Goal: Task Accomplishment & Management: Manage account settings

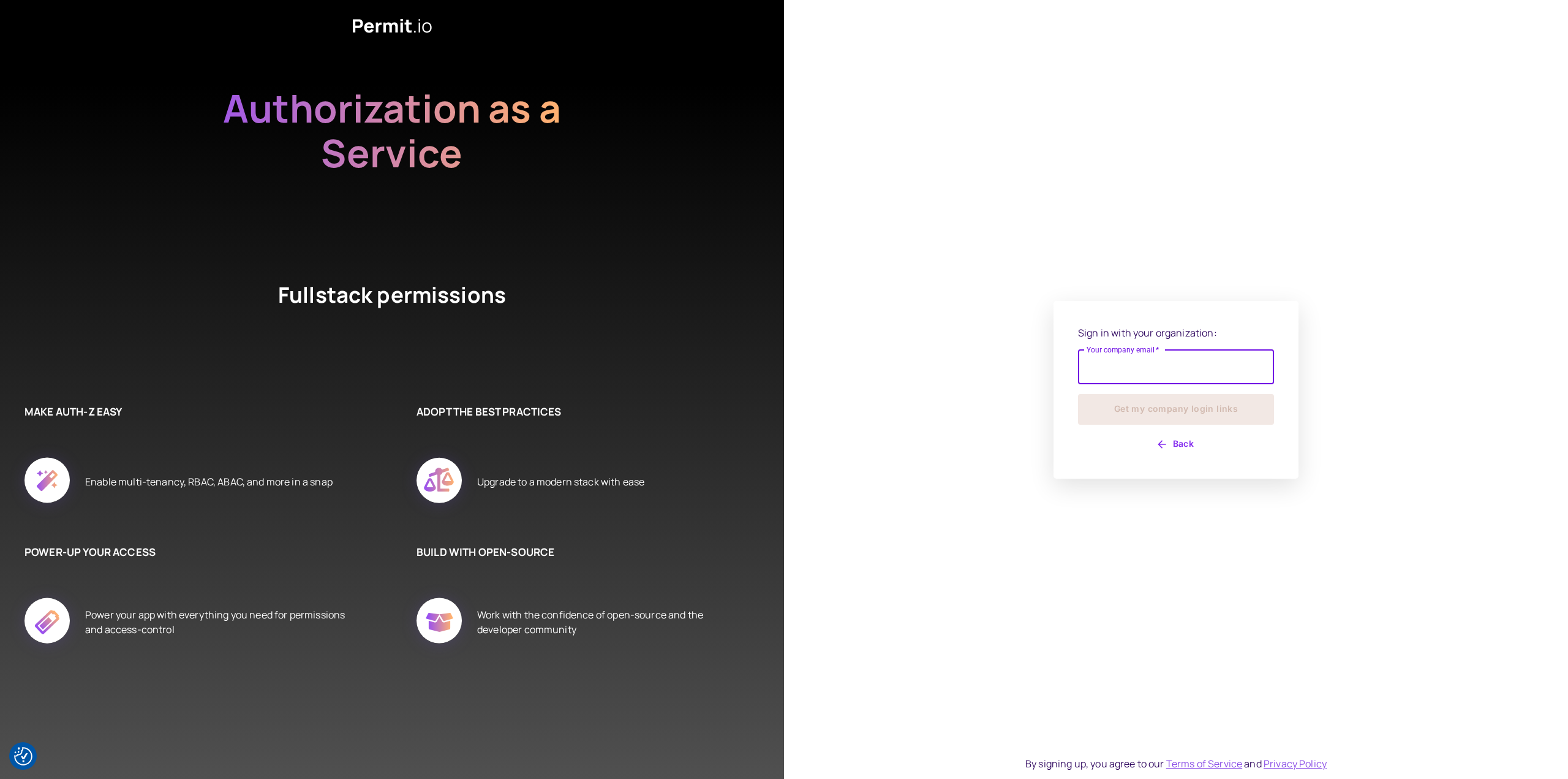
click at [1149, 370] on input "Your company email   *" at bounding box center [1176, 367] width 196 height 34
type input "**********"
click at [1136, 419] on button "Get my company login links" at bounding box center [1176, 408] width 196 height 30
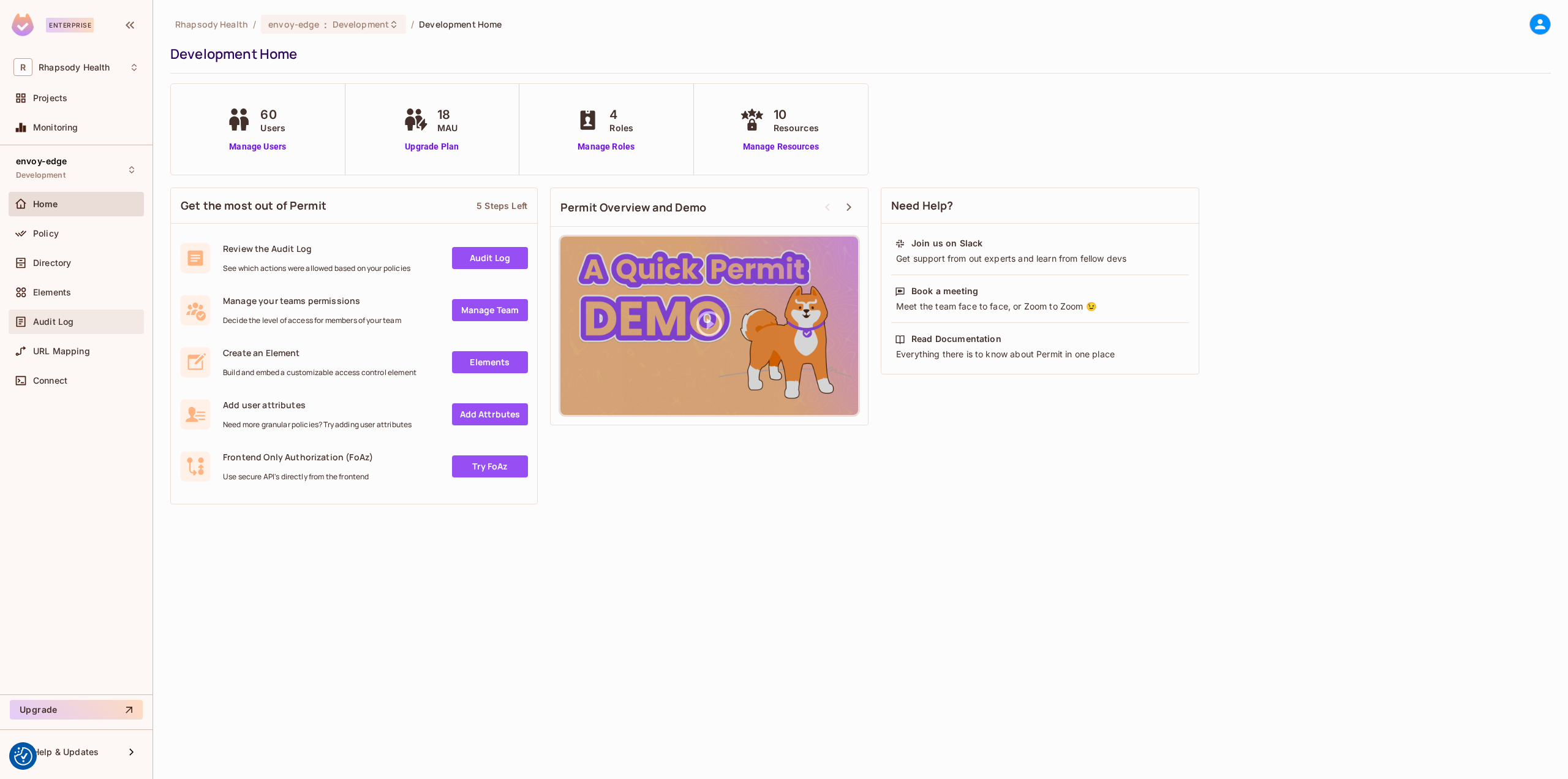
click at [67, 325] on span "Audit Log" at bounding box center [54, 322] width 41 height 10
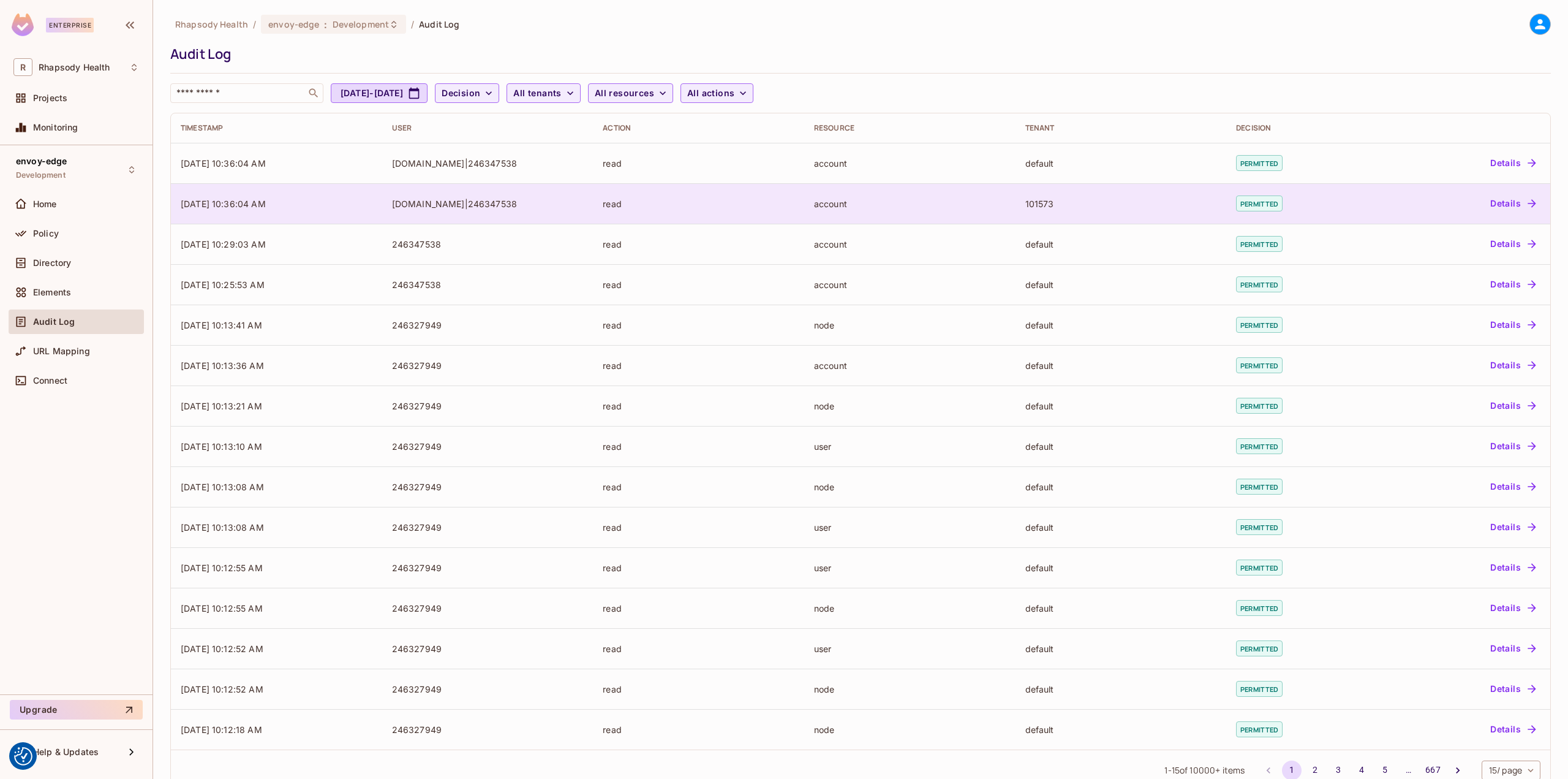
click at [538, 193] on td "[DOMAIN_NAME]|246347538" at bounding box center [488, 203] width 212 height 41
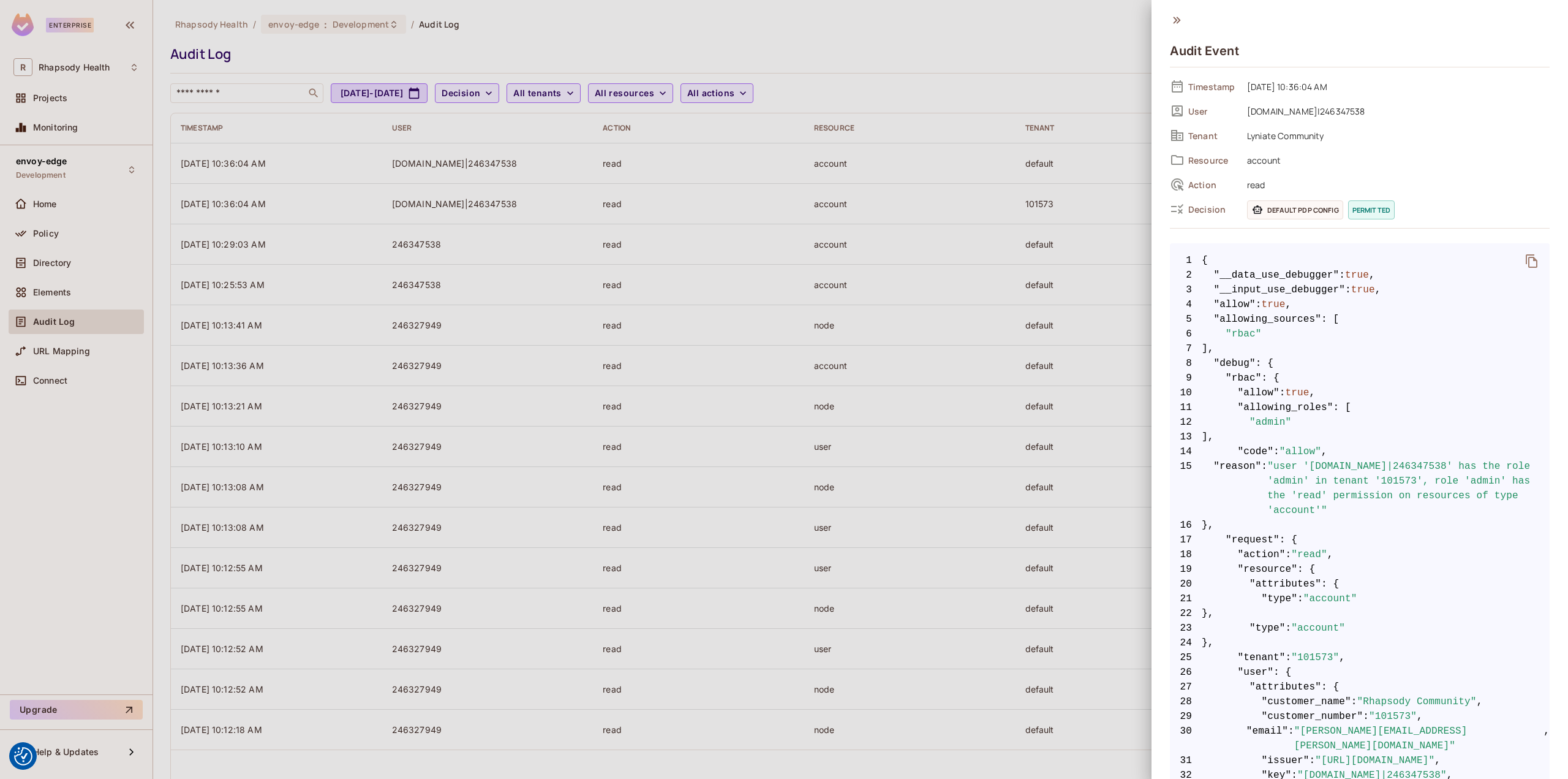
scroll to position [245, 0]
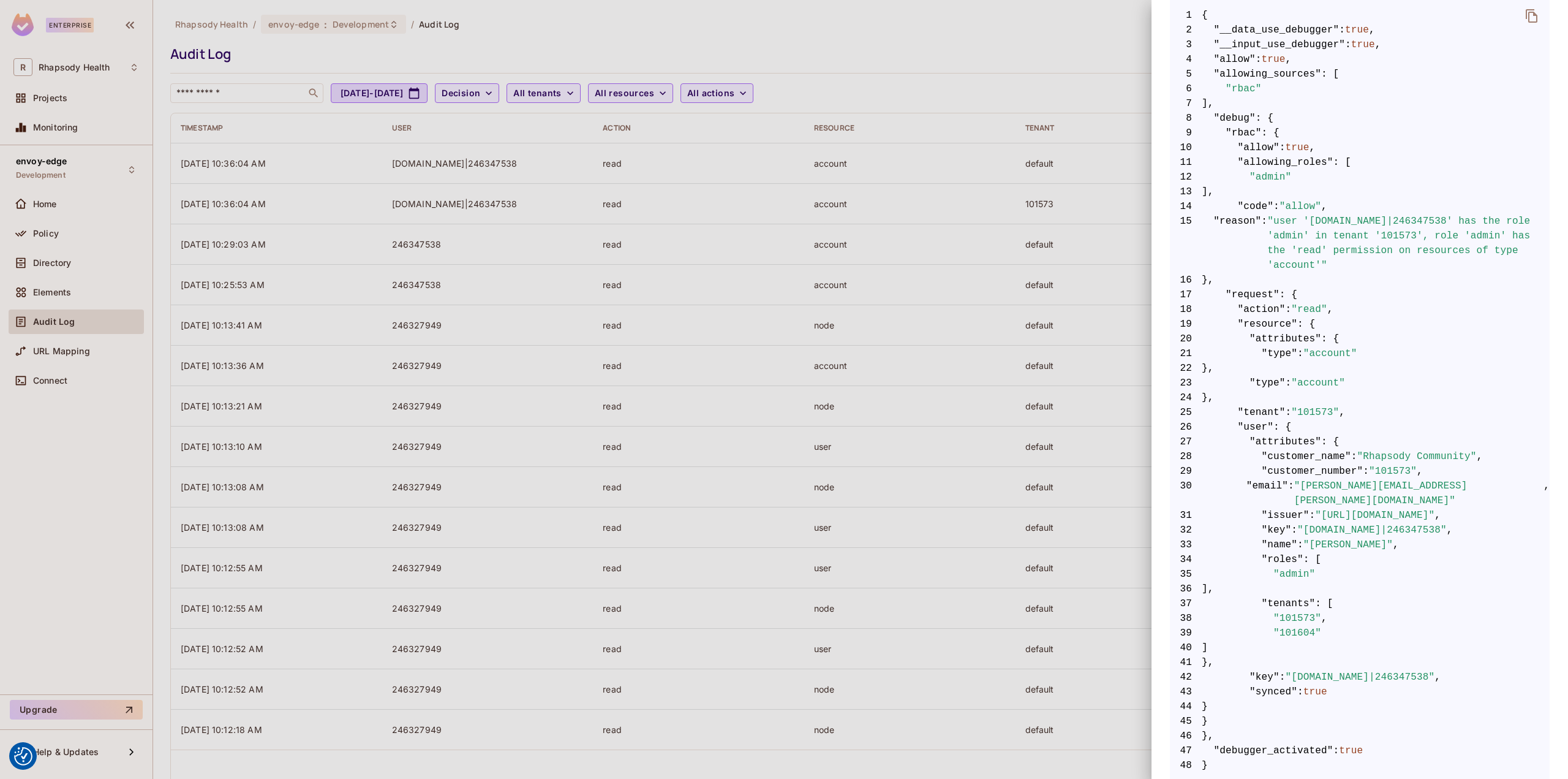
click at [900, 373] on div at bounding box center [784, 389] width 1568 height 779
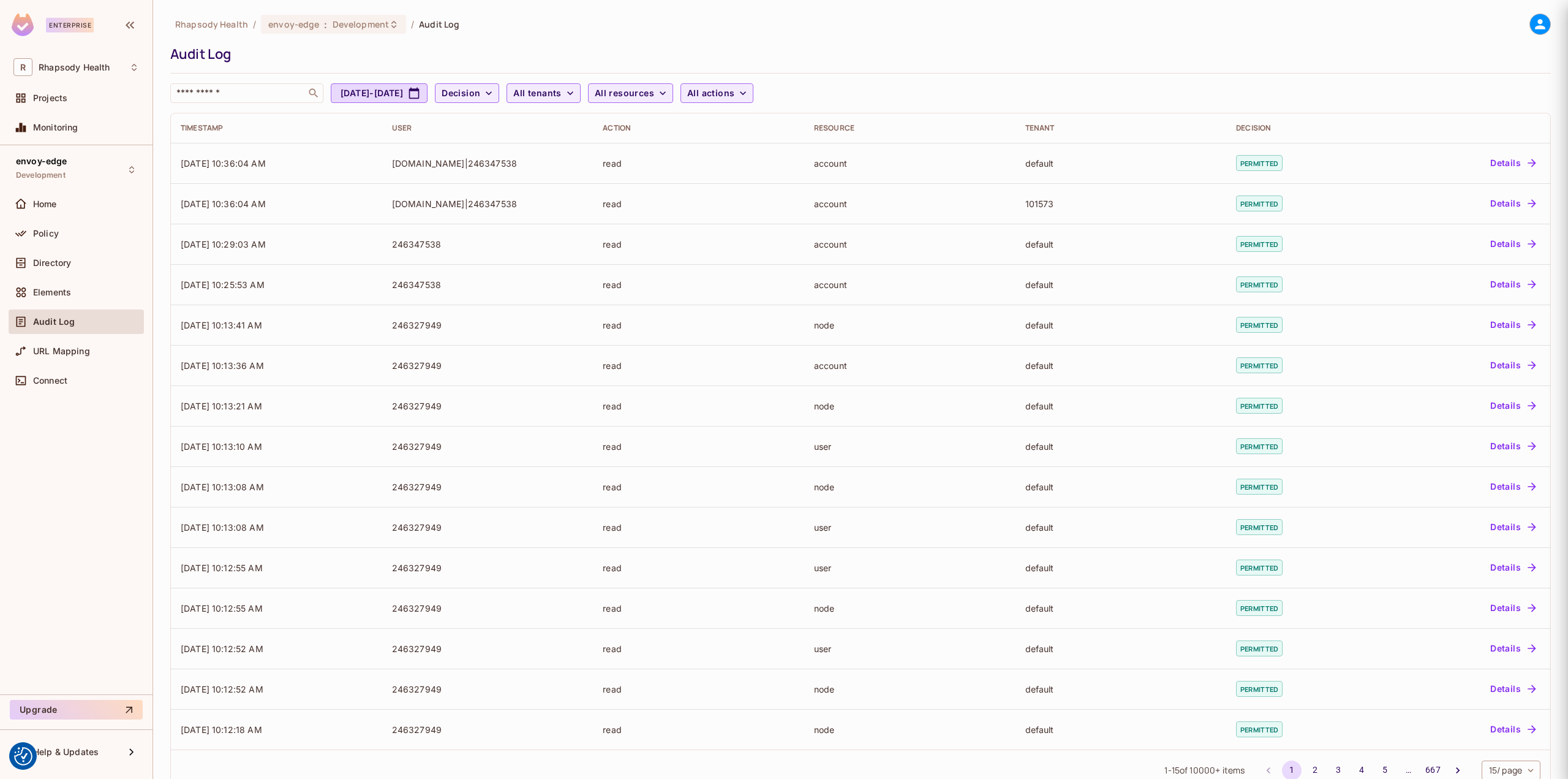
scroll to position [0, 0]
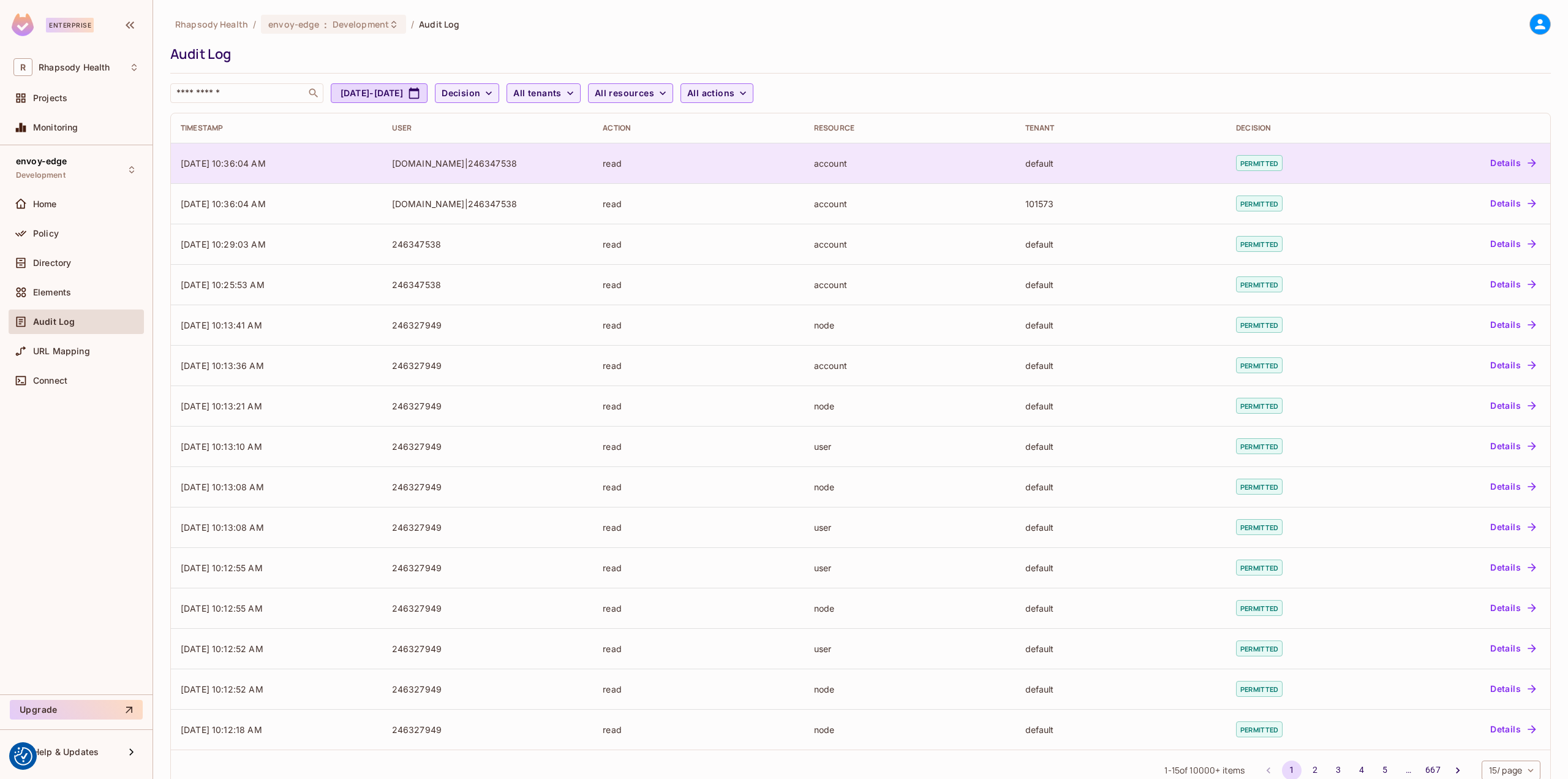
click at [851, 163] on div "account" at bounding box center [909, 163] width 191 height 12
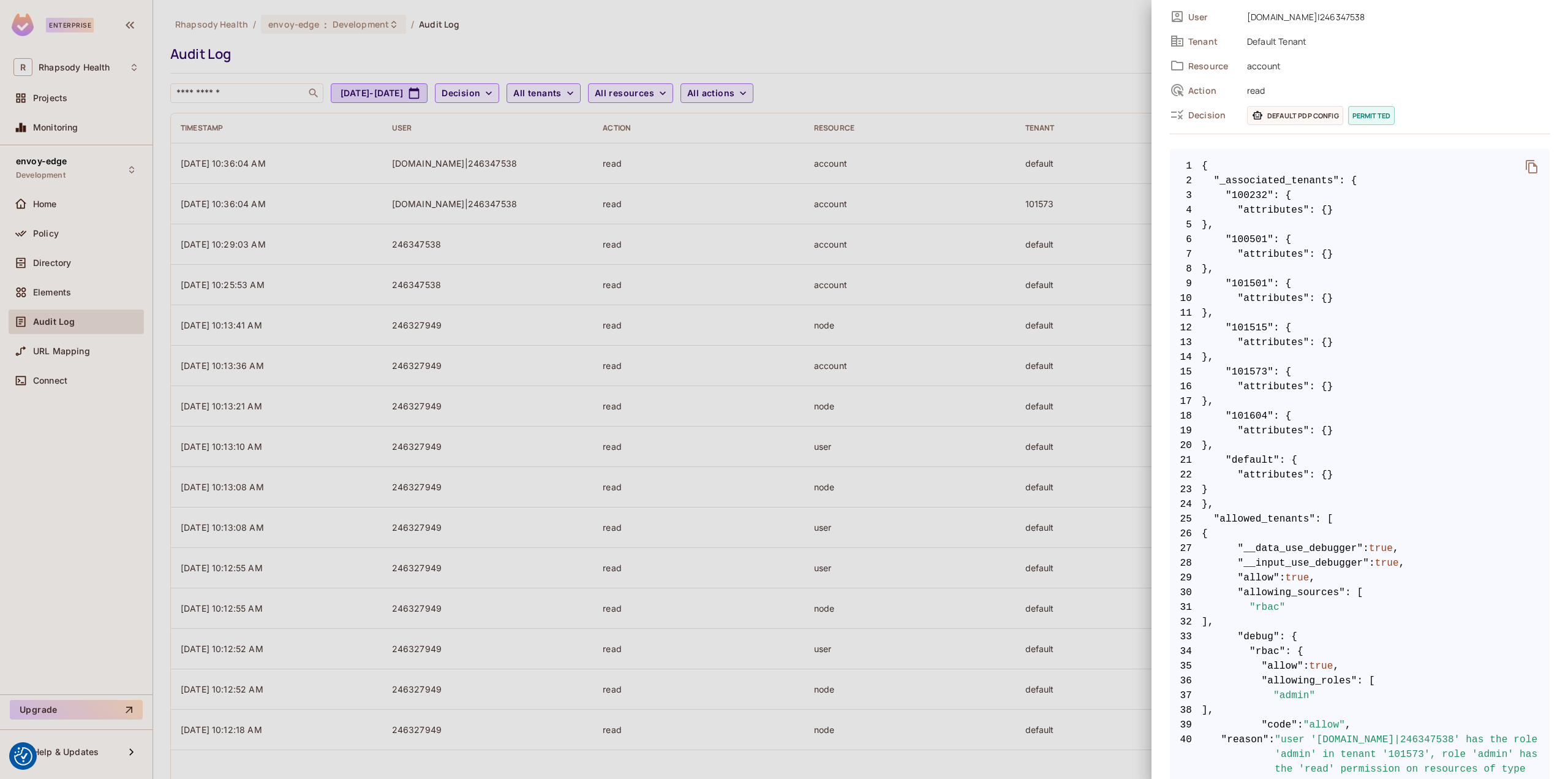
scroll to position [368, 0]
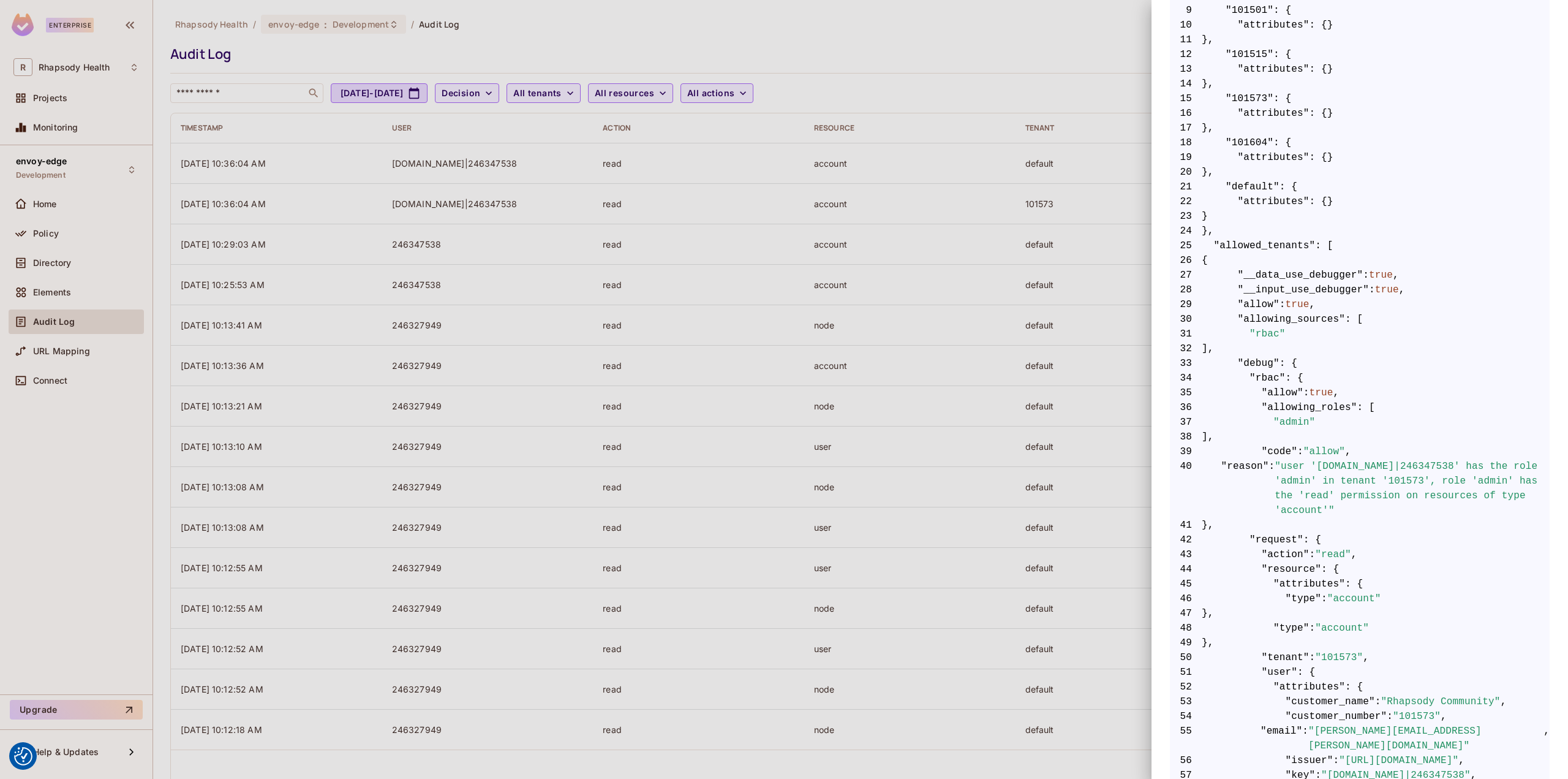
click at [988, 550] on div at bounding box center [784, 389] width 1568 height 779
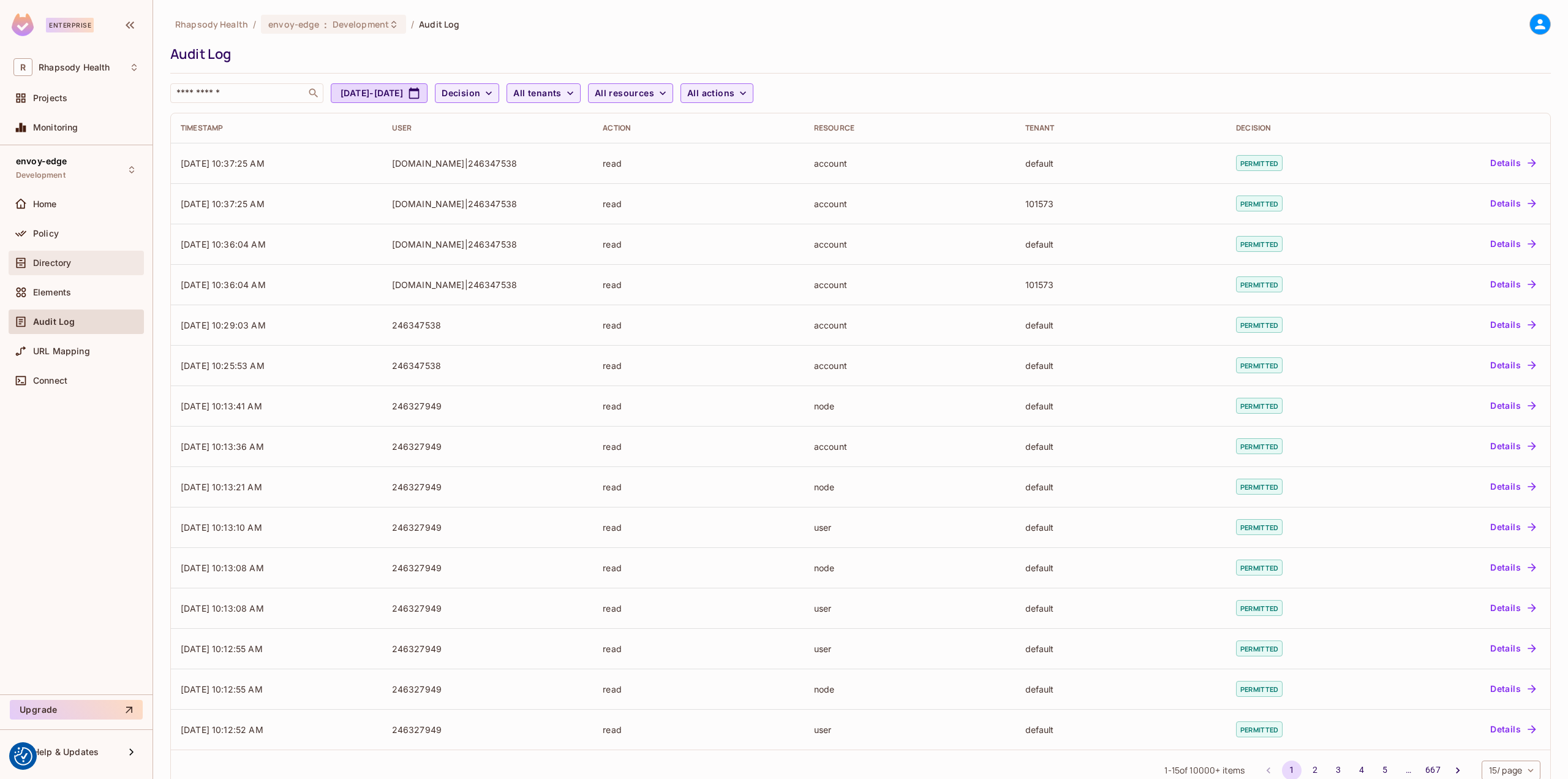
click at [75, 270] on div "Directory" at bounding box center [77, 262] width 126 height 15
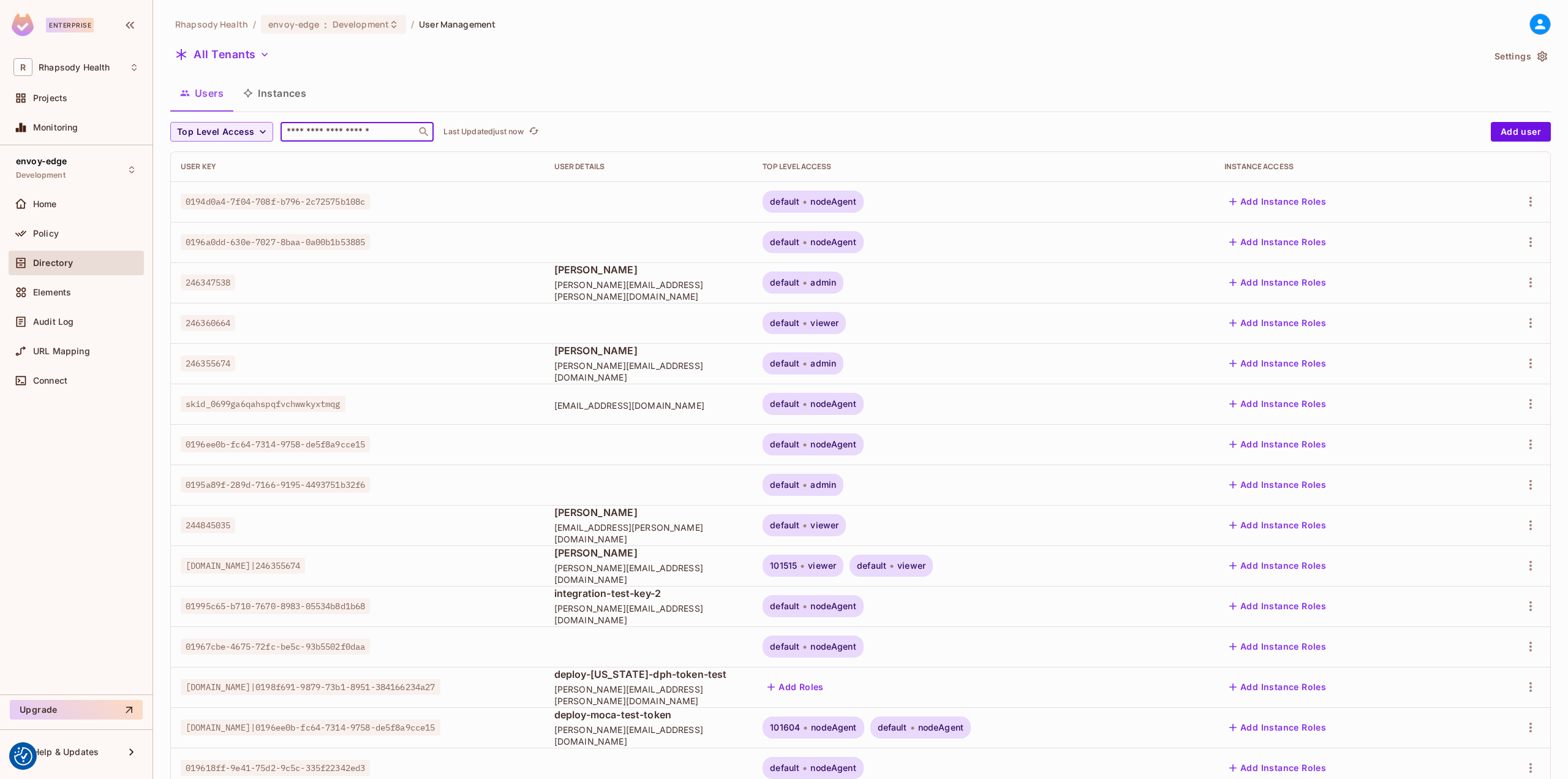
click at [345, 136] on input "text" at bounding box center [348, 131] width 128 height 12
type input "****"
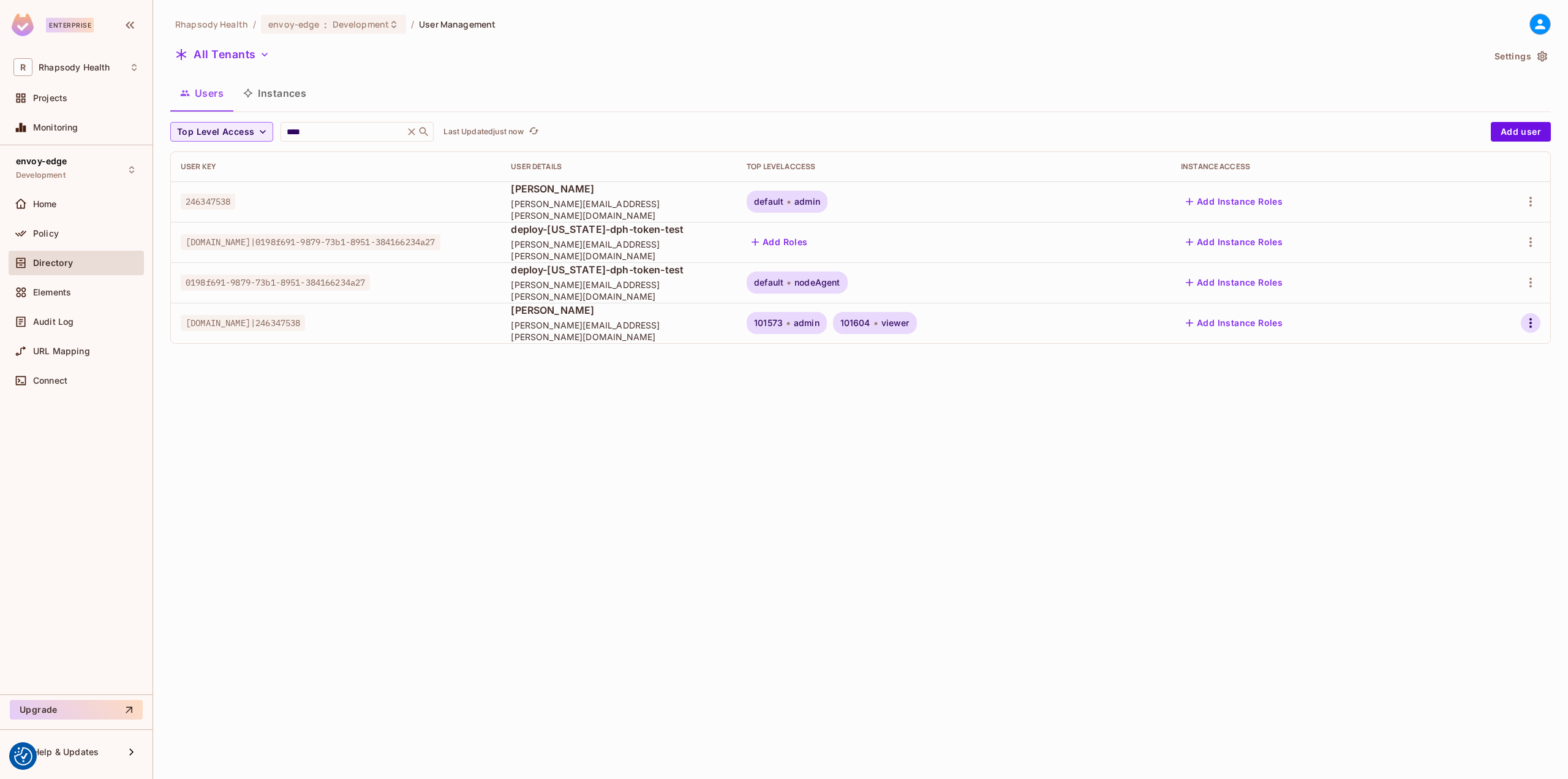
click at [1524, 318] on icon "button" at bounding box center [1531, 323] width 15 height 15
click at [1480, 383] on div "Top Level Roles" at bounding box center [1485, 377] width 67 height 12
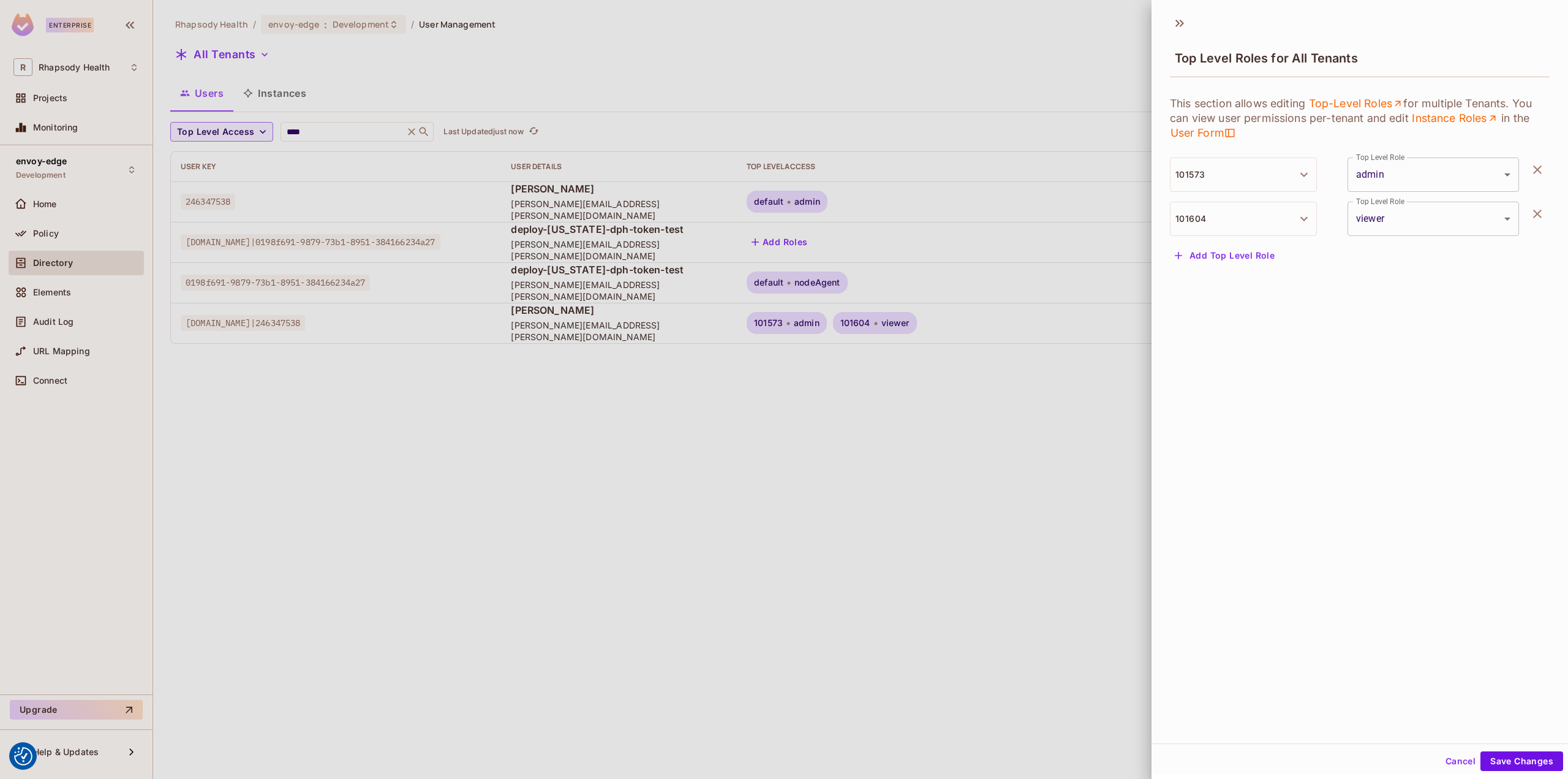
click at [1533, 217] on icon "button" at bounding box center [1537, 213] width 8 height 8
click at [1495, 760] on button "Save Changes" at bounding box center [1521, 761] width 82 height 19
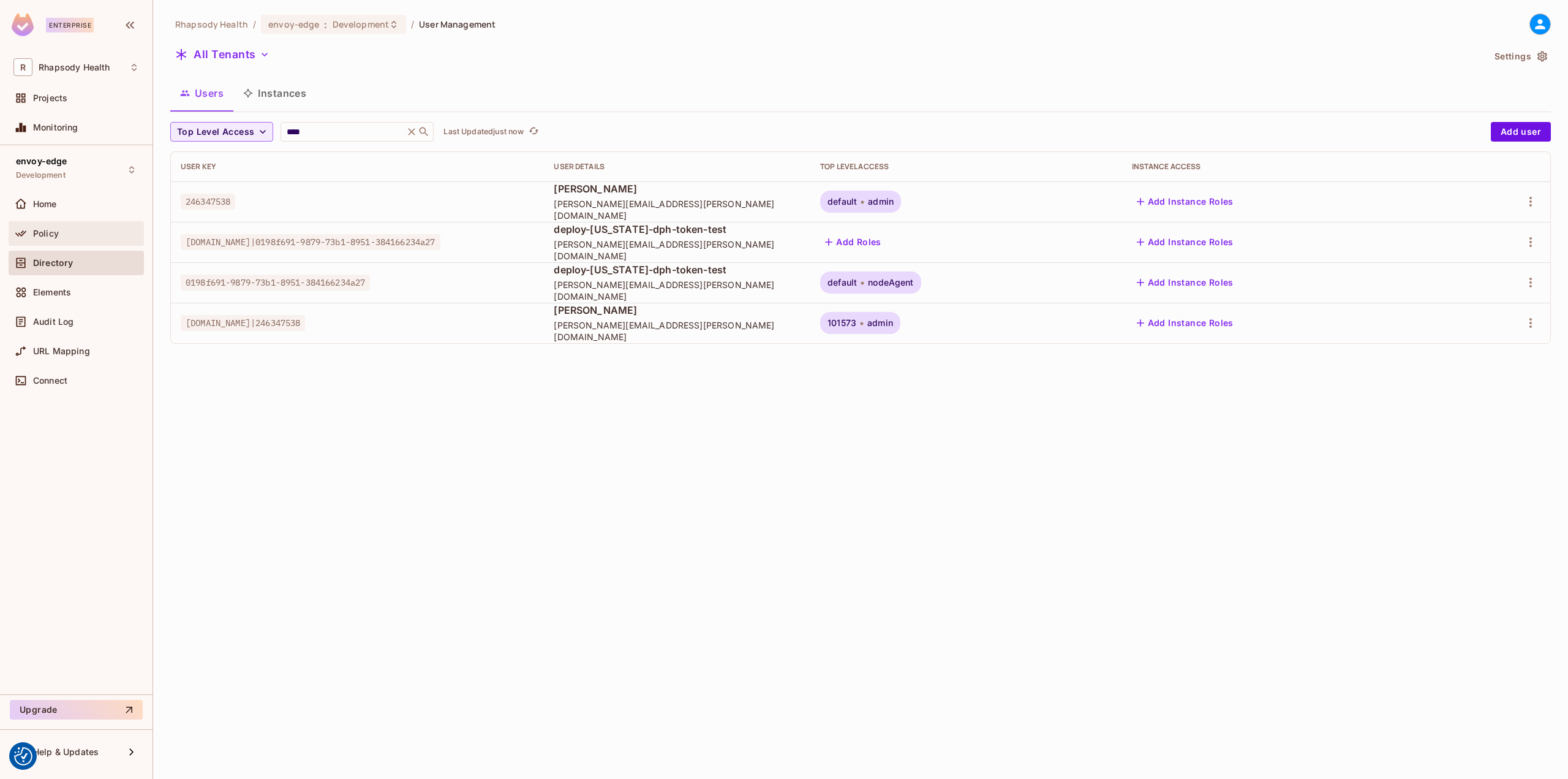
click at [65, 241] on div "Policy" at bounding box center [76, 233] width 135 height 25
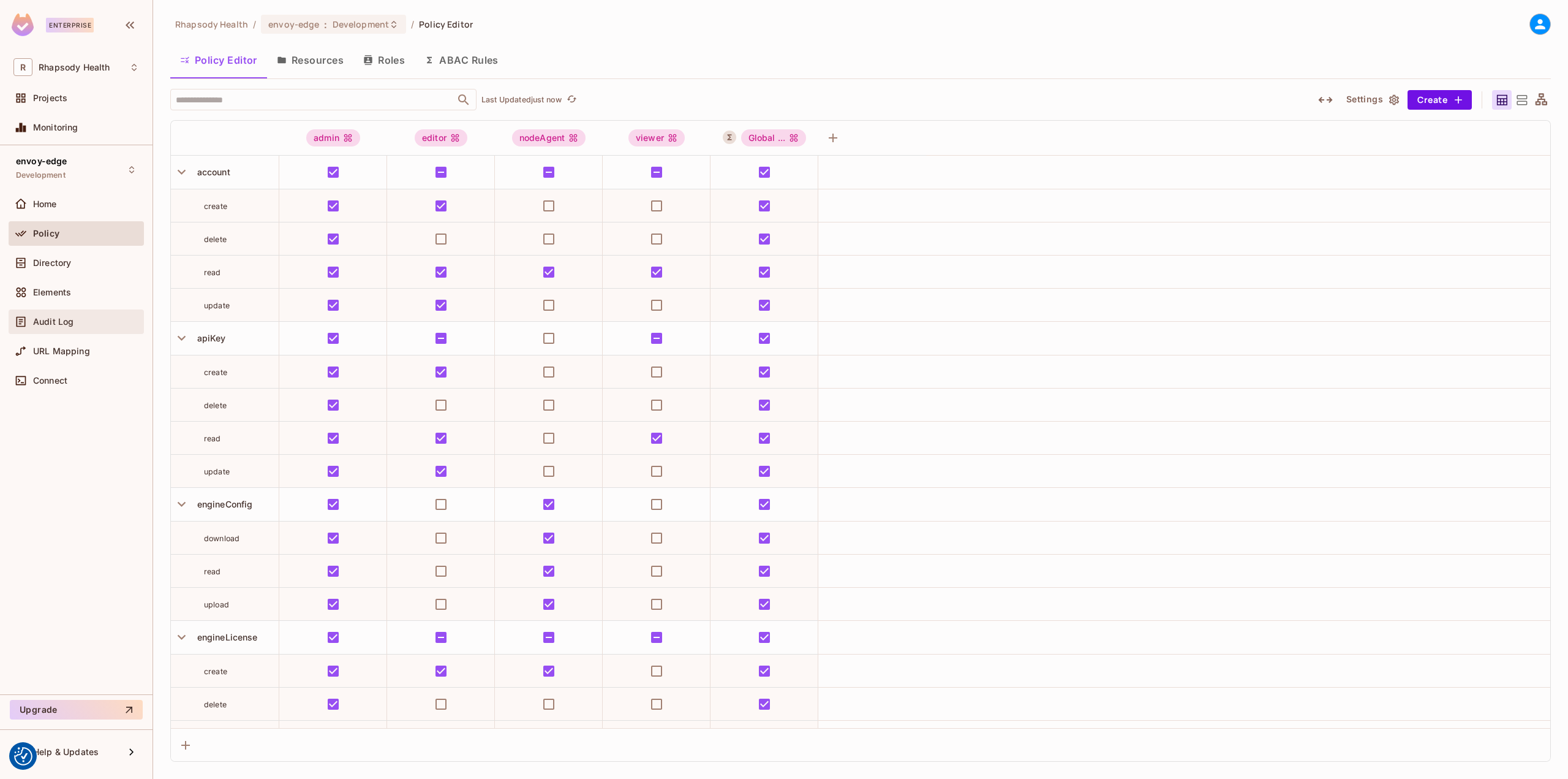
click at [68, 311] on div "Audit Log" at bounding box center [76, 322] width 135 height 25
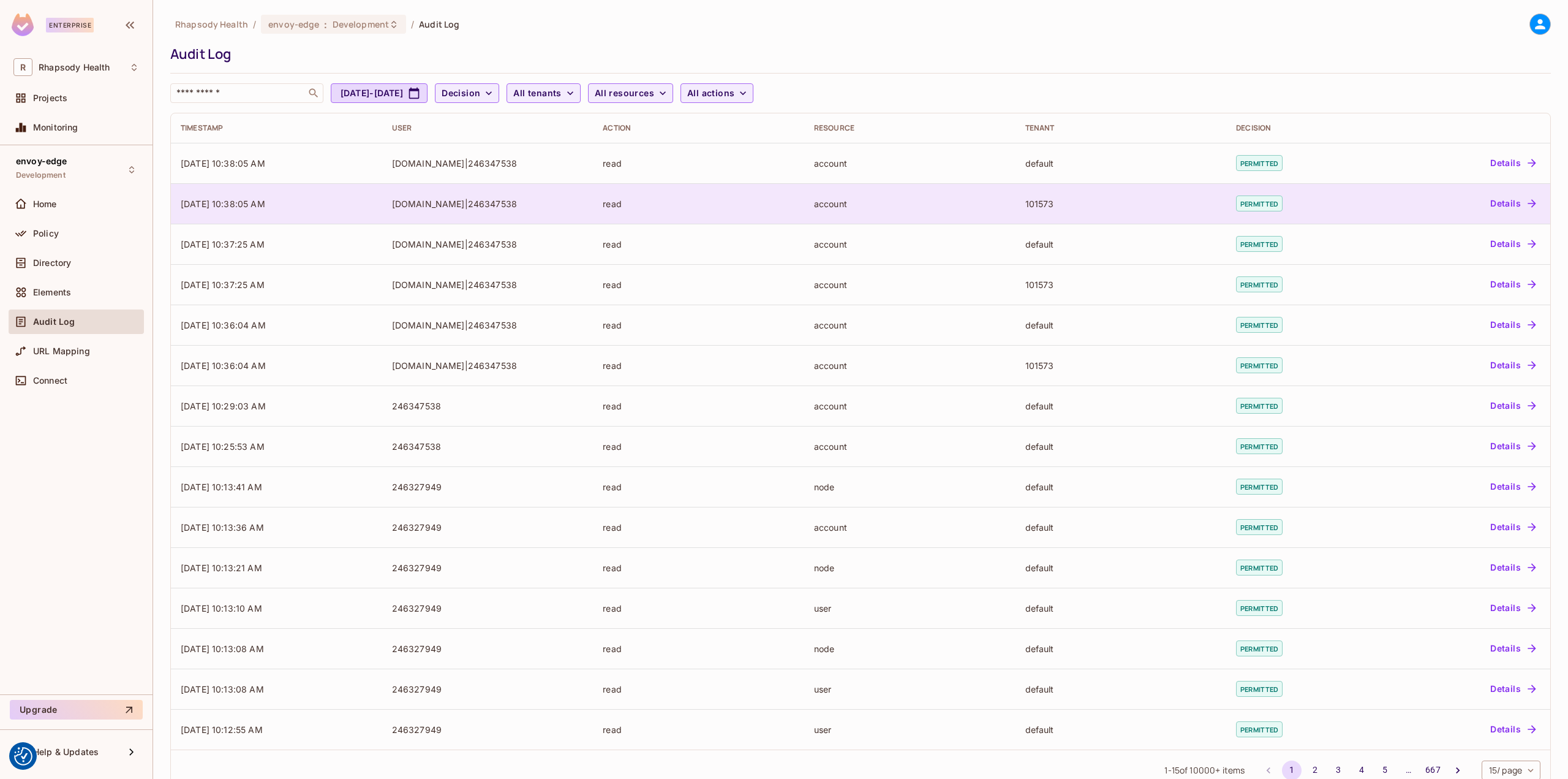
click at [772, 201] on div "read" at bounding box center [698, 203] width 191 height 12
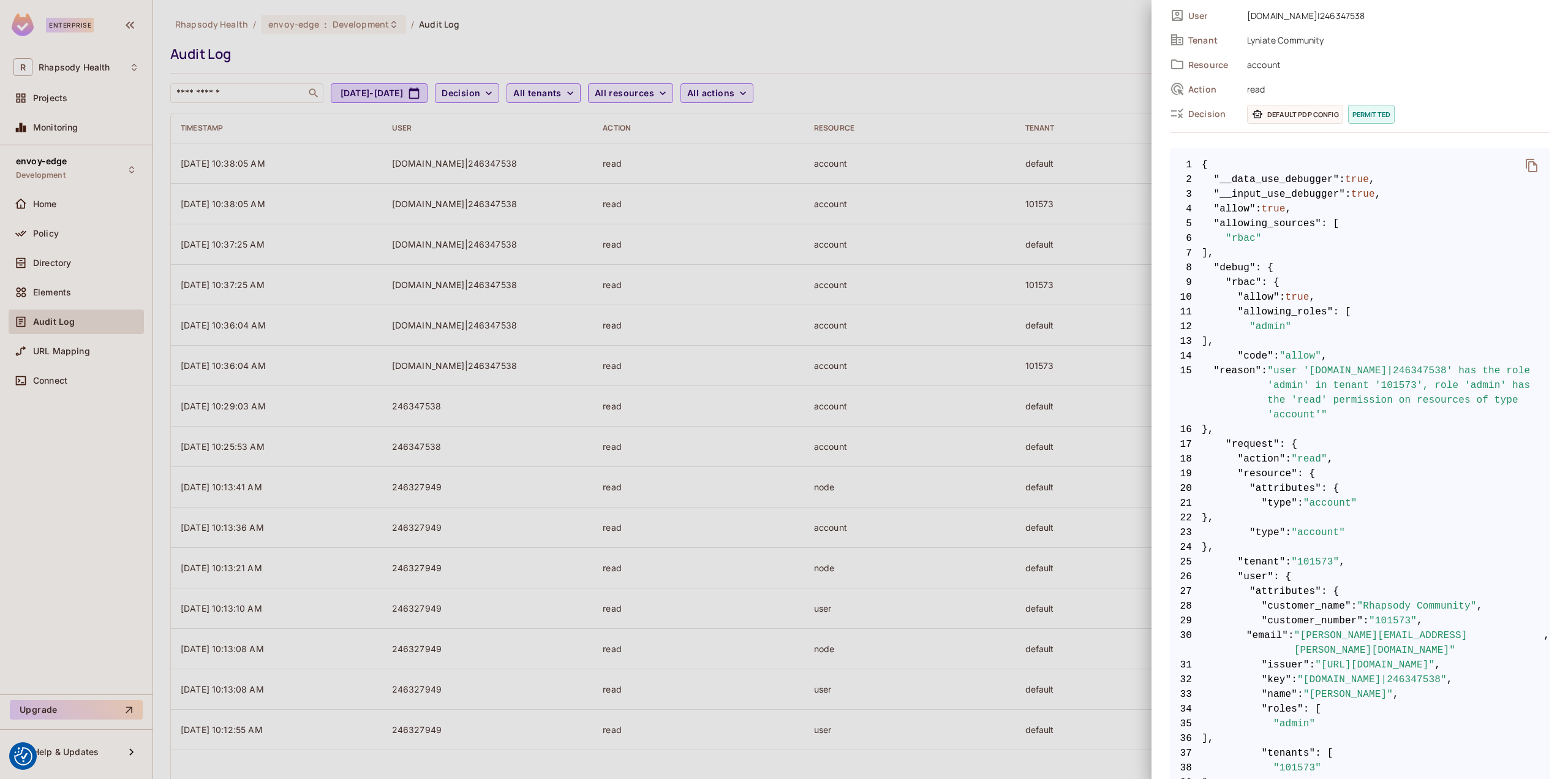
scroll to position [230, 0]
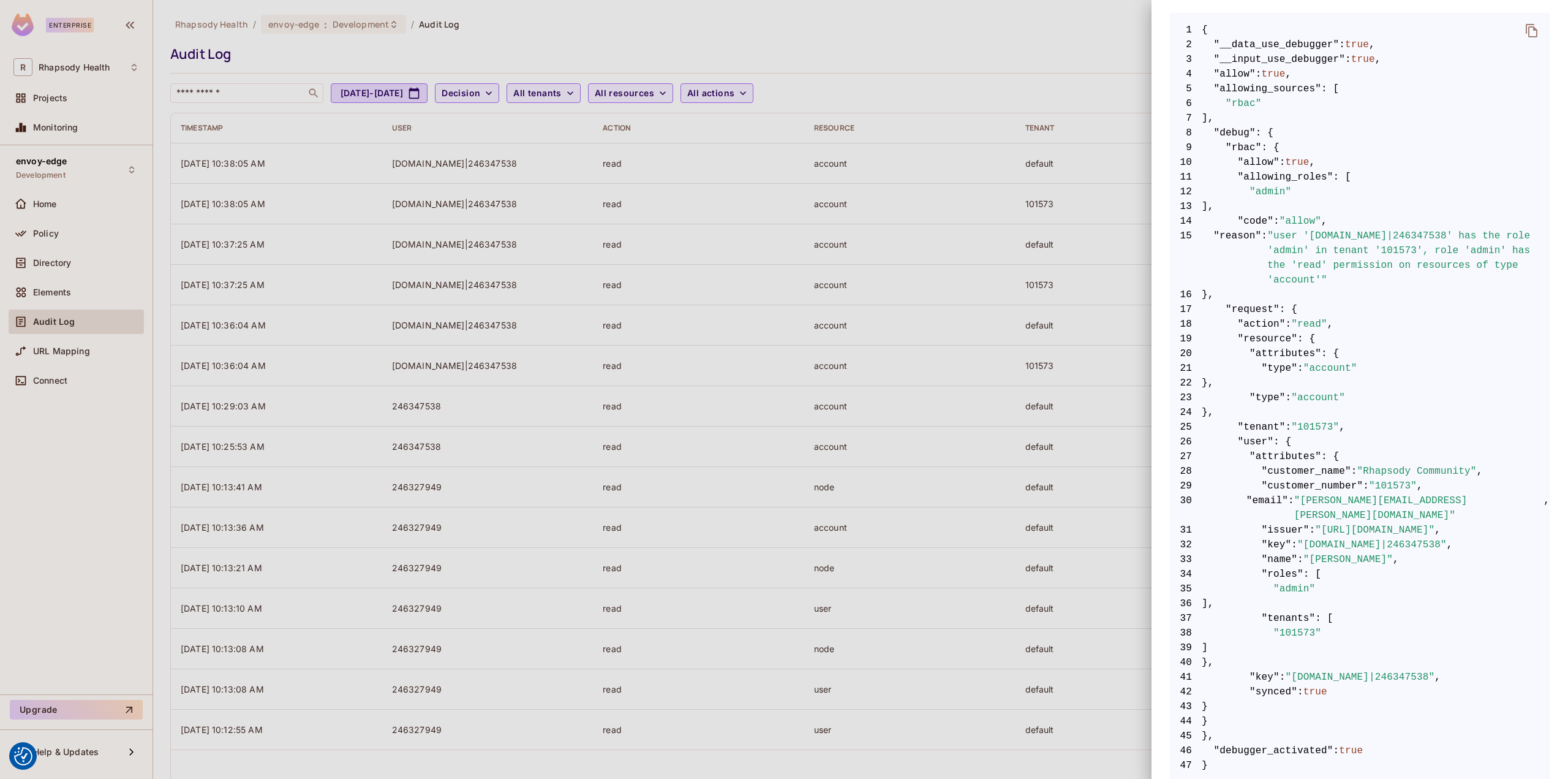
click at [873, 408] on div at bounding box center [784, 389] width 1568 height 779
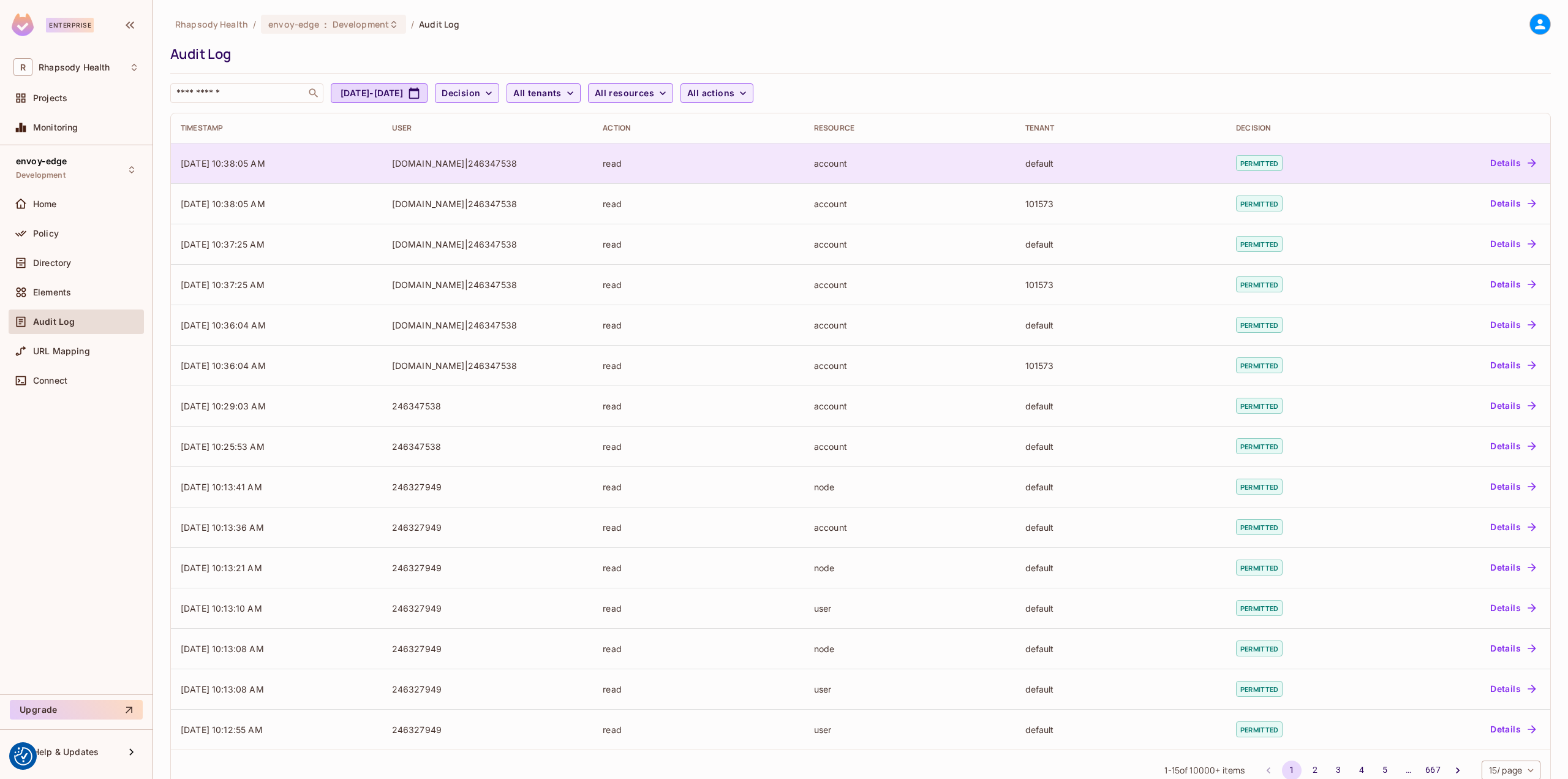
click at [838, 176] on td "account" at bounding box center [909, 163] width 212 height 41
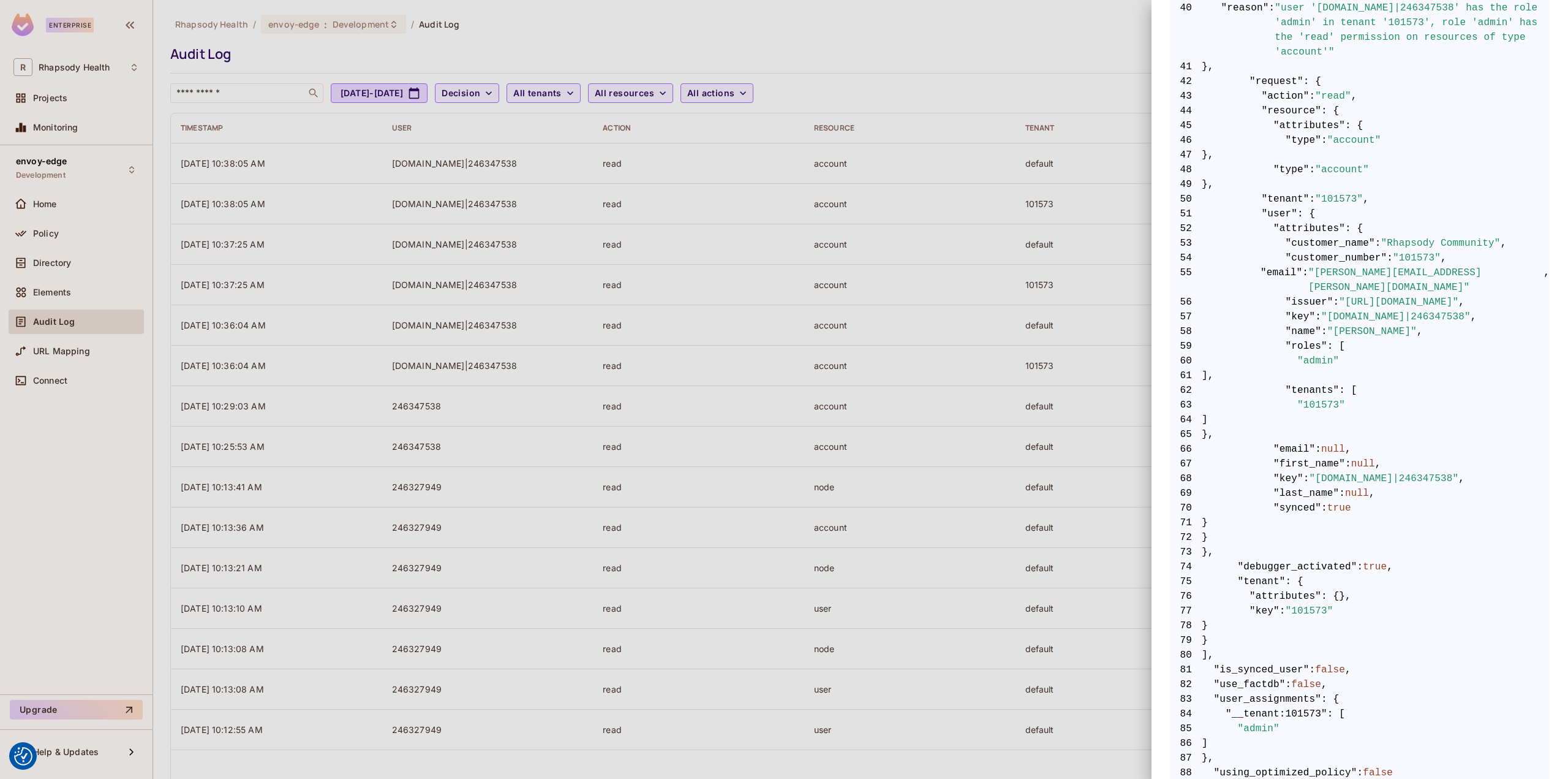
scroll to position [847, 0]
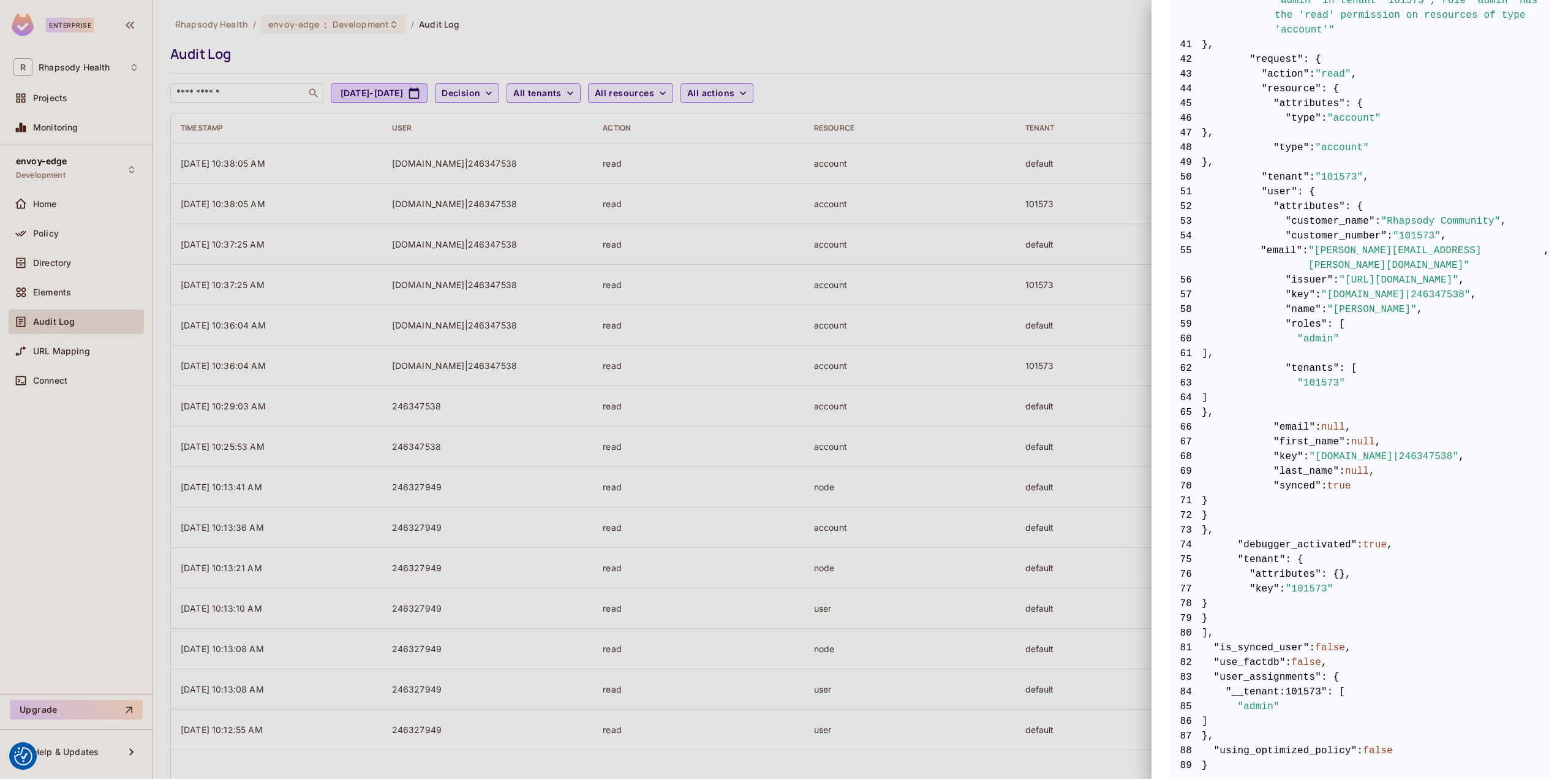
click at [966, 417] on div at bounding box center [784, 389] width 1568 height 779
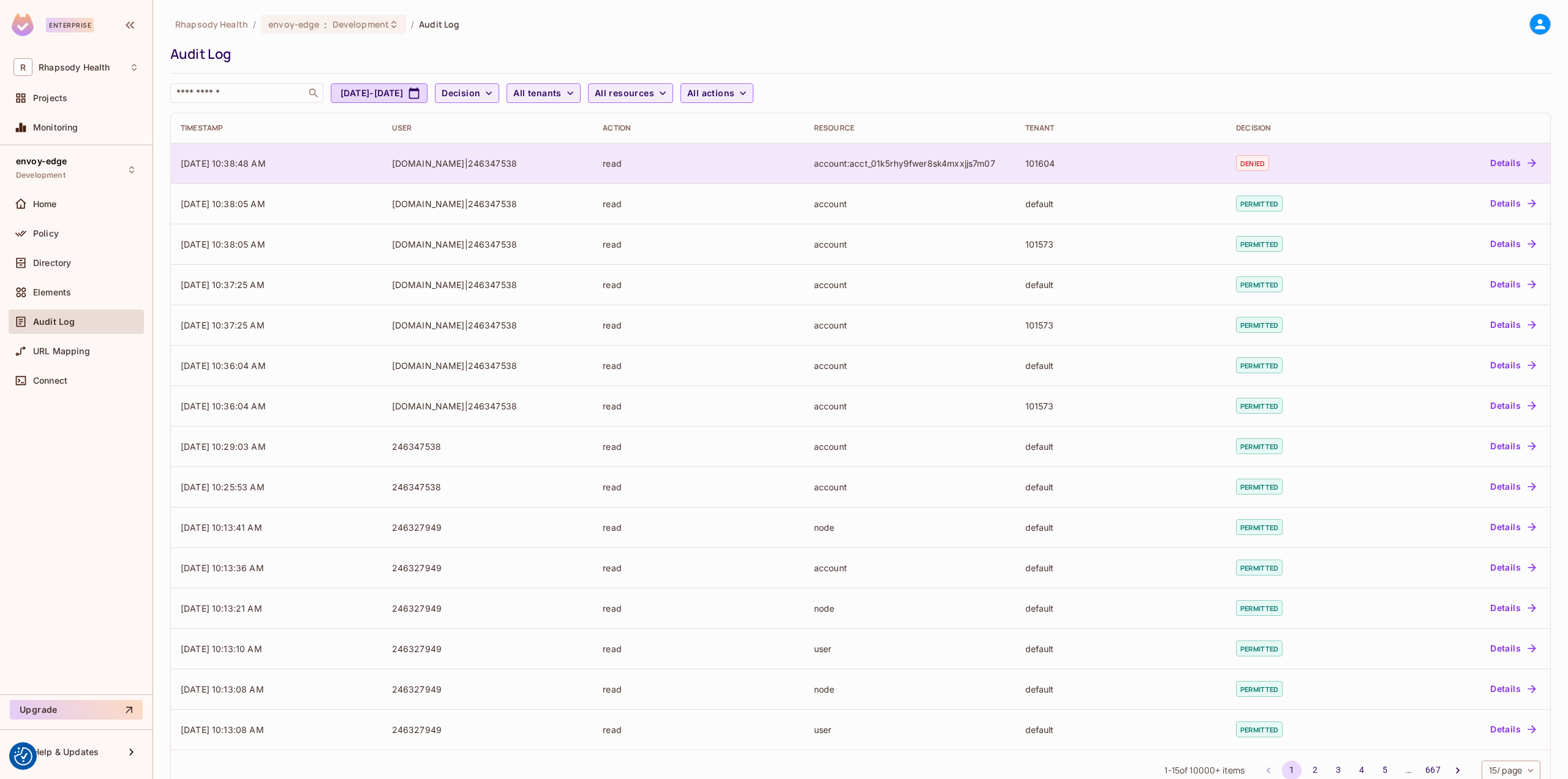
click at [1080, 168] on div "101604" at bounding box center [1121, 163] width 191 height 12
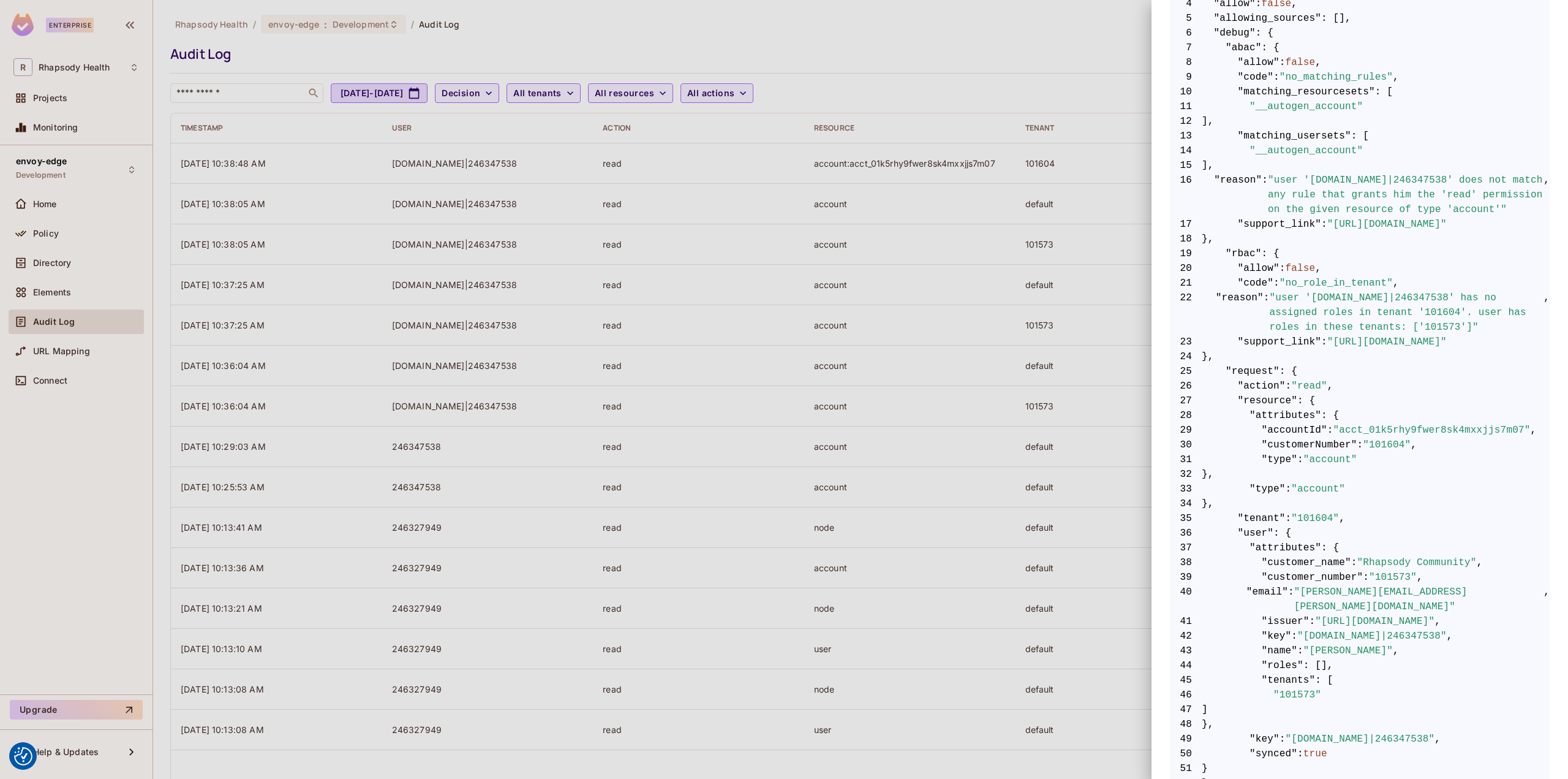
scroll to position [368, 0]
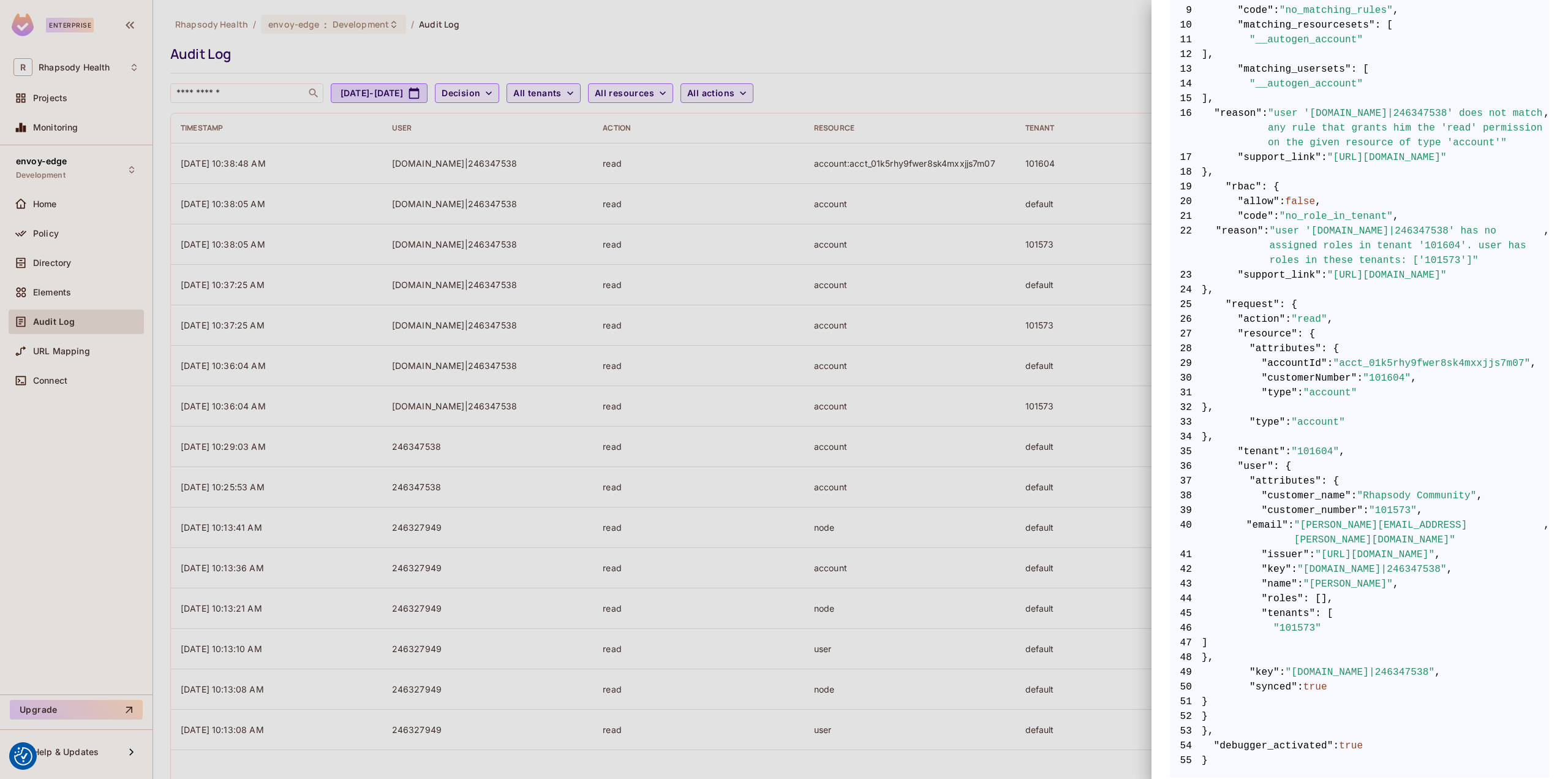
click at [915, 409] on div at bounding box center [784, 389] width 1568 height 779
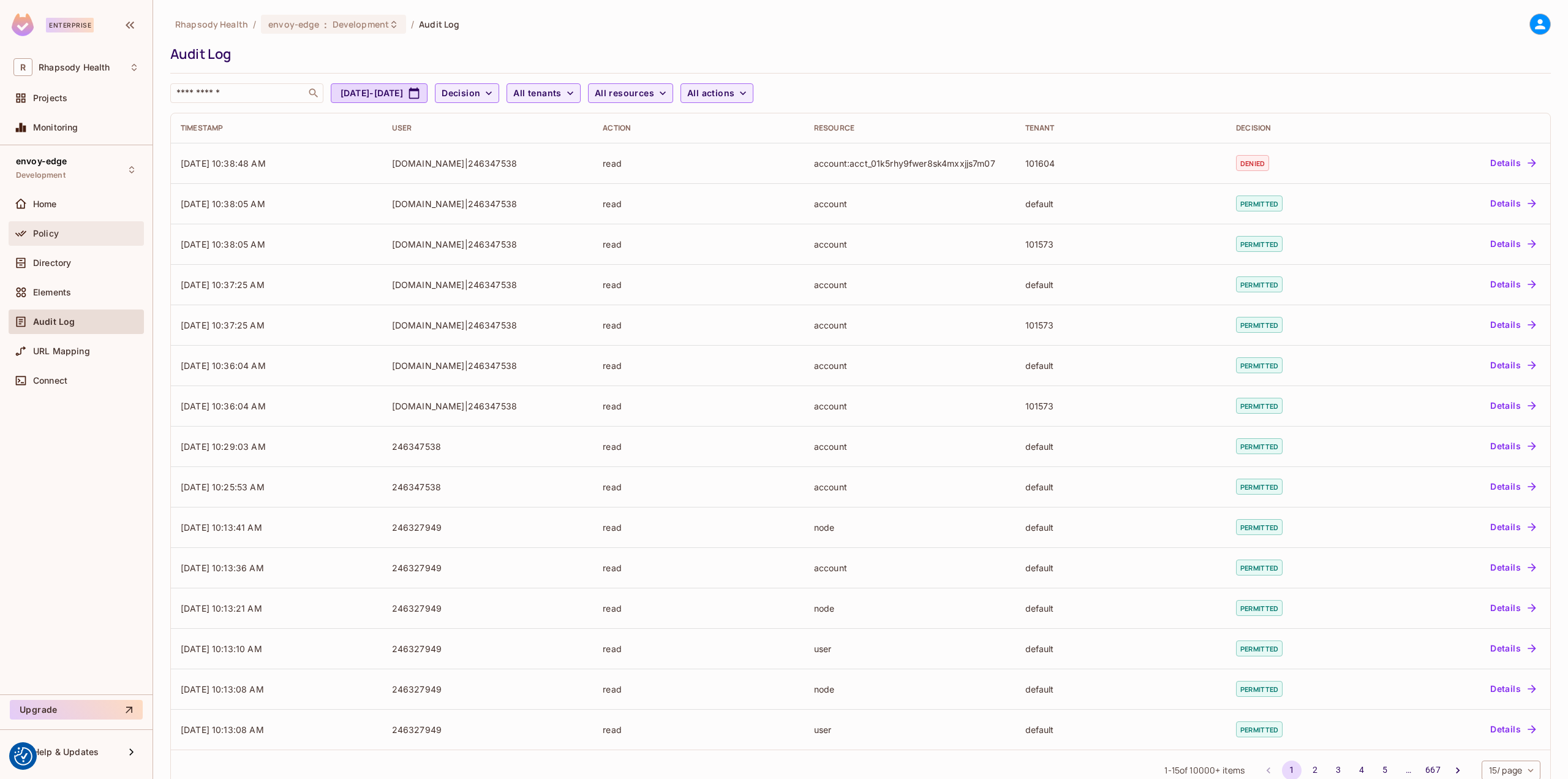
click at [92, 226] on div "Policy" at bounding box center [77, 234] width 126 height 15
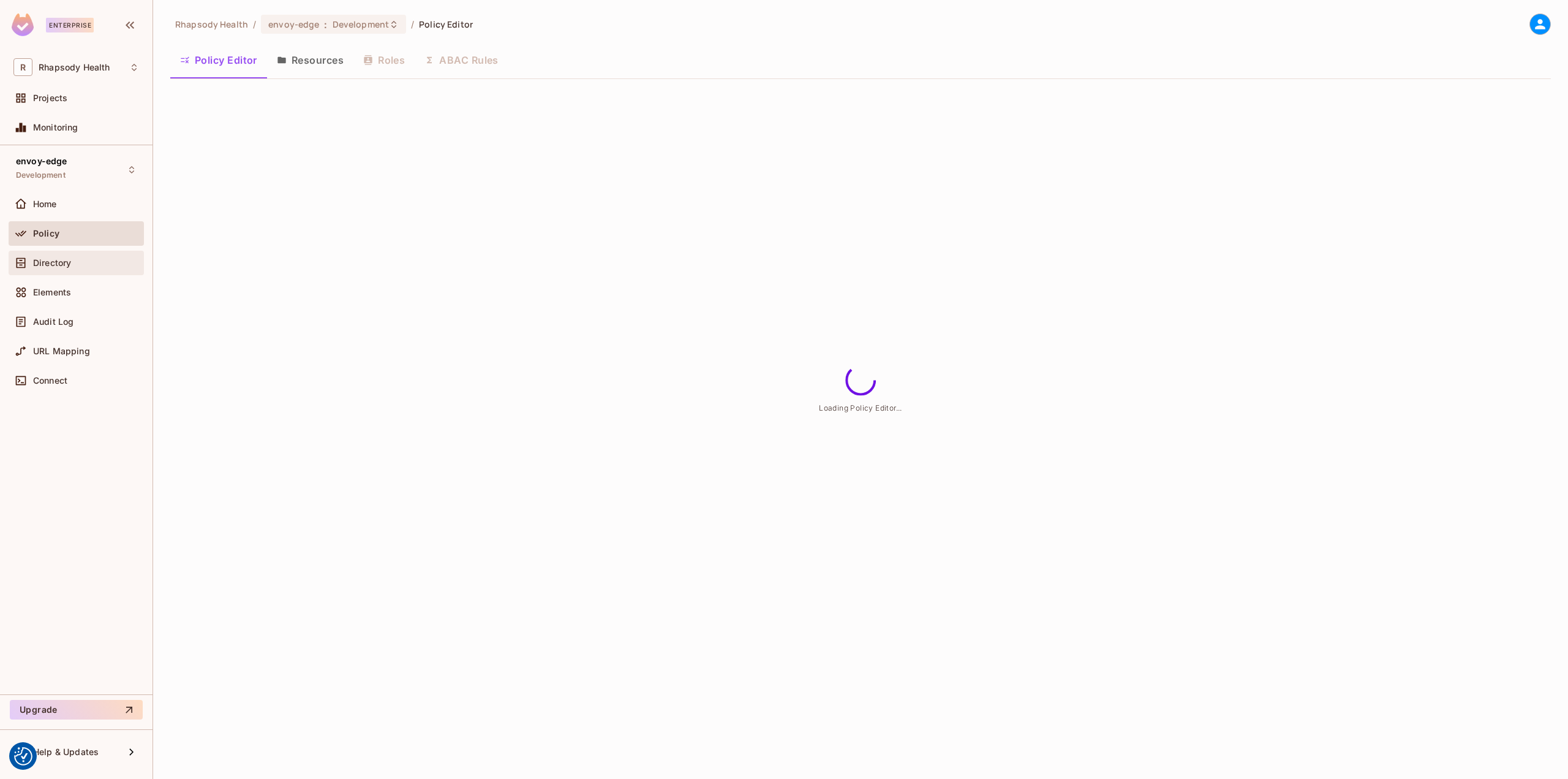
click at [88, 262] on div "Directory" at bounding box center [86, 262] width 106 height 10
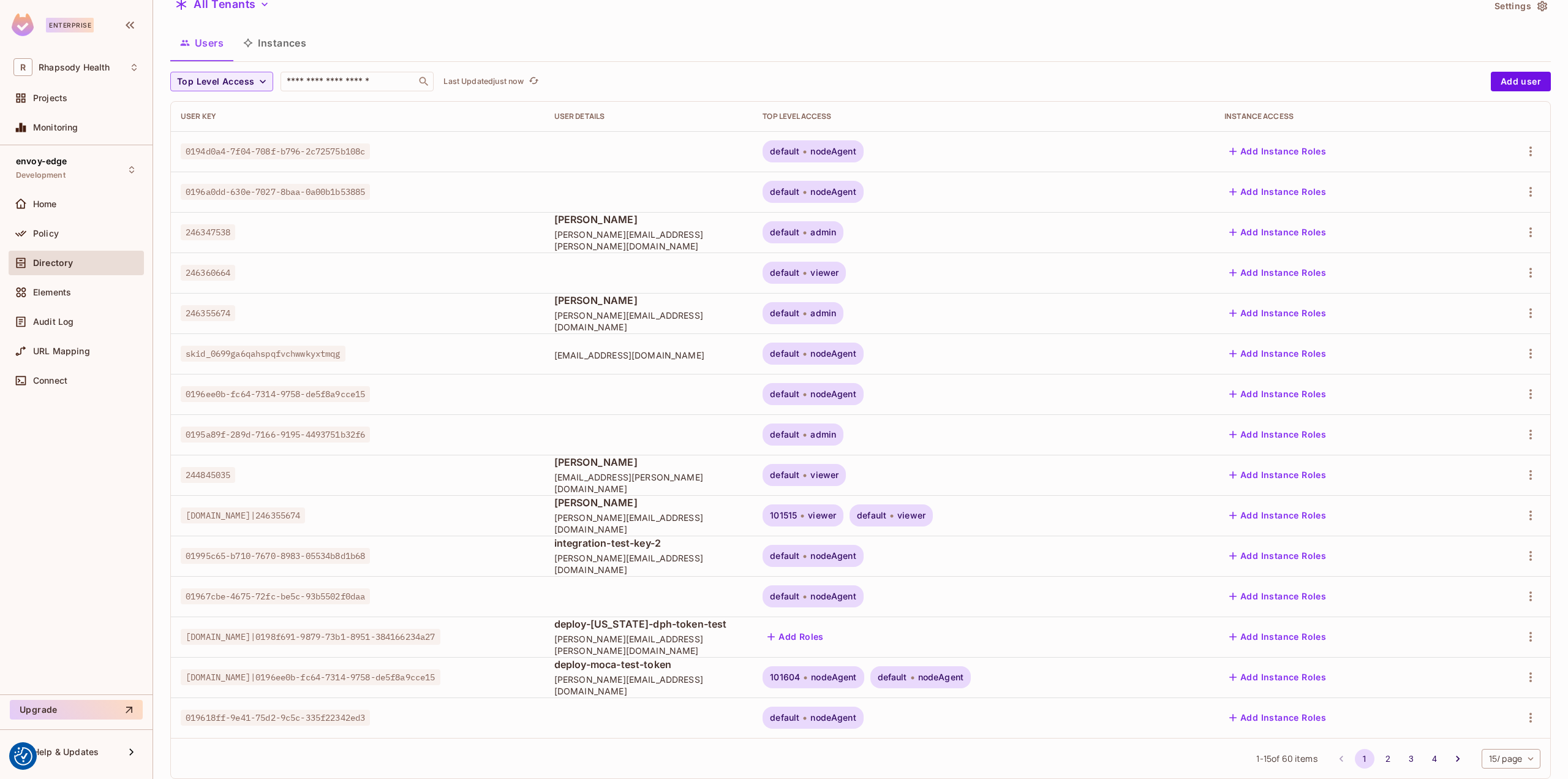
scroll to position [78, 0]
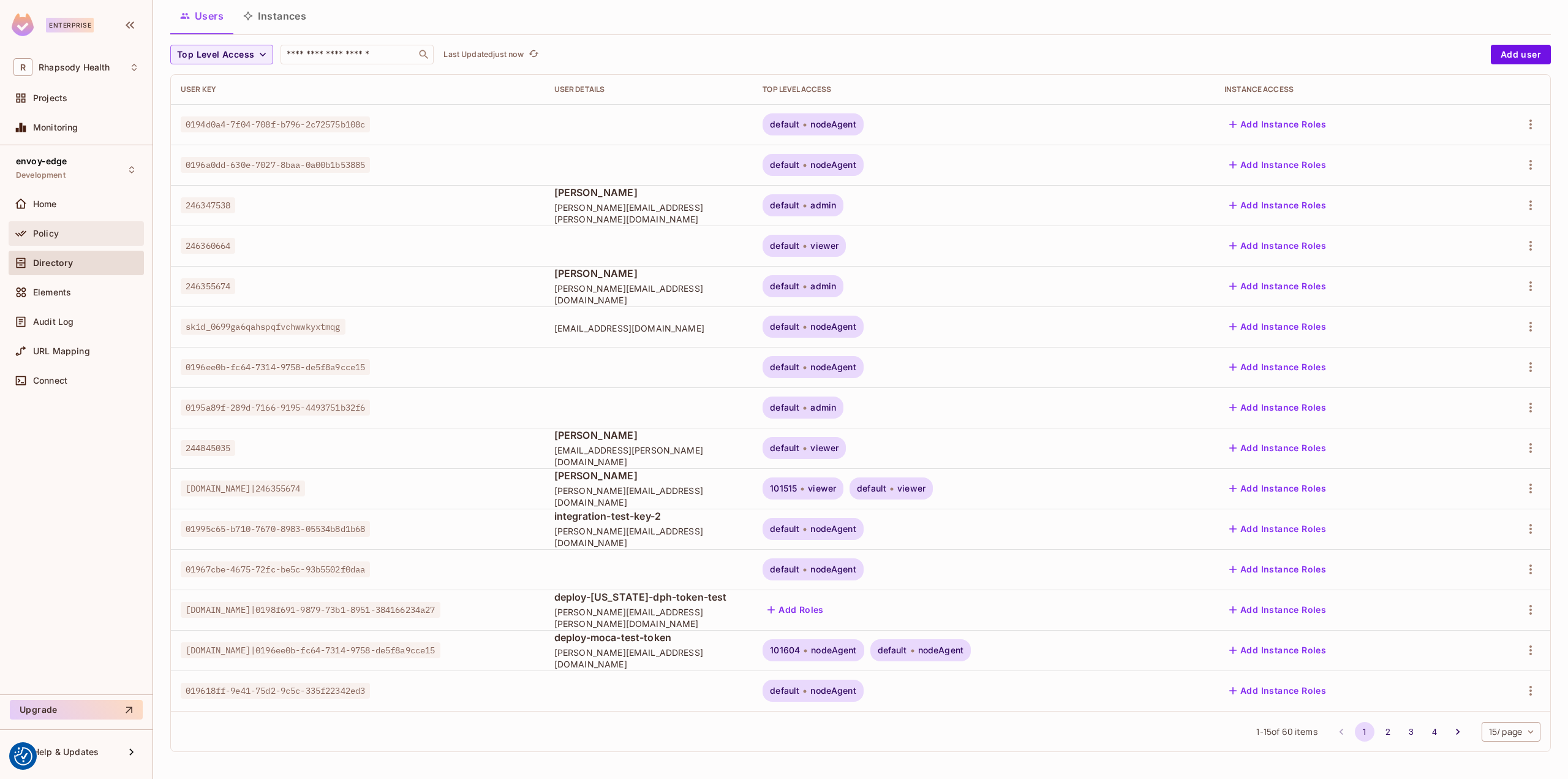
click at [74, 234] on div "Policy" at bounding box center [86, 233] width 106 height 10
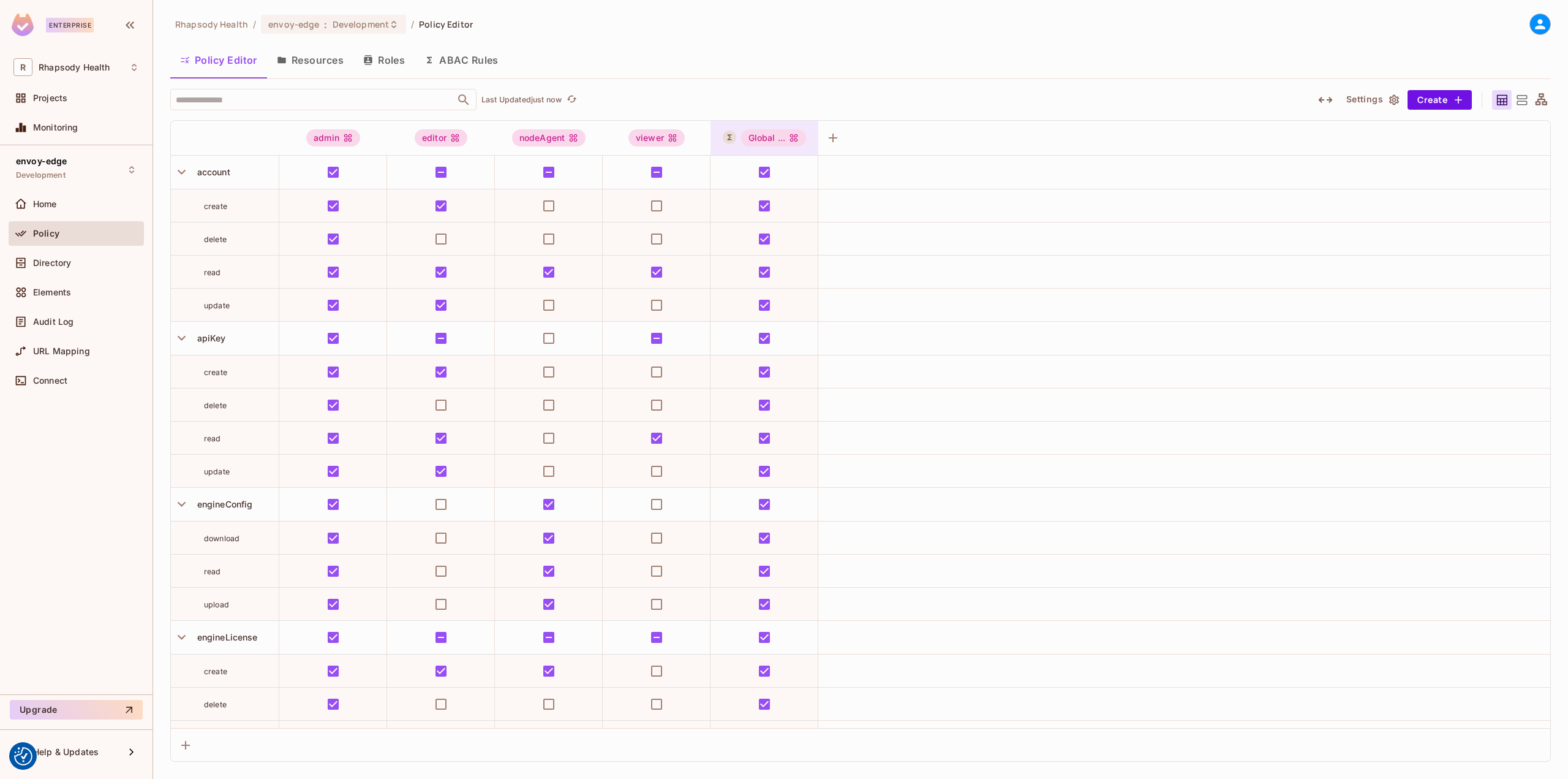
click at [772, 139] on div "Global ..." at bounding box center [773, 138] width 66 height 18
click at [830, 250] on div "Edit Dynamic Role (User Set)" at bounding box center [805, 247] width 120 height 12
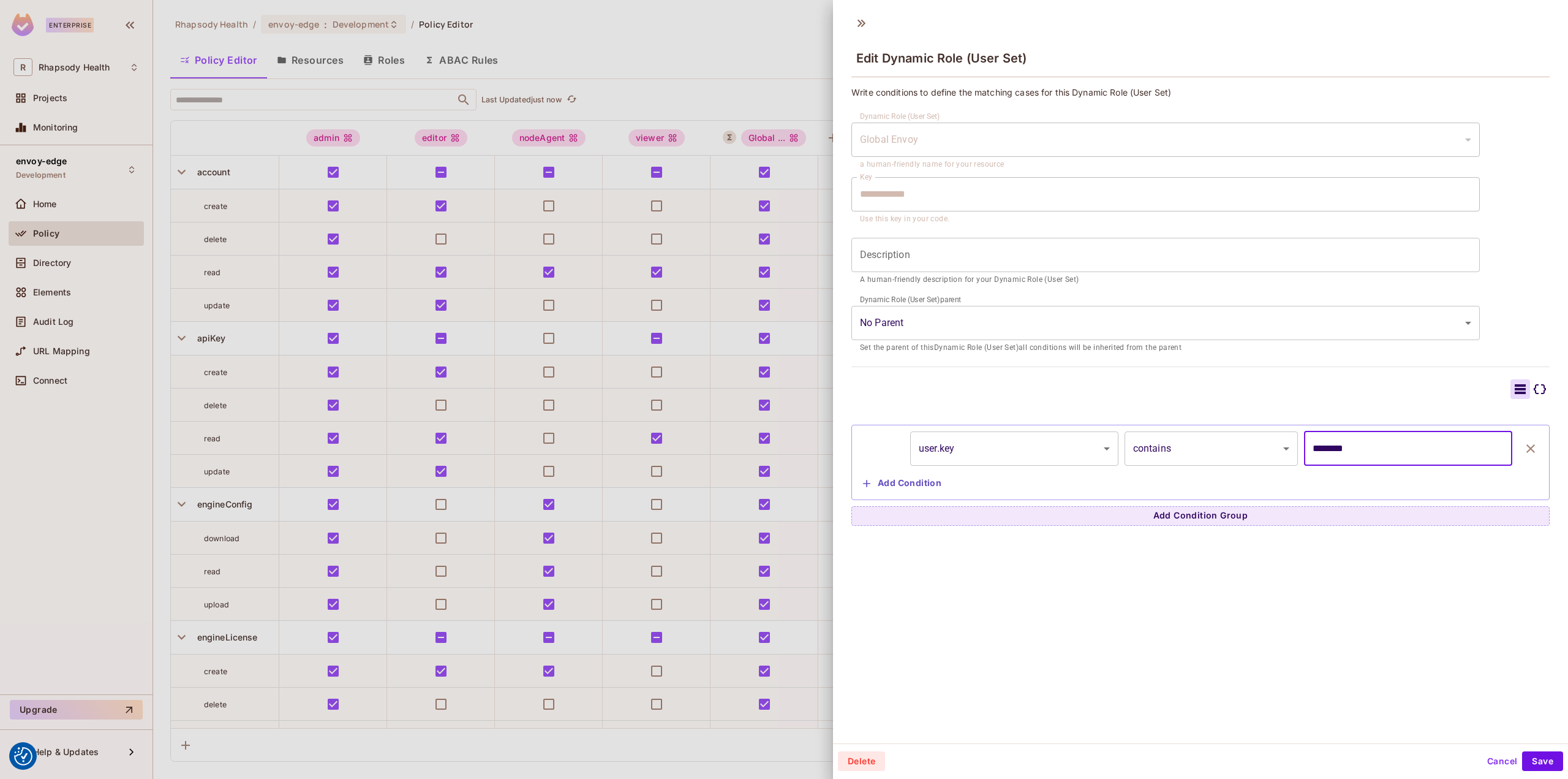
click at [1358, 441] on input "********" at bounding box center [1407, 448] width 208 height 34
drag, startPoint x: 81, startPoint y: 437, endPoint x: 111, endPoint y: 291, distance: 149.1
click at [81, 436] on div at bounding box center [784, 389] width 1568 height 779
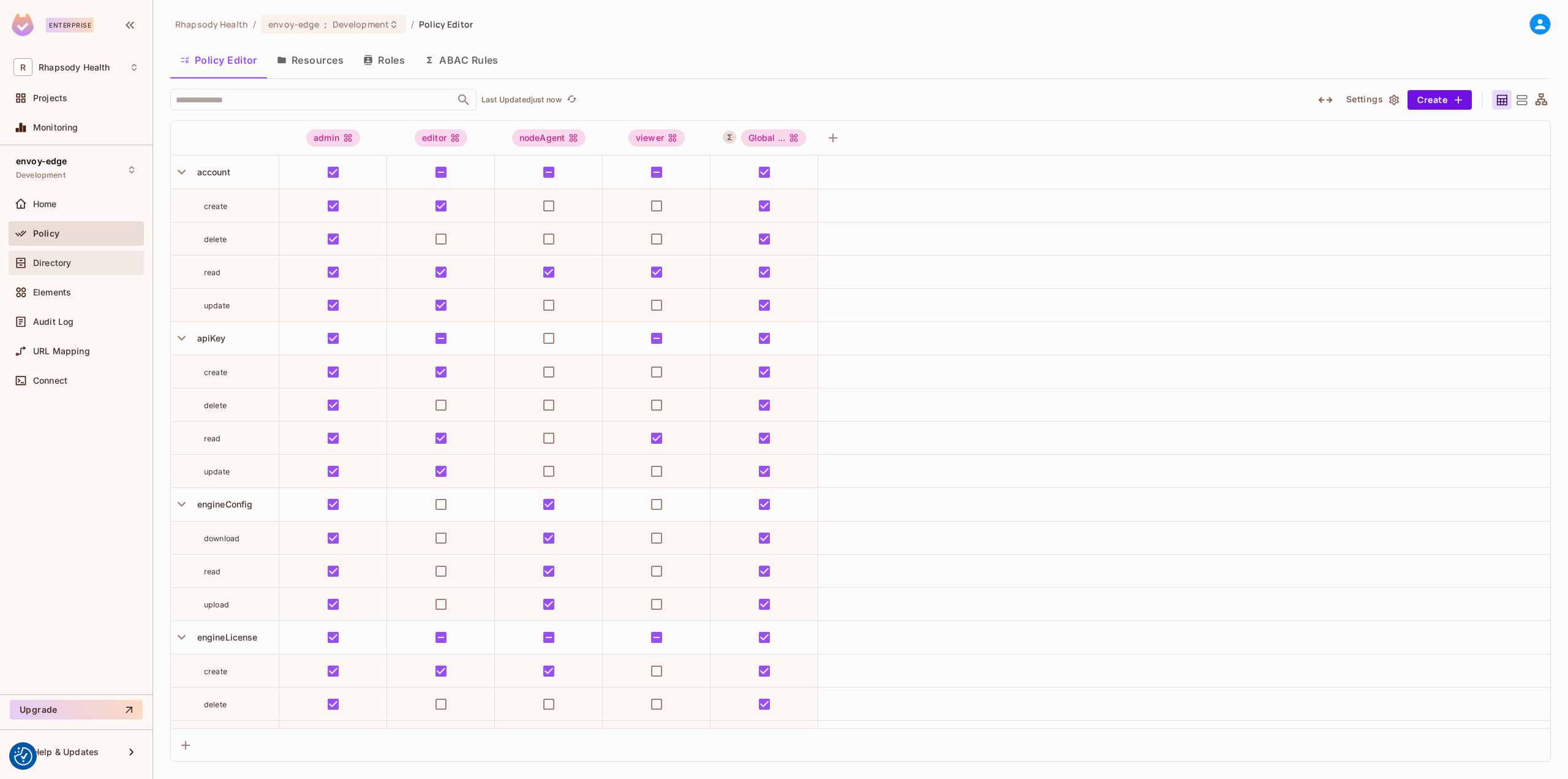
click at [90, 264] on div "Directory" at bounding box center [86, 262] width 106 height 10
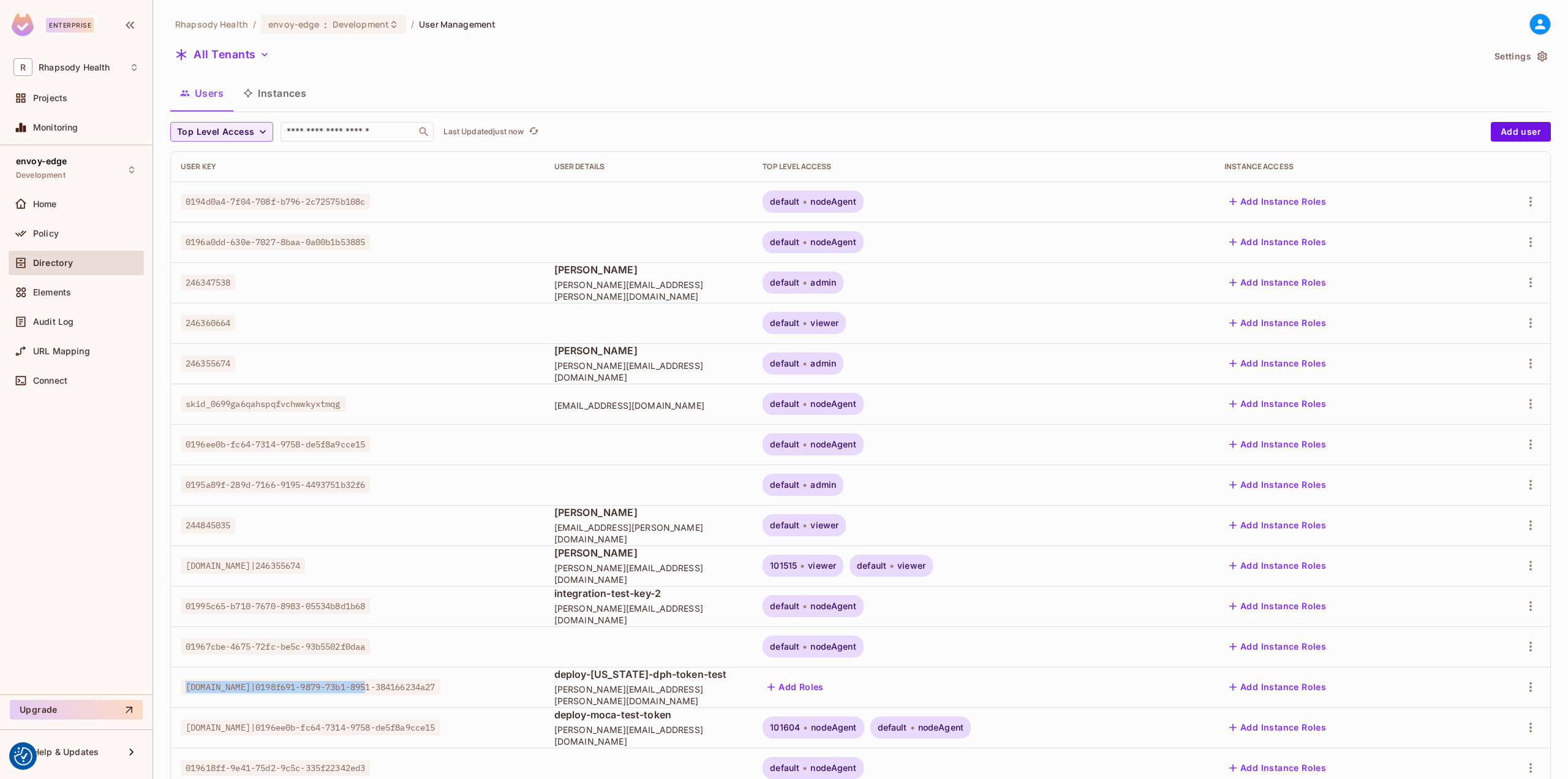
drag, startPoint x: 183, startPoint y: 676, endPoint x: 371, endPoint y: 675, distance: 188.0
click at [371, 678] on span "key-provider.auth-dev.rhapsody.health|0198f691-9879-73b1-8951-384166234a27" at bounding box center [310, 686] width 260 height 16
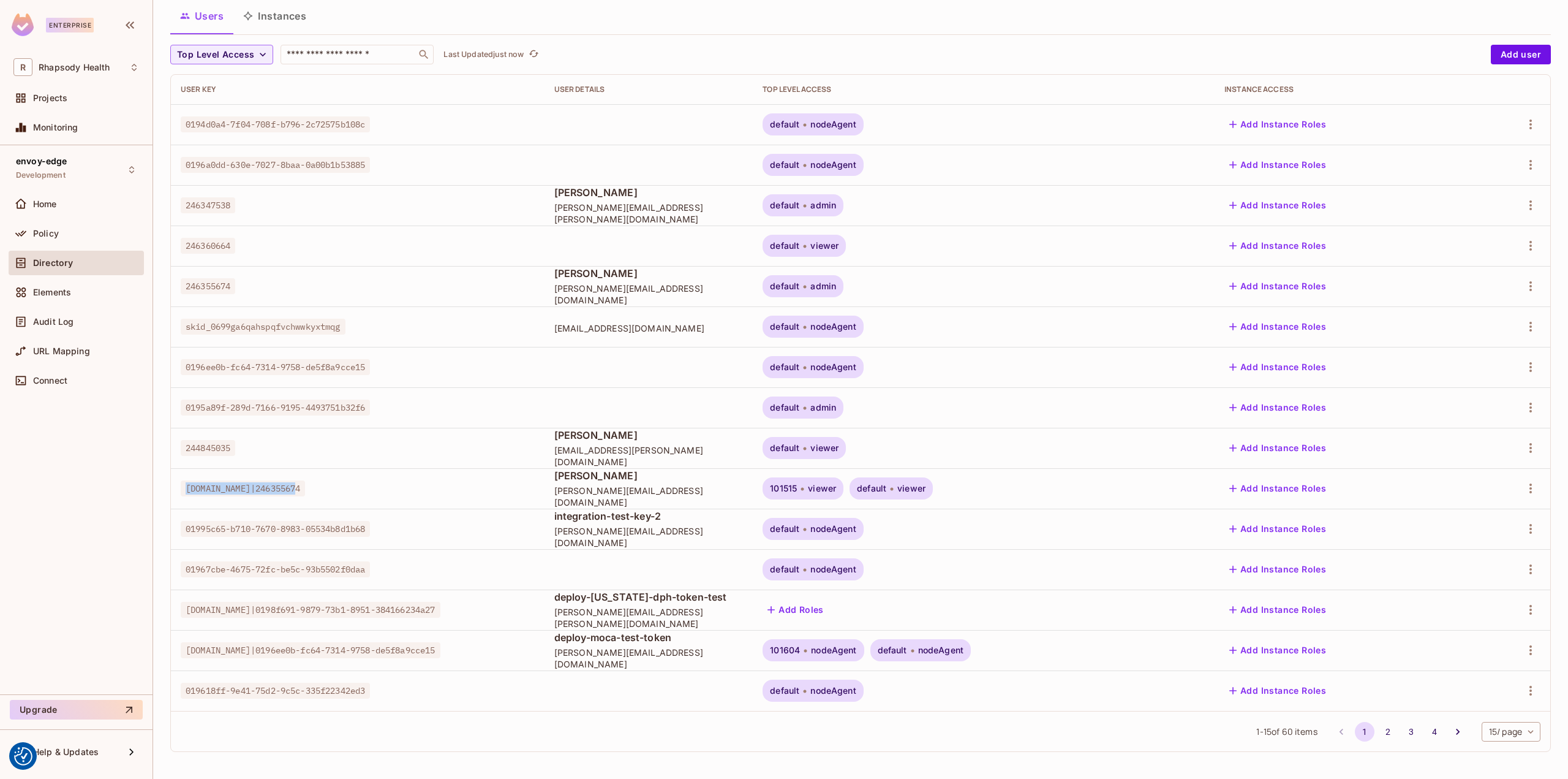
drag, startPoint x: 181, startPoint y: 490, endPoint x: 294, endPoint y: 492, distance: 113.0
click at [298, 492] on span "rhapsody.onelogin.com|246355674" at bounding box center [243, 488] width 125 height 16
copy span "rhapsody.onelogin.com|"
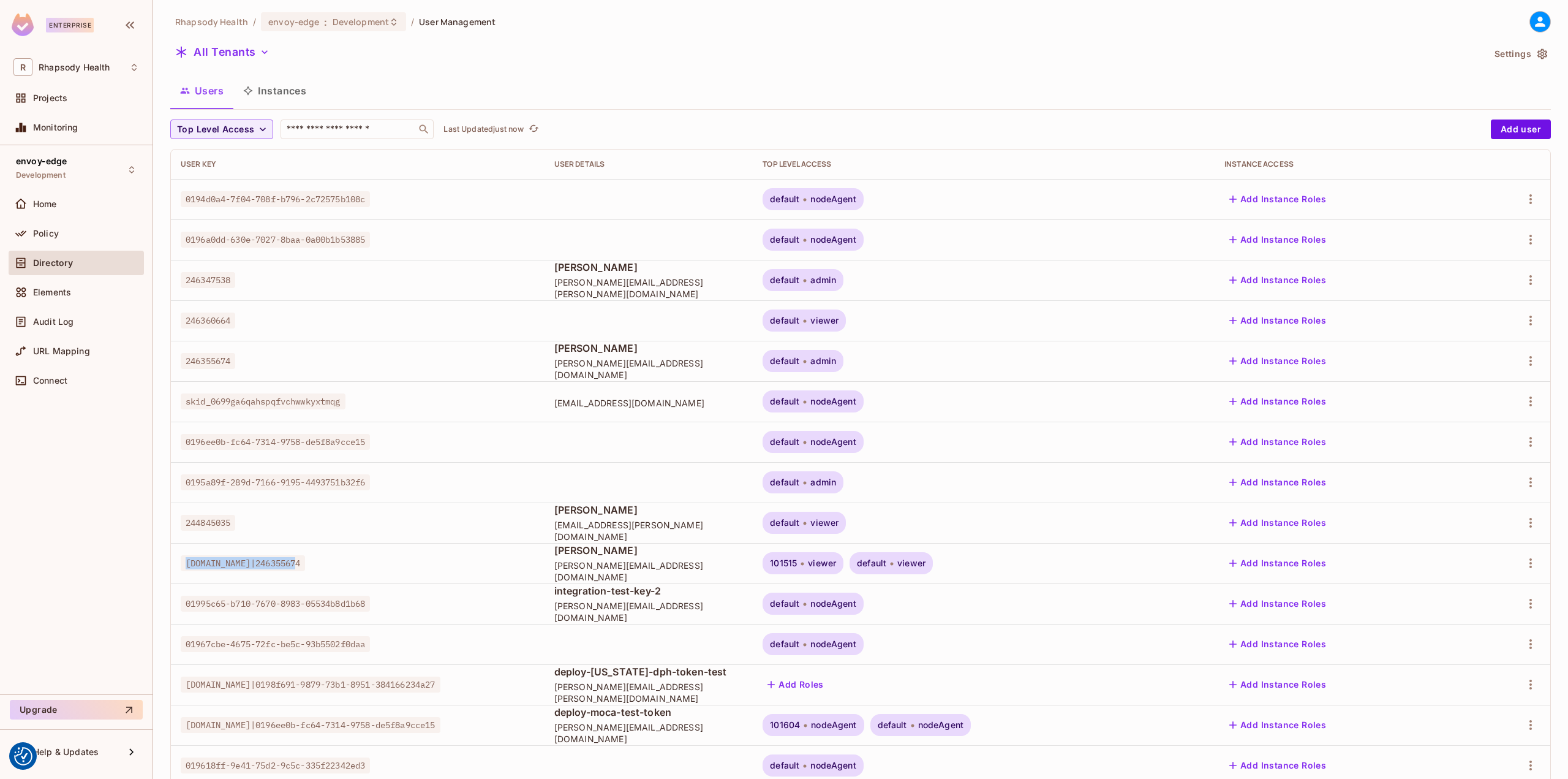
scroll to position [0, 0]
click at [50, 234] on span "Policy" at bounding box center [46, 233] width 26 height 10
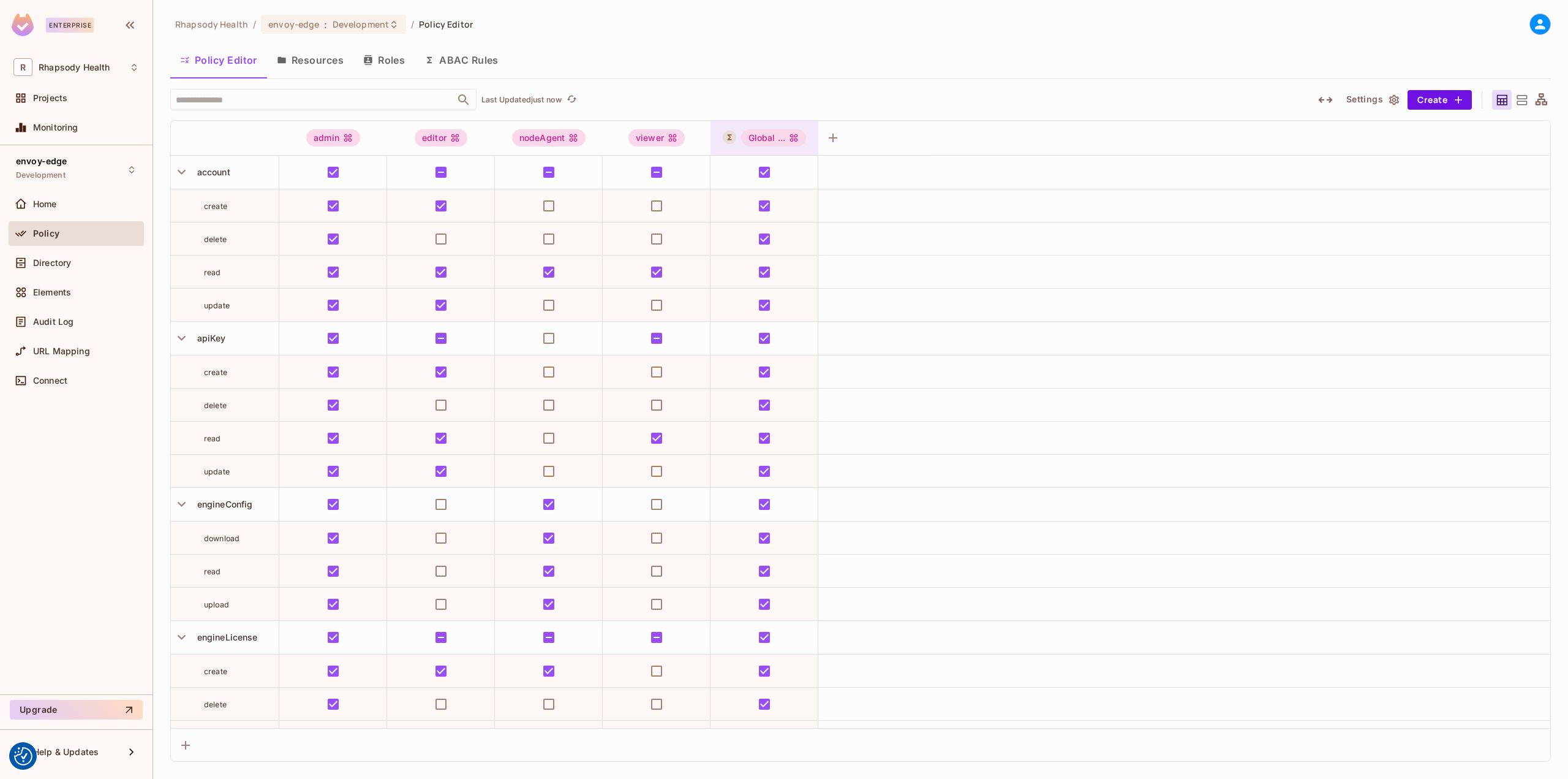
click at [767, 126] on div "Global ..." at bounding box center [764, 138] width 108 height 34
drag, startPoint x: 777, startPoint y: 262, endPoint x: 777, endPoint y: 248, distance: 14.0
click at [777, 248] on ul "global_envoy Clear Permissions Allow All Edit Dynamic Role (User Set) Delete Dy…" at bounding box center [799, 224] width 178 height 138
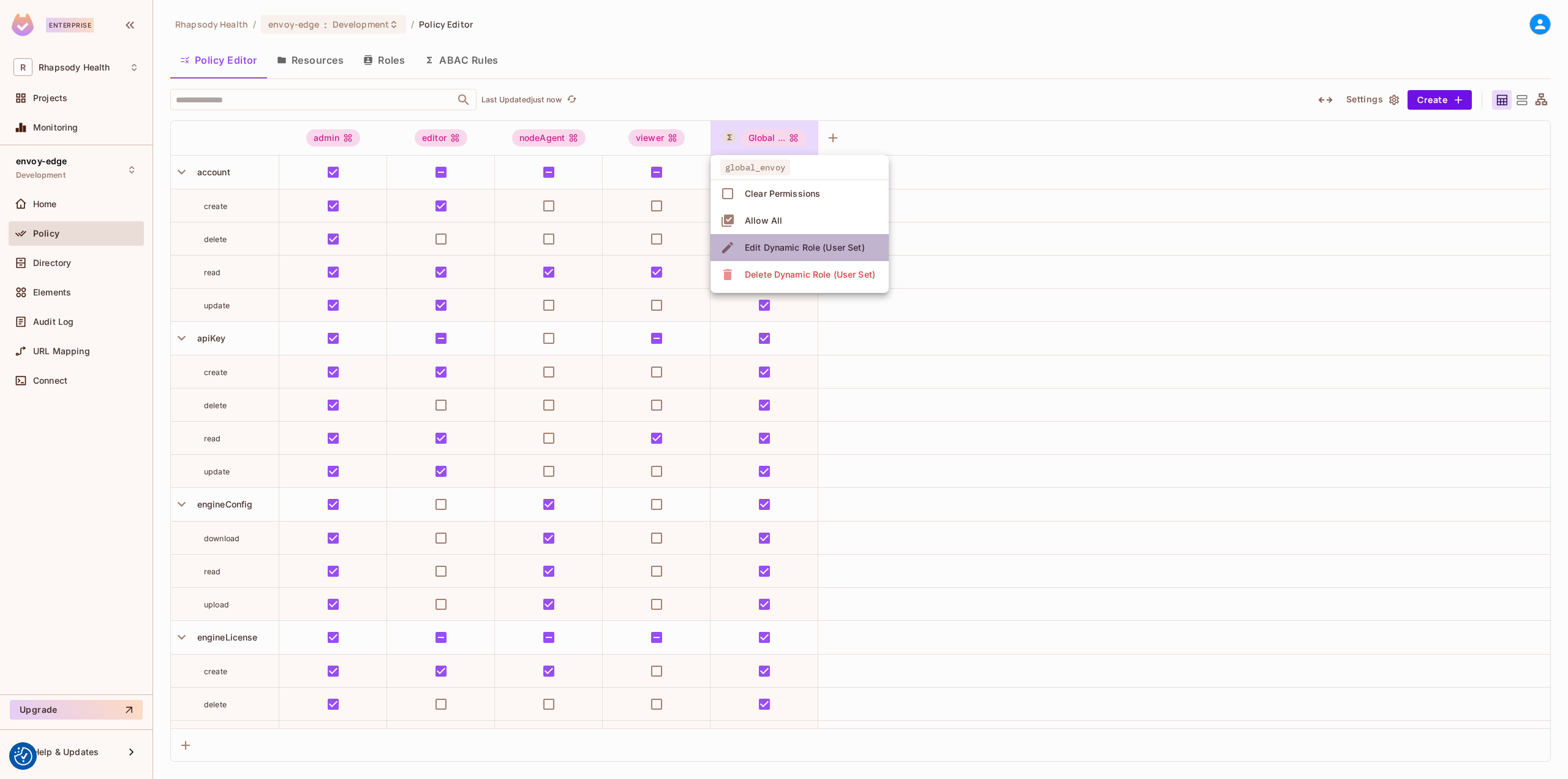
click at [777, 248] on div "Edit Dynamic Role (User Set)" at bounding box center [805, 247] width 120 height 12
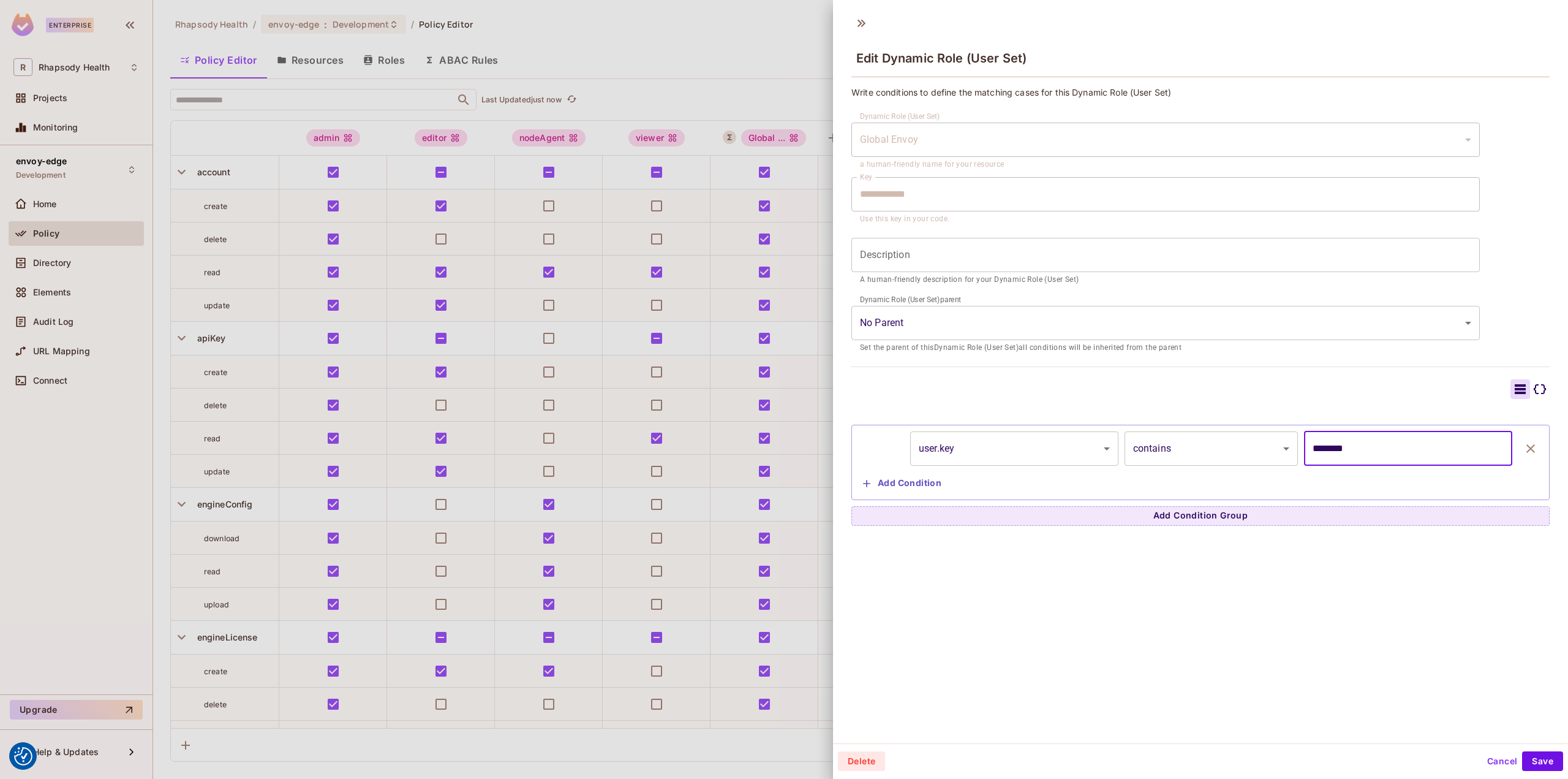
drag, startPoint x: 1358, startPoint y: 448, endPoint x: 1279, endPoint y: 441, distance: 79.3
click at [1279, 441] on div "user.key ******** ​ contains ******** ​ ******** ​" at bounding box center [1200, 448] width 685 height 34
paste input "**********"
type input "**********"
click at [1537, 752] on button "Save" at bounding box center [1542, 761] width 41 height 19
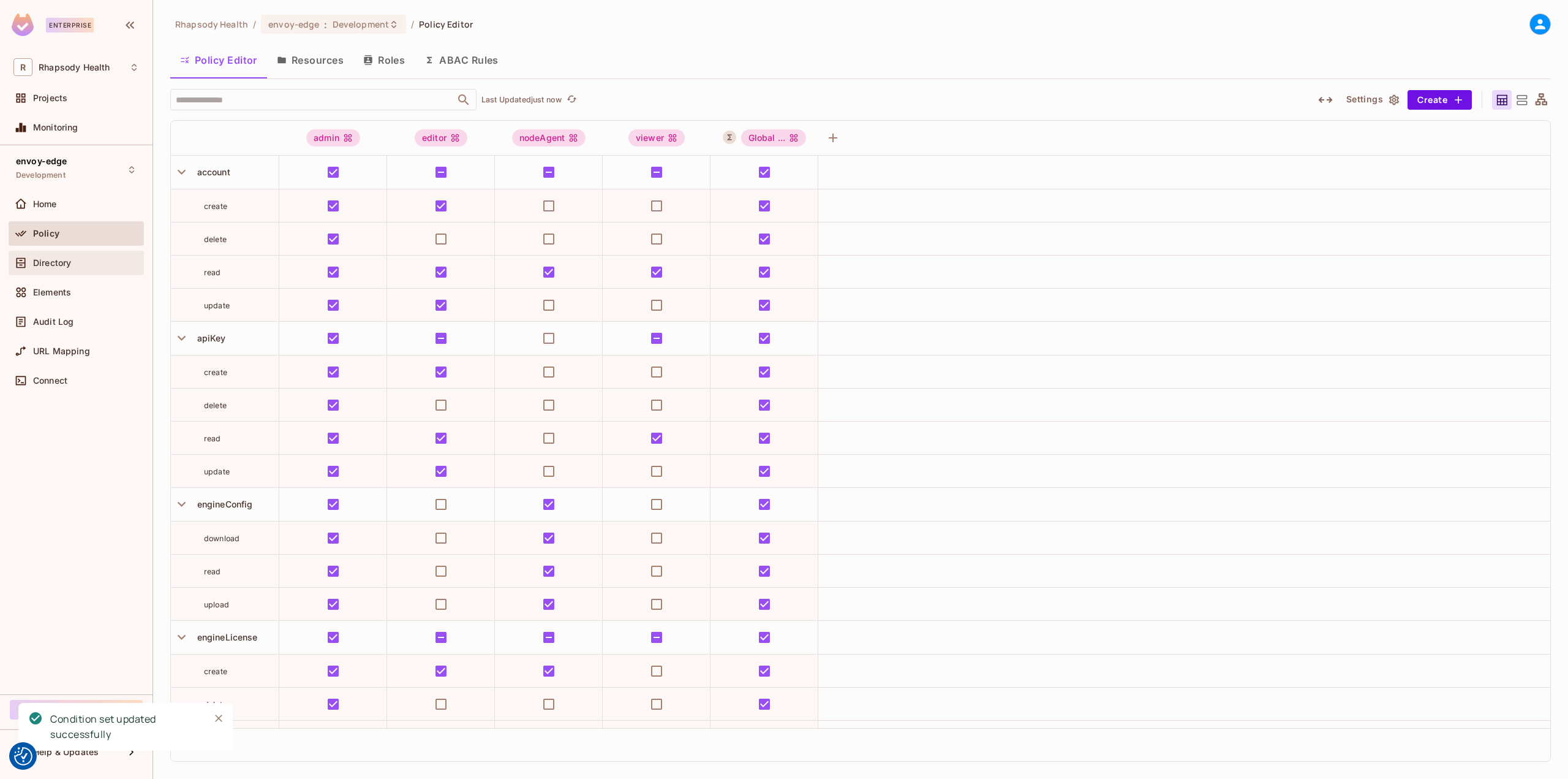
click at [79, 268] on div "Directory" at bounding box center [77, 262] width 126 height 15
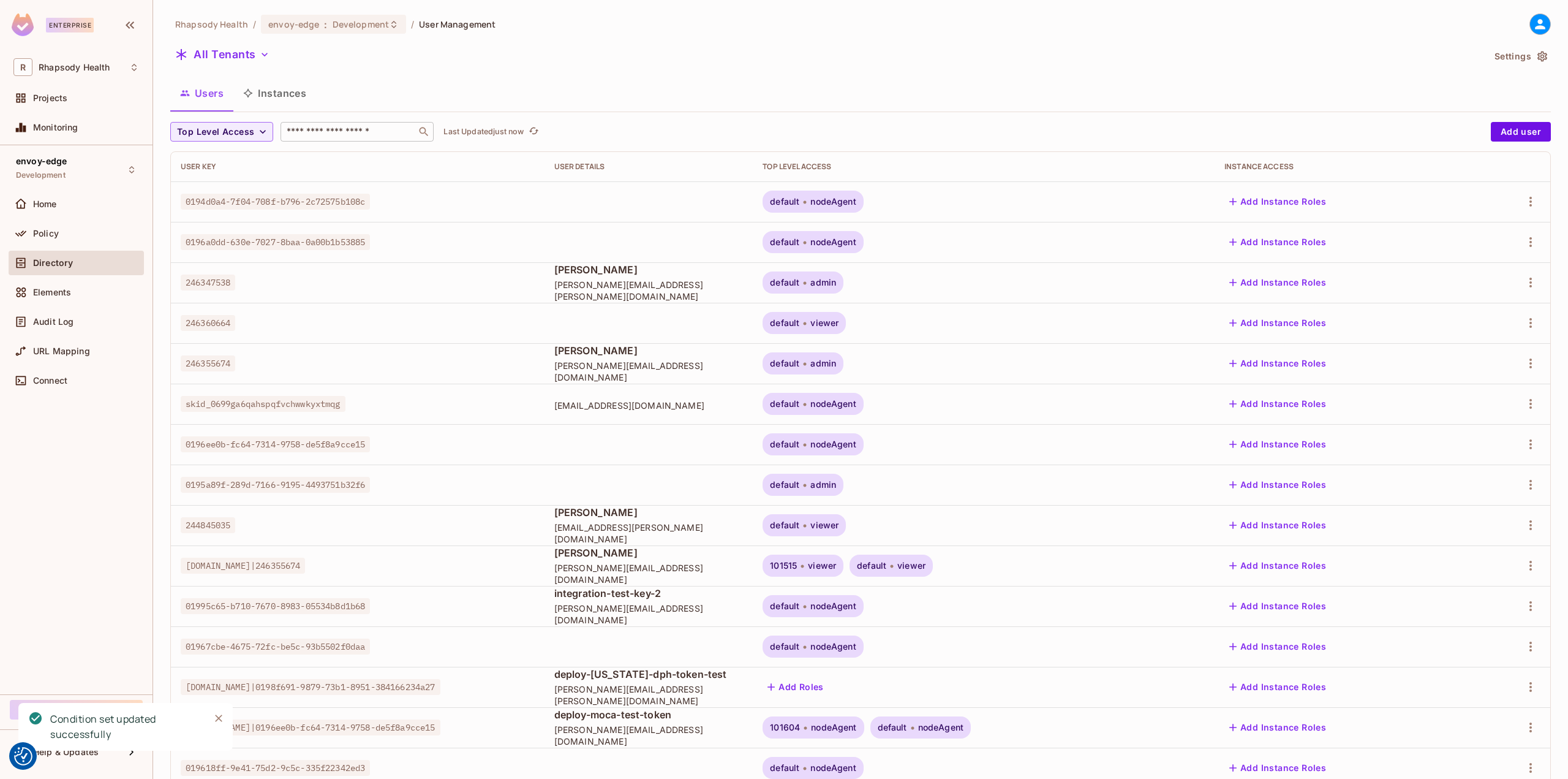
click at [341, 134] on input "text" at bounding box center [348, 131] width 128 height 12
type input "****"
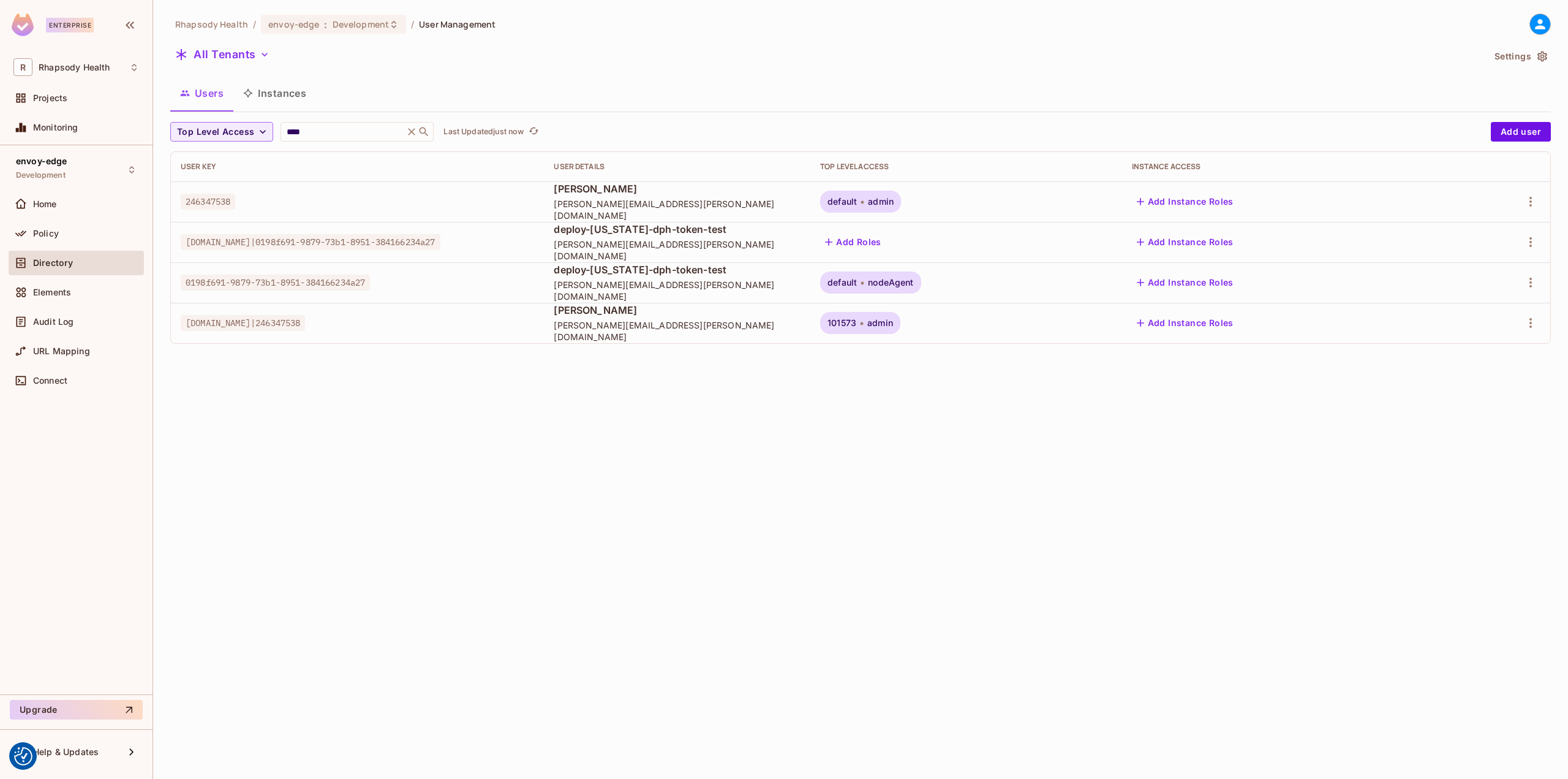
click at [52, 247] on div "Policy" at bounding box center [76, 236] width 135 height 30
click at [52, 237] on span "Policy" at bounding box center [46, 233] width 26 height 10
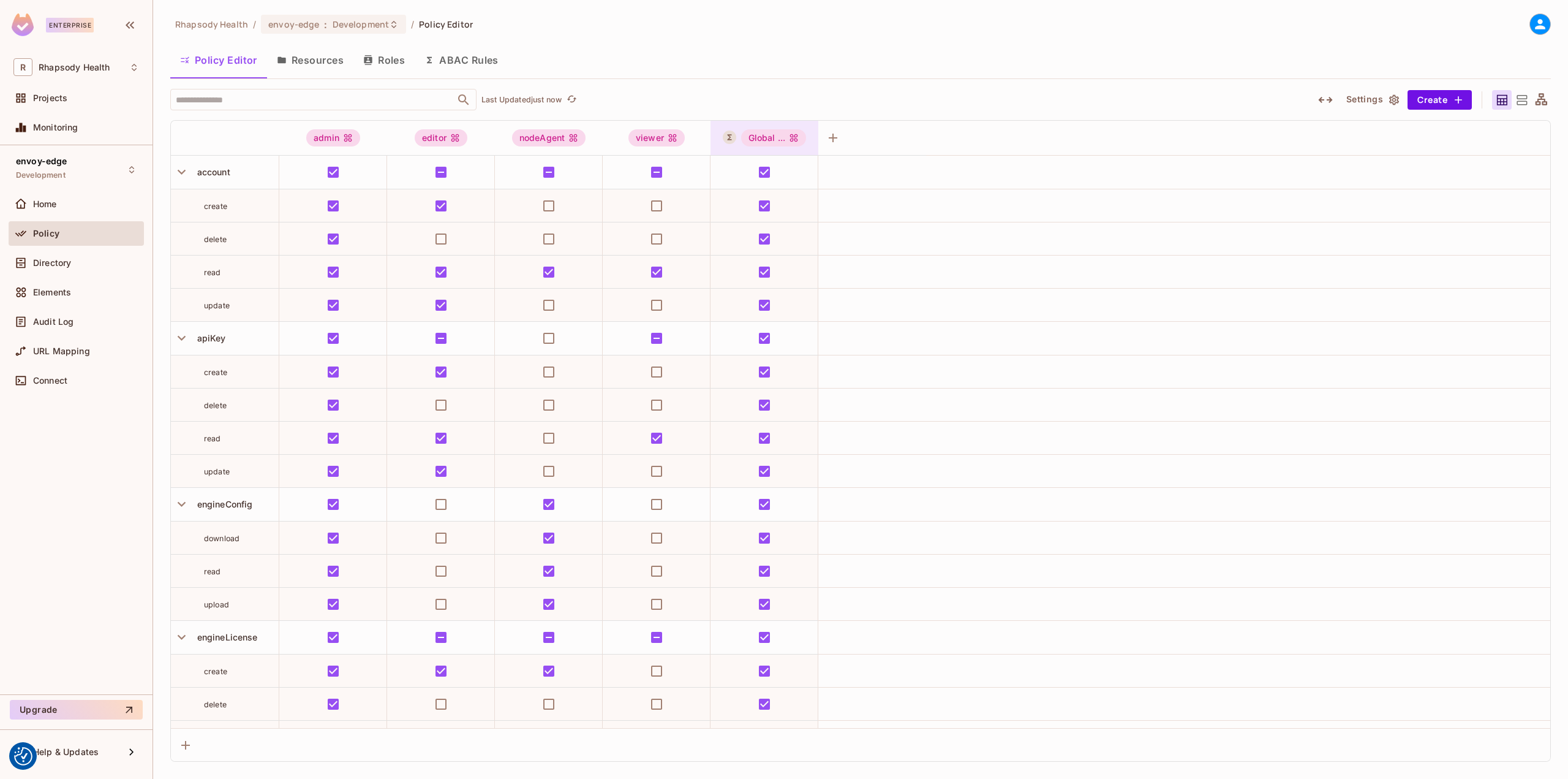
click at [764, 134] on div "Global ..." at bounding box center [773, 138] width 66 height 18
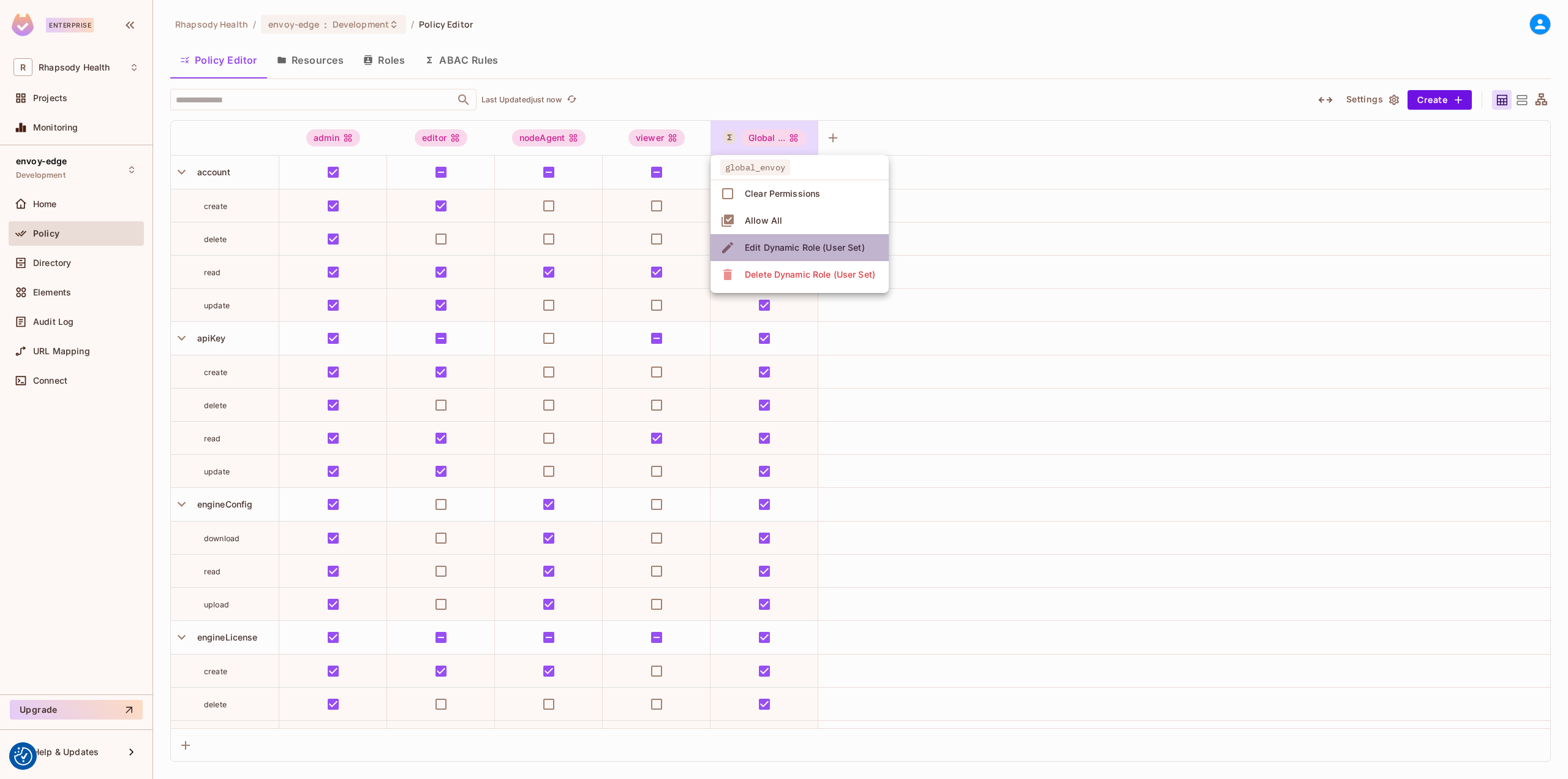
click at [774, 248] on div "Edit Dynamic Role (User Set)" at bounding box center [805, 247] width 120 height 12
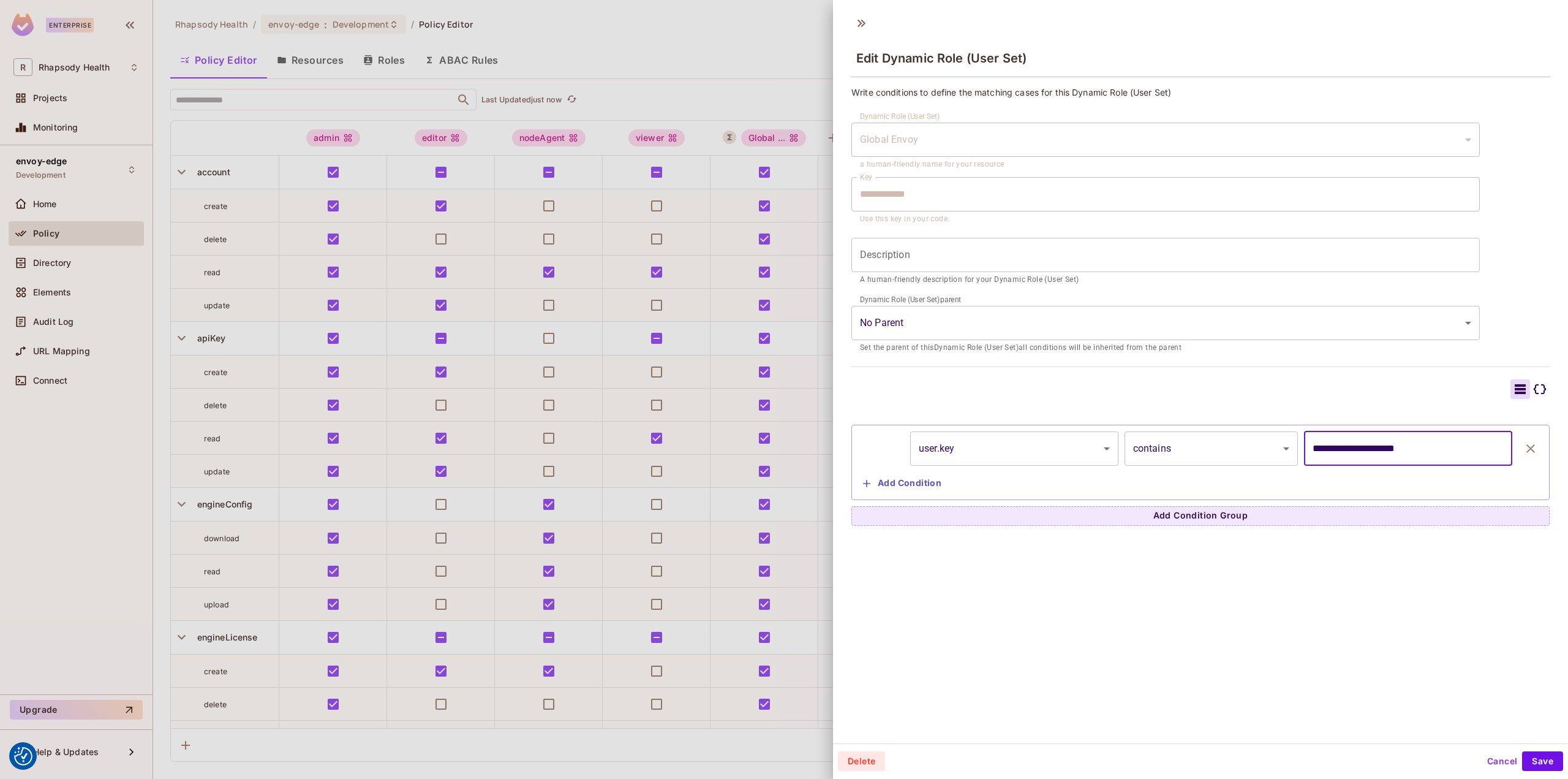
drag, startPoint x: 1232, startPoint y: 404, endPoint x: 988, endPoint y: 383, distance: 244.9
click at [988, 383] on div "**********" at bounding box center [1200, 452] width 699 height 146
type input "*******"
click at [1538, 756] on button "Save" at bounding box center [1542, 761] width 41 height 19
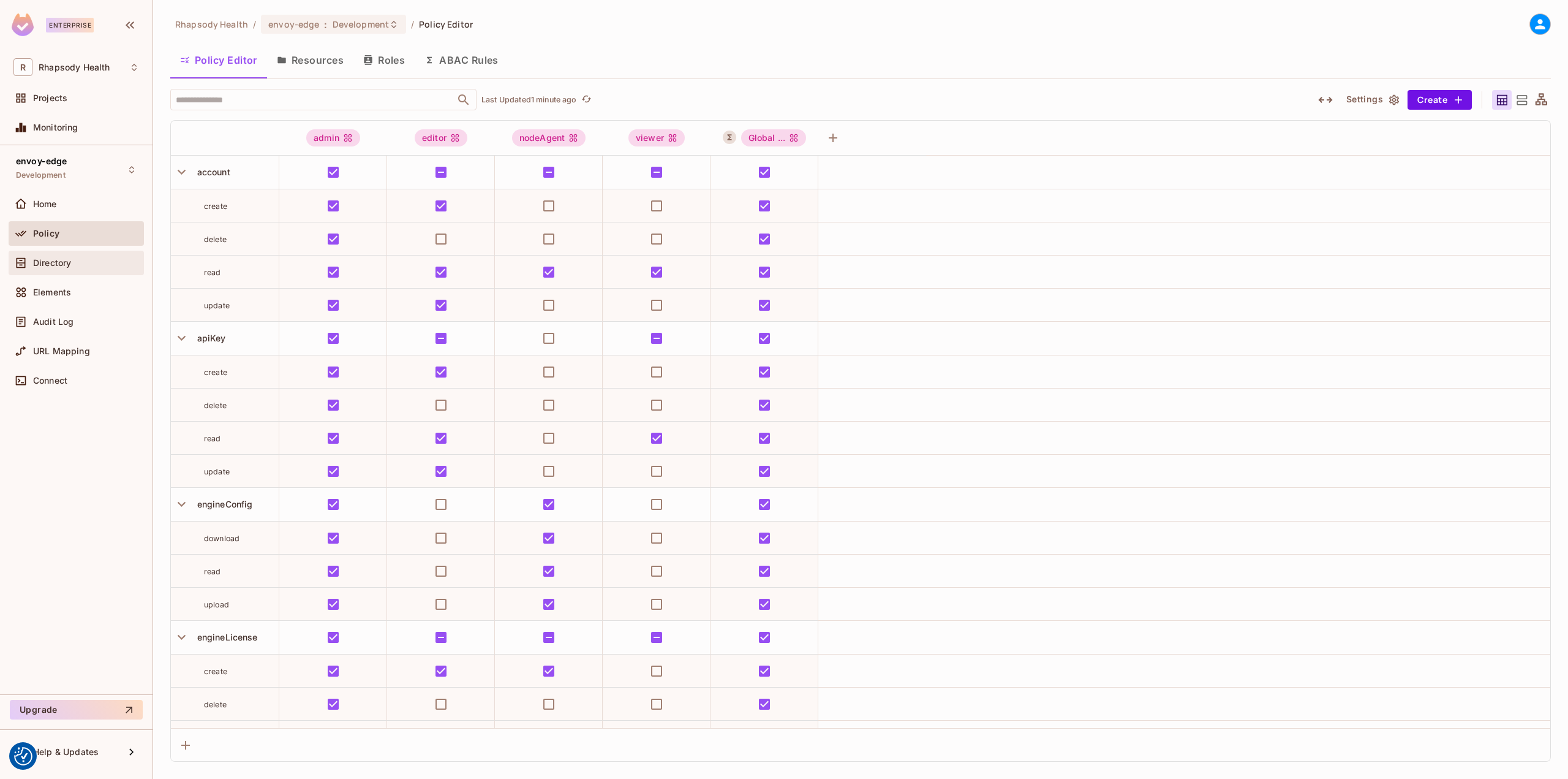
click at [41, 261] on span "Directory" at bounding box center [52, 262] width 38 height 10
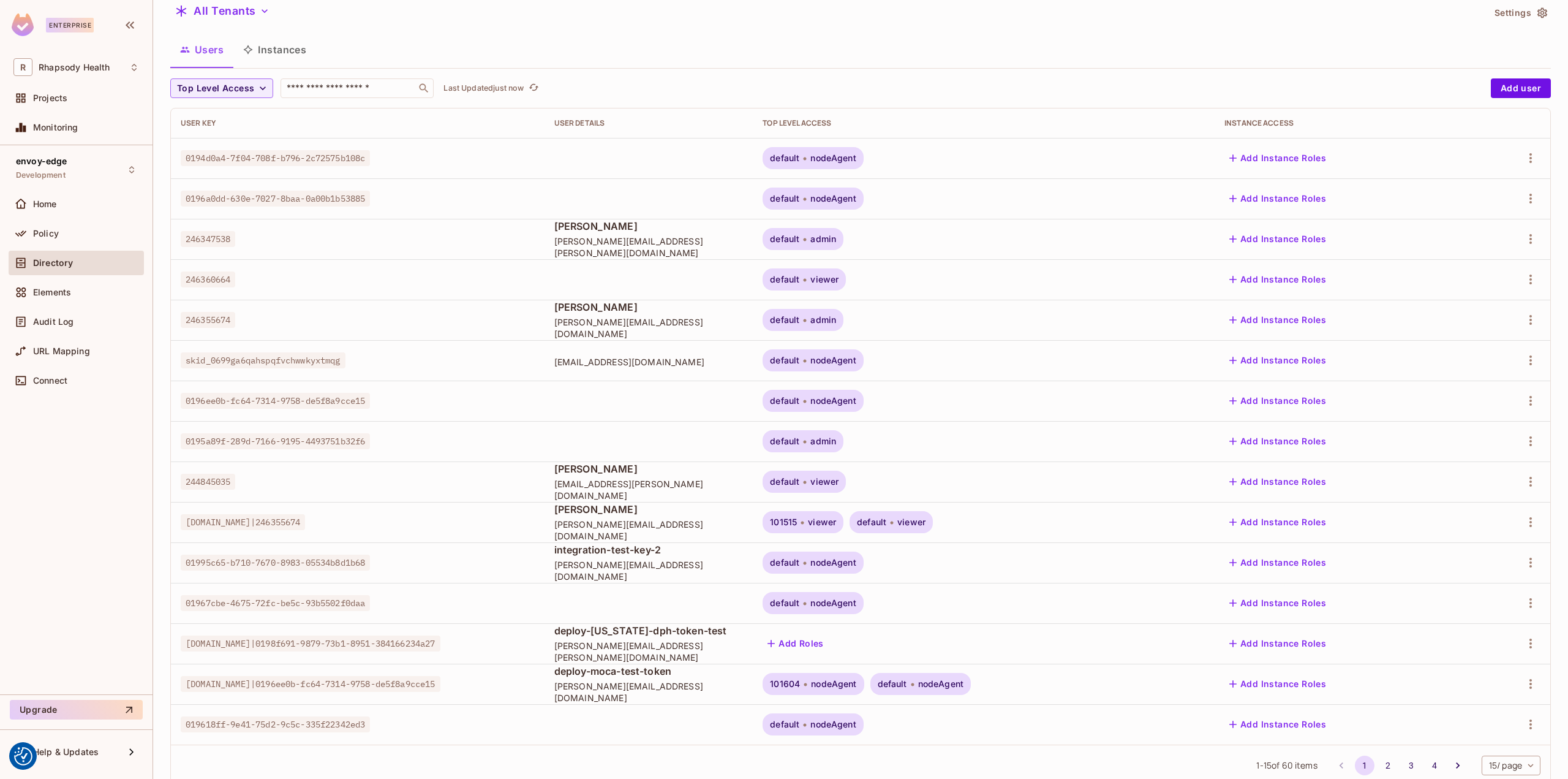
scroll to position [78, 0]
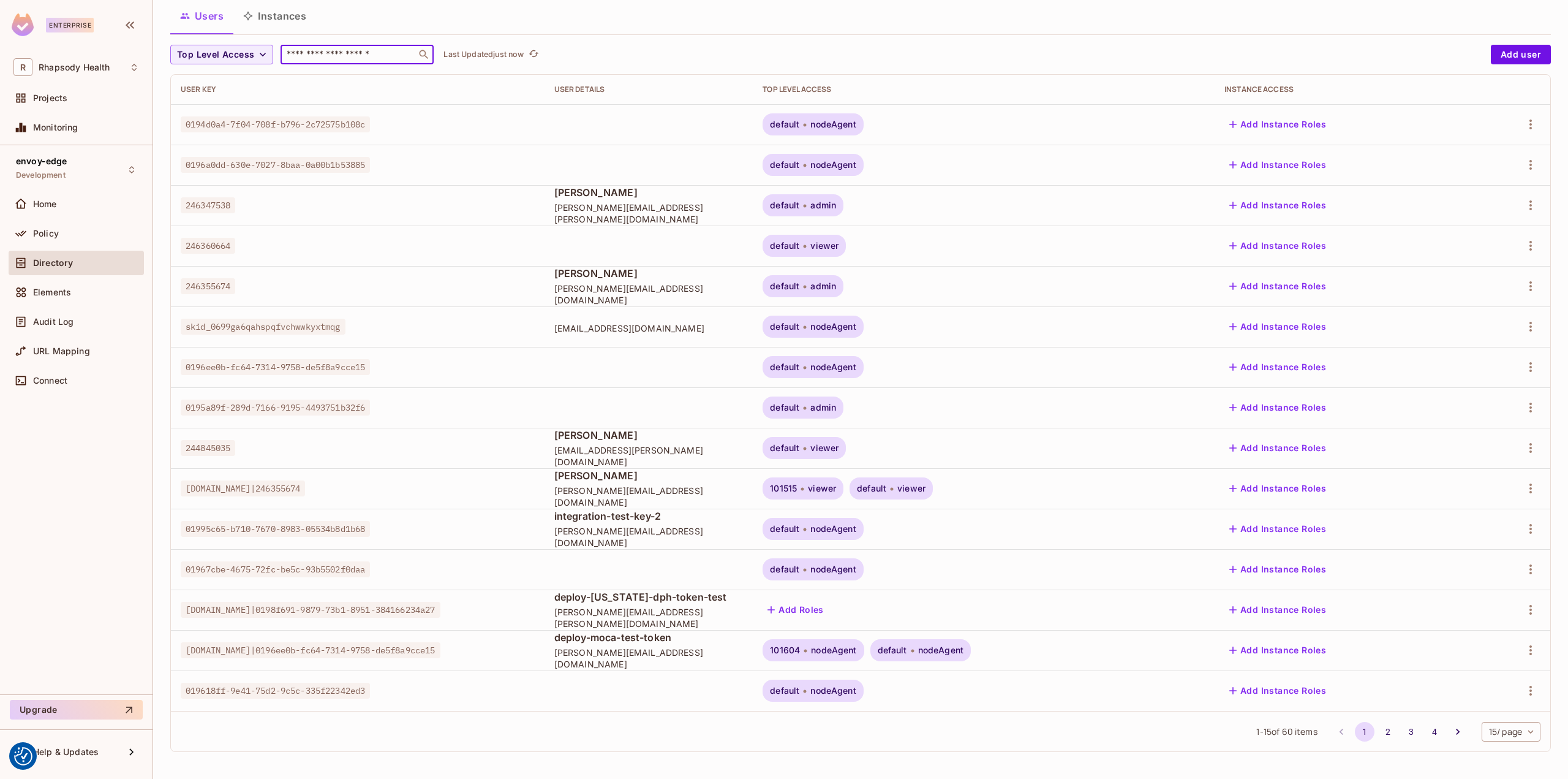
click at [287, 55] on input "text" at bounding box center [348, 54] width 128 height 12
type input "****"
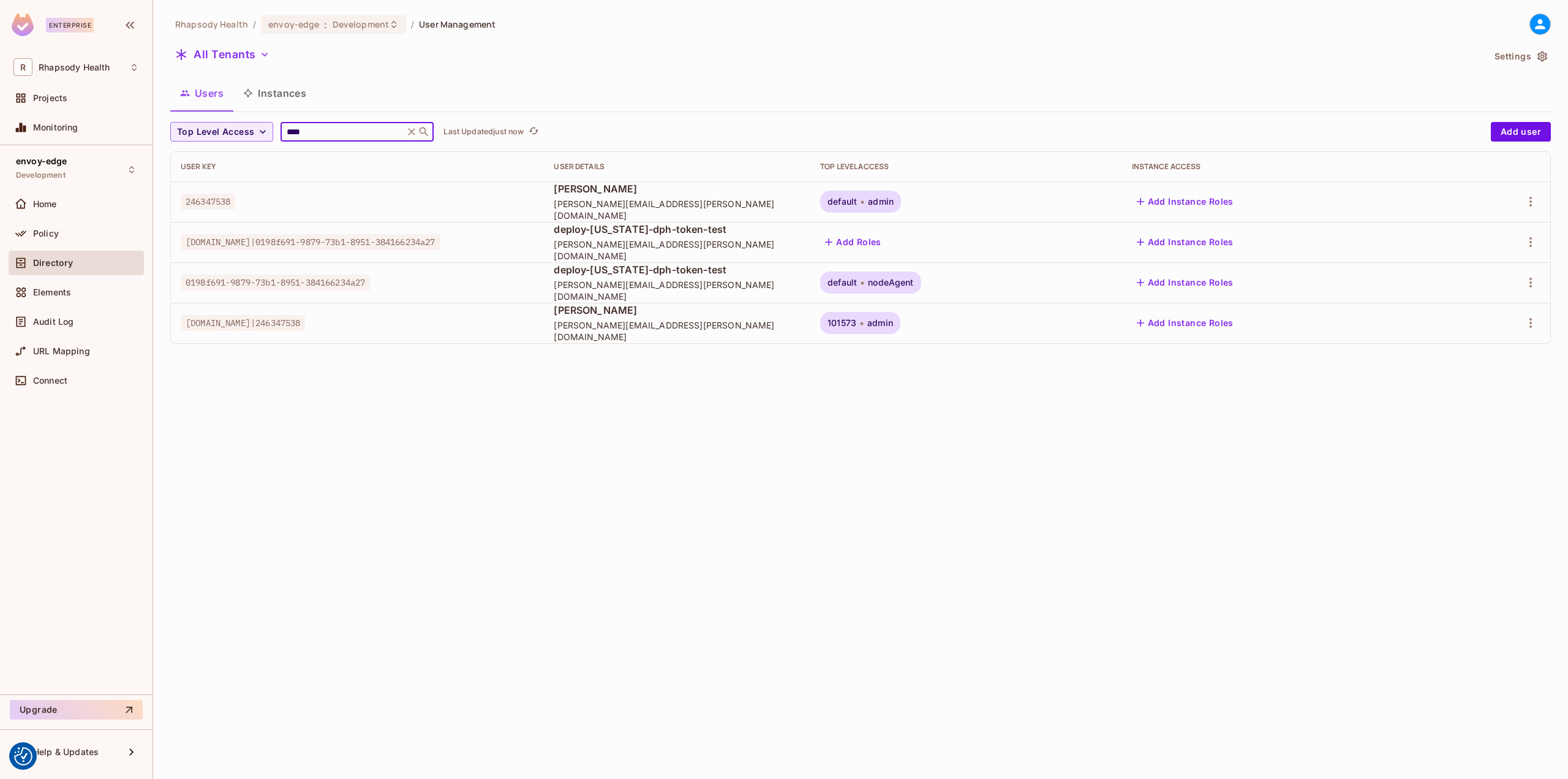
scroll to position [0, 0]
click at [1535, 323] on icon "button" at bounding box center [1531, 323] width 15 height 15
click at [1467, 383] on div "Top Level Roles" at bounding box center [1485, 377] width 67 height 12
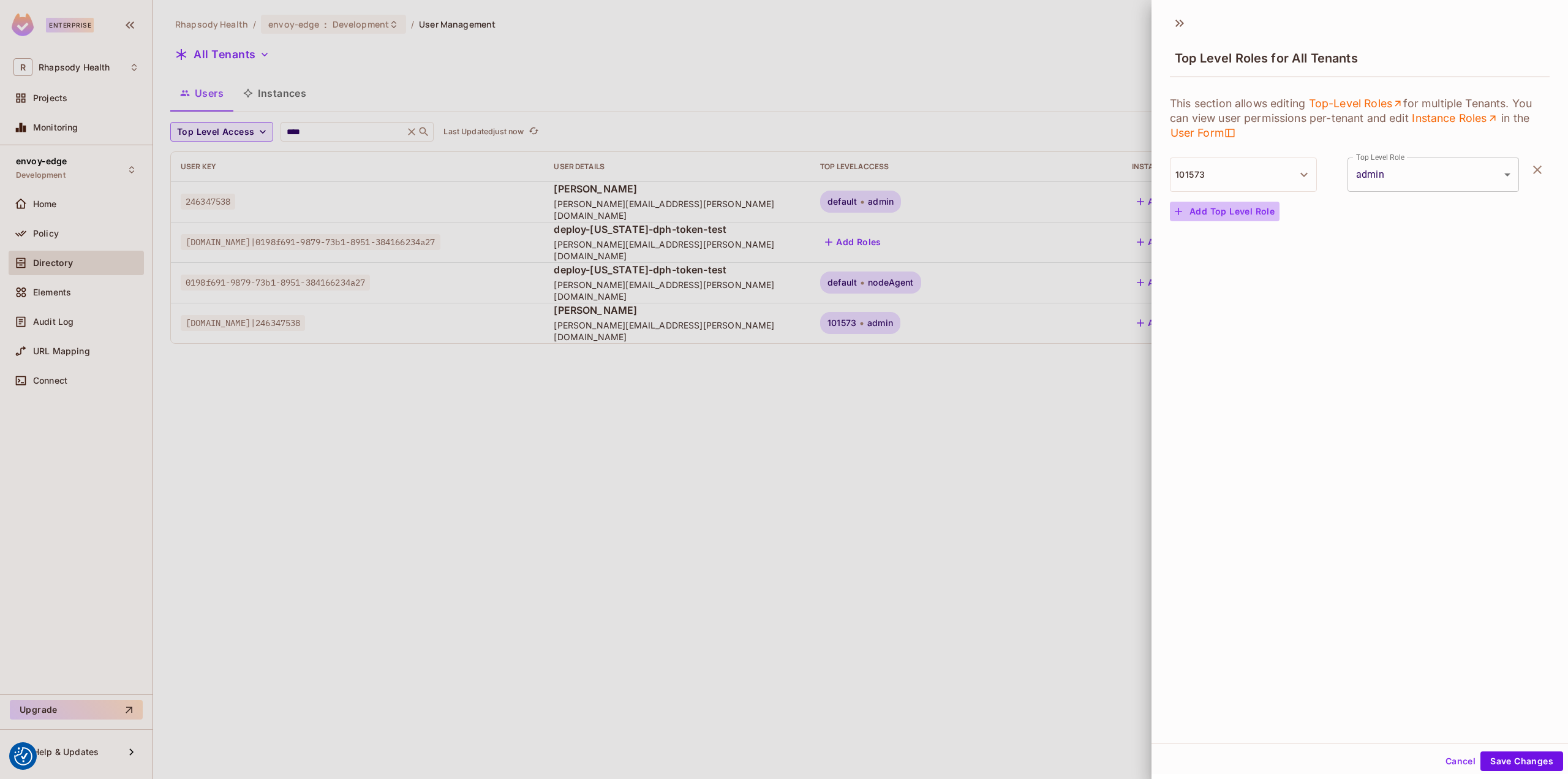
click at [1227, 210] on button "Add Top Level Role" at bounding box center [1224, 211] width 110 height 19
click at [1275, 223] on button "Tenant" at bounding box center [1243, 218] width 147 height 34
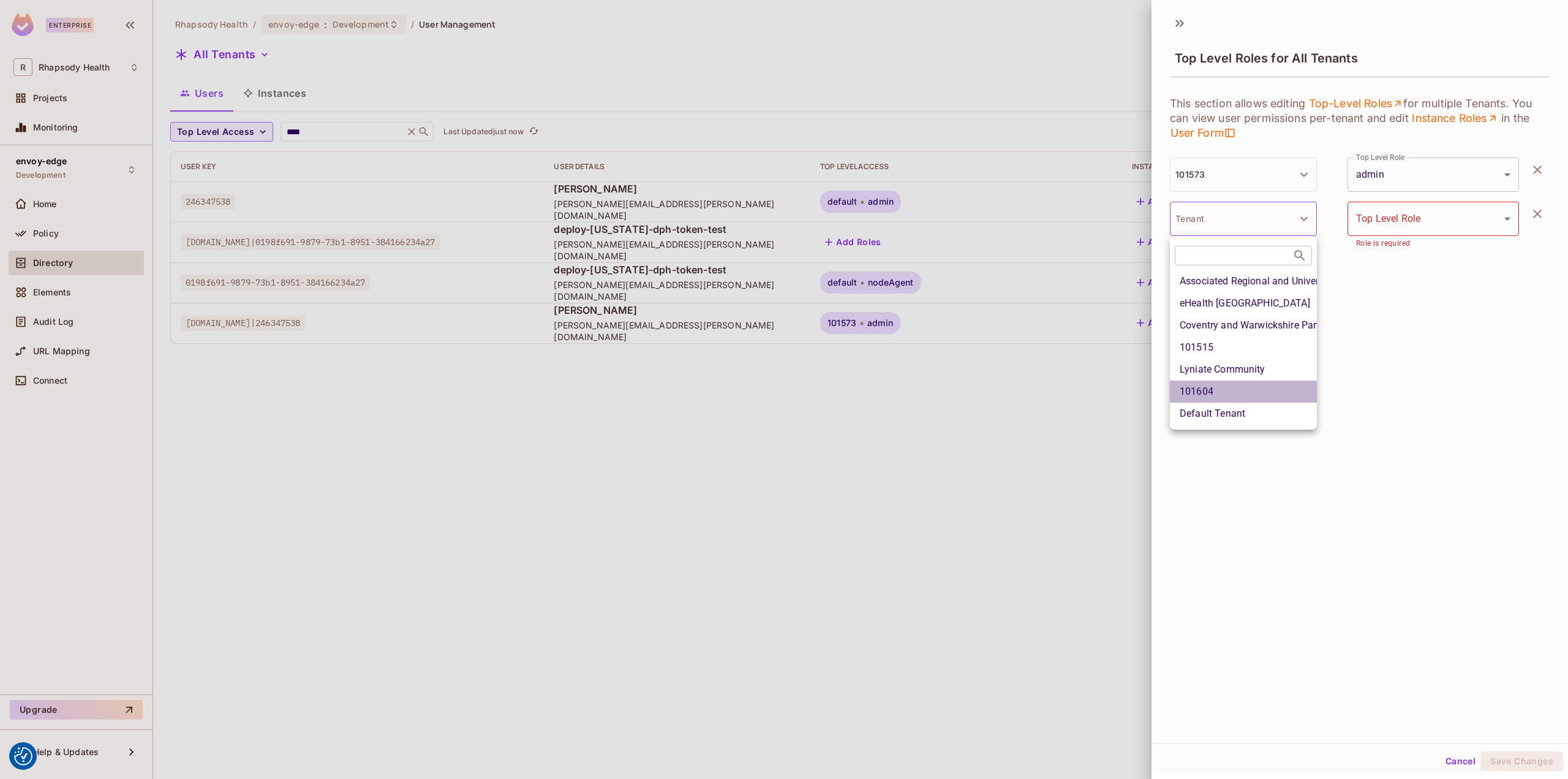
click at [1244, 389] on li "101604" at bounding box center [1243, 392] width 147 height 22
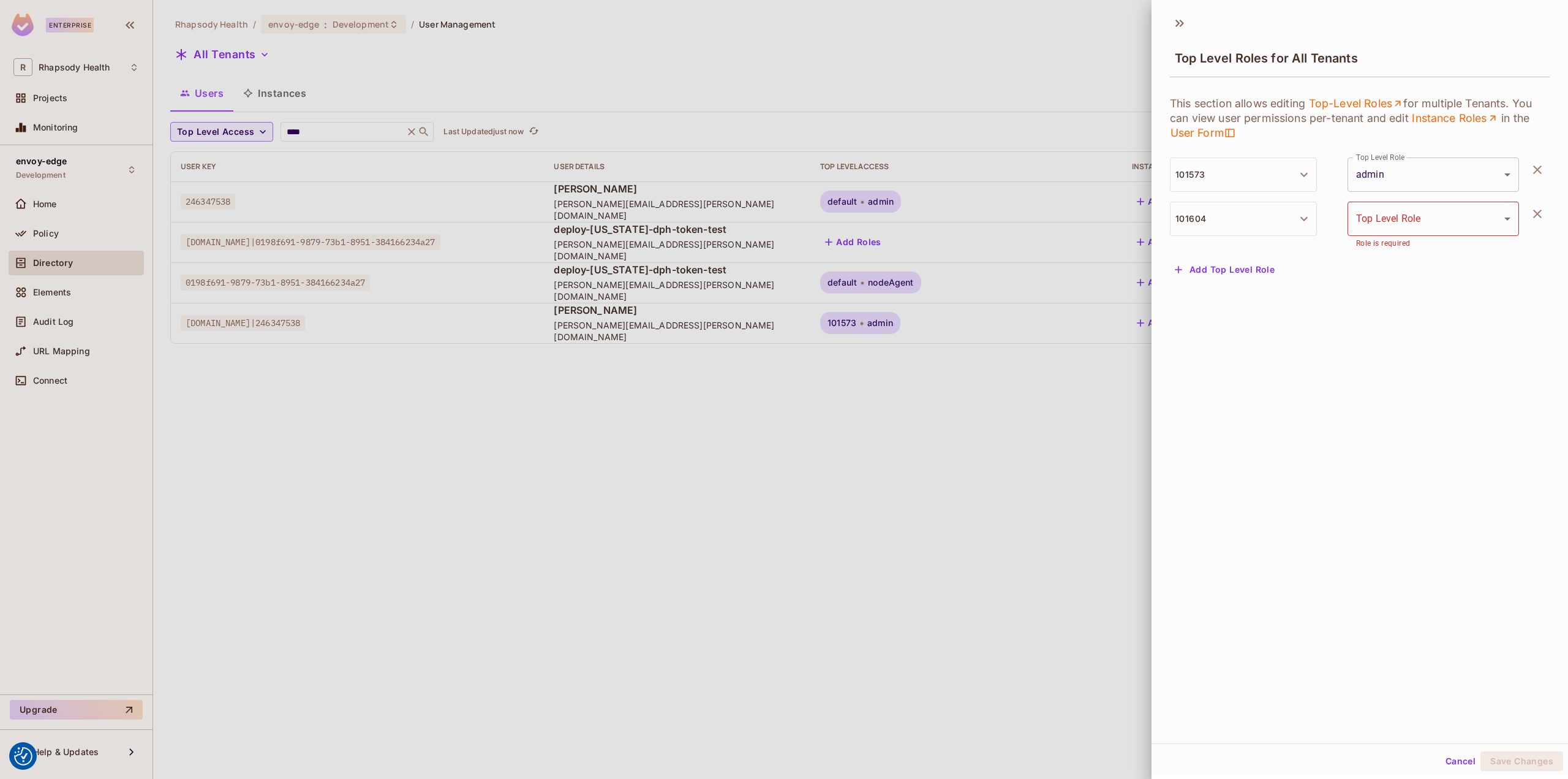
click at [1414, 222] on body "We use cookies to enhance your browsing experience, serve personalized ads or c…" at bounding box center [784, 389] width 1568 height 779
click at [1393, 274] on li "viewer" at bounding box center [1419, 274] width 163 height 22
type input "******"
click at [1483, 761] on button "Save Changes" at bounding box center [1521, 761] width 82 height 19
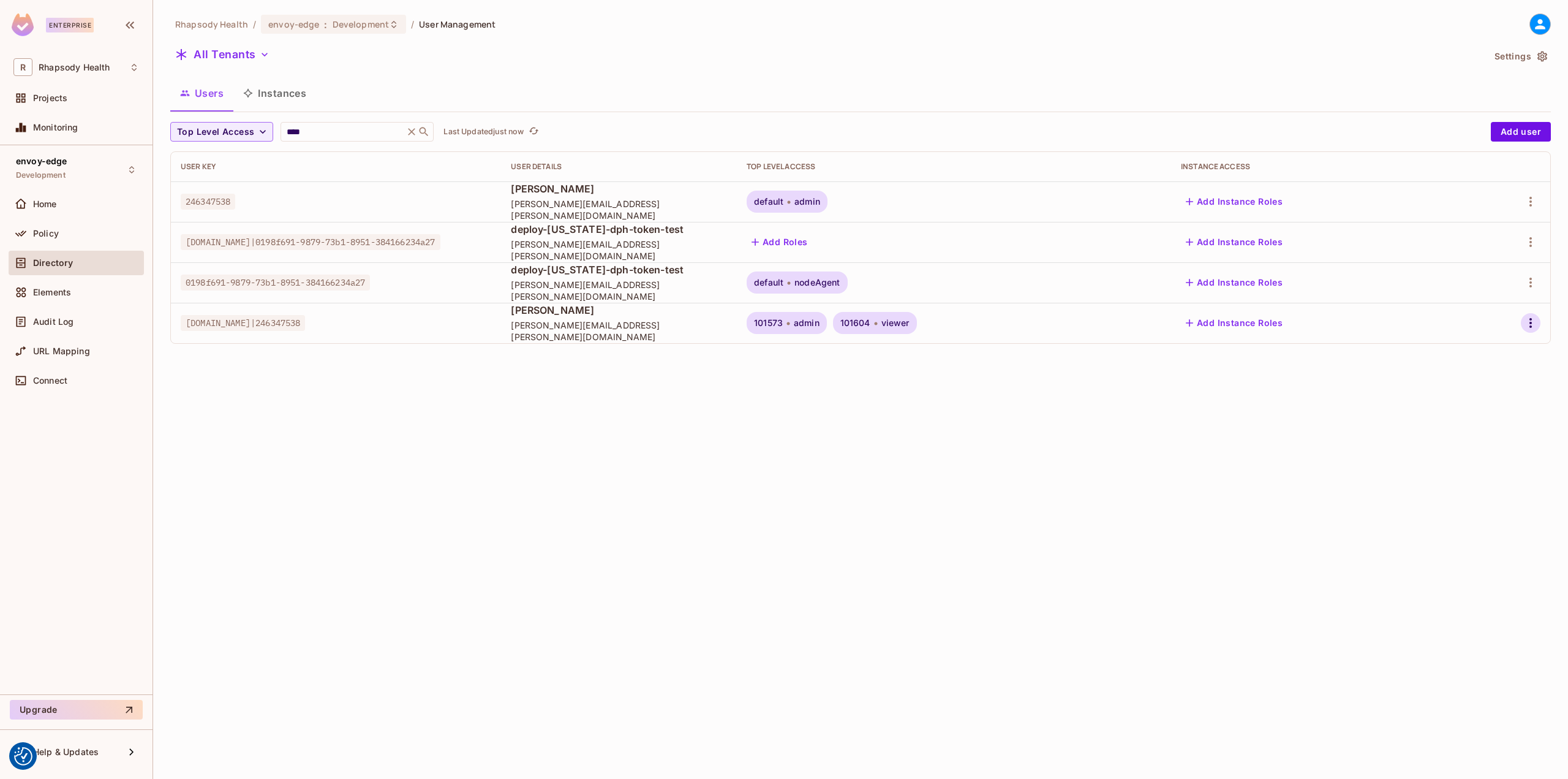
click at [1535, 317] on icon "button" at bounding box center [1531, 323] width 15 height 15
click at [413, 350] on div at bounding box center [784, 389] width 1568 height 779
click at [82, 317] on div "Audit Log" at bounding box center [86, 322] width 106 height 10
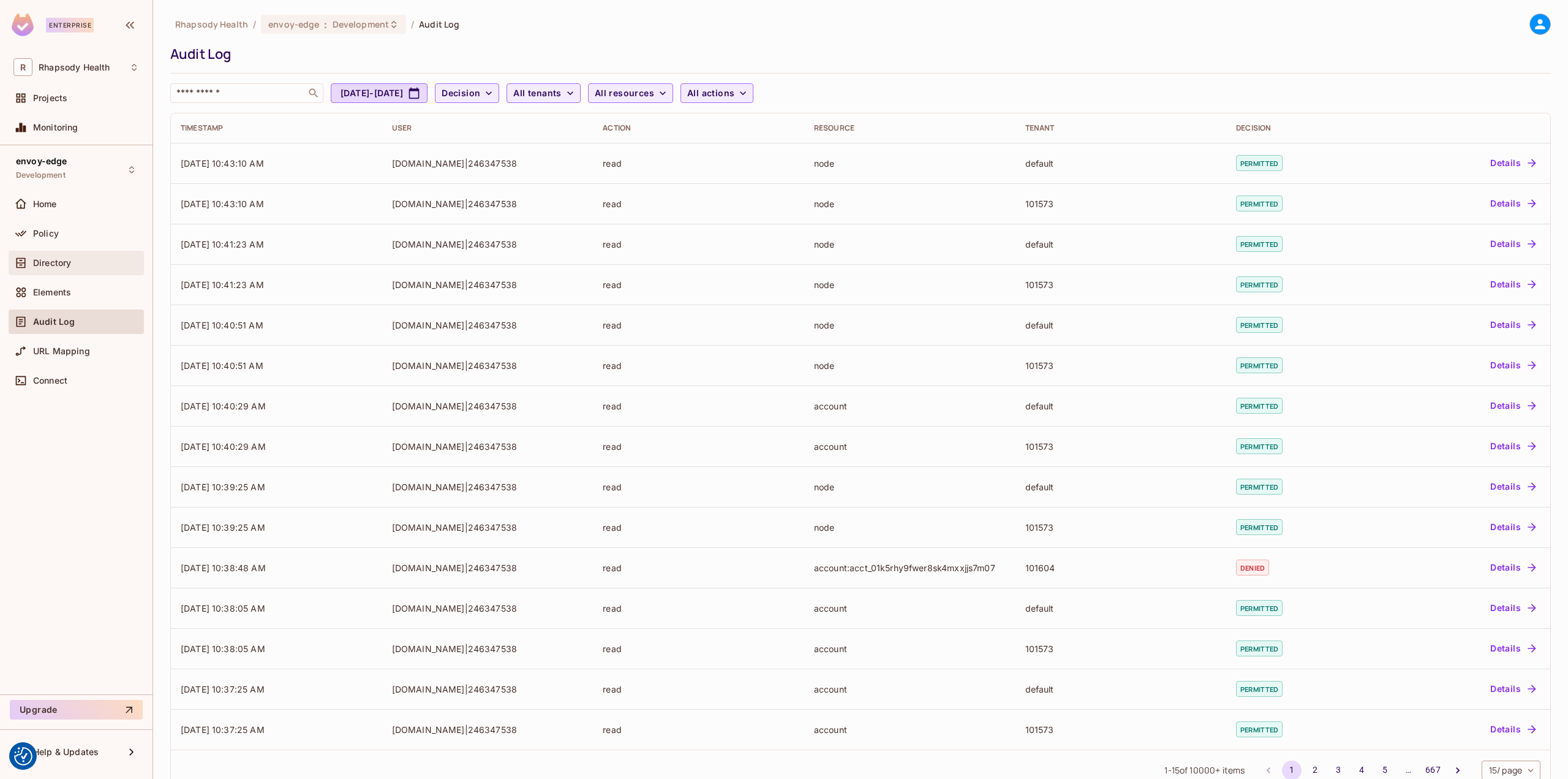
click at [64, 268] on div "Directory" at bounding box center [77, 262] width 126 height 15
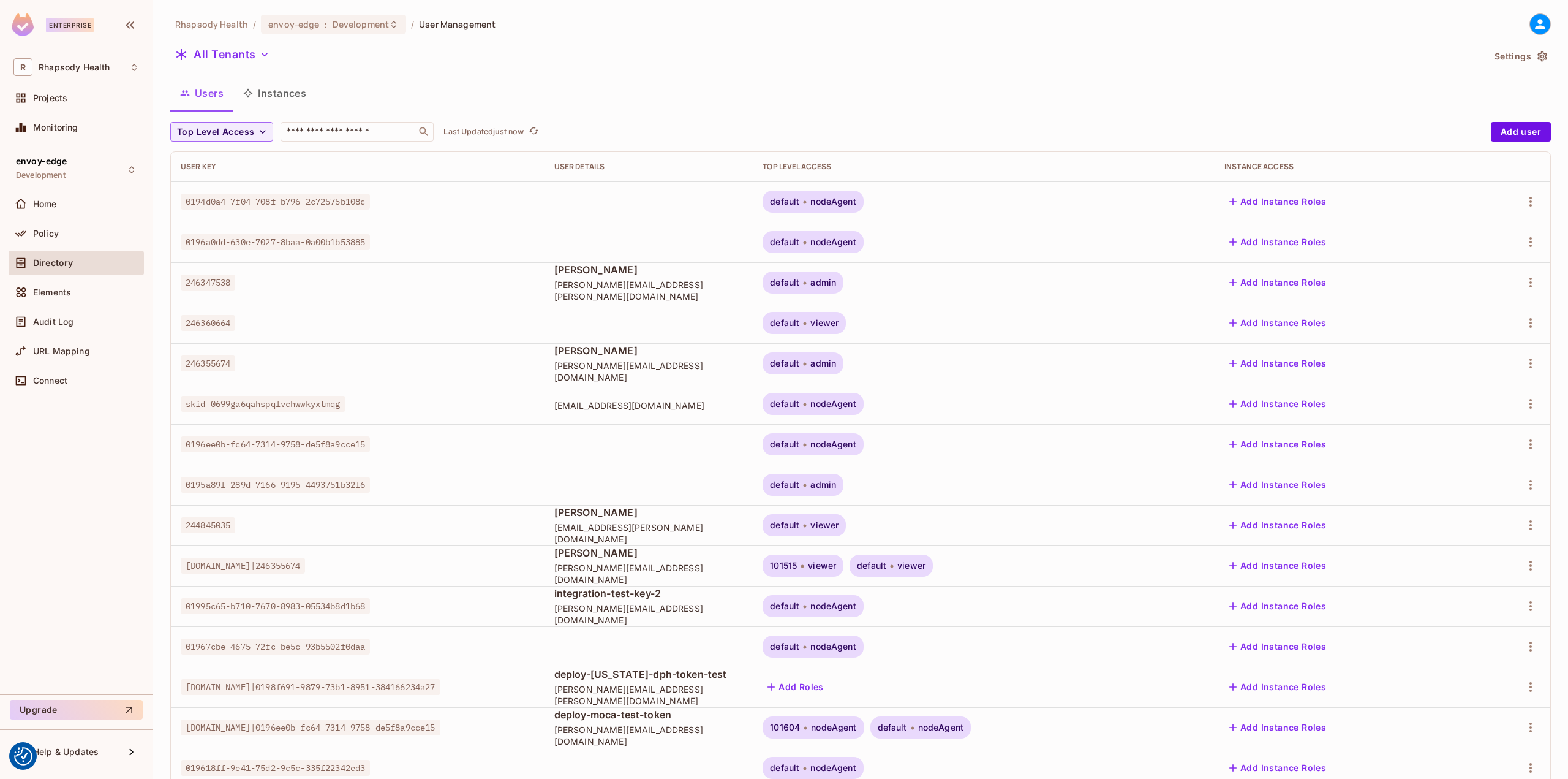
click at [314, 144] on div "Top Level Access ​ Last Updated just now Add user User Key User Details Top Lev…" at bounding box center [860, 475] width 1380 height 707
click at [317, 137] on input "text" at bounding box center [348, 131] width 128 height 12
type input "****"
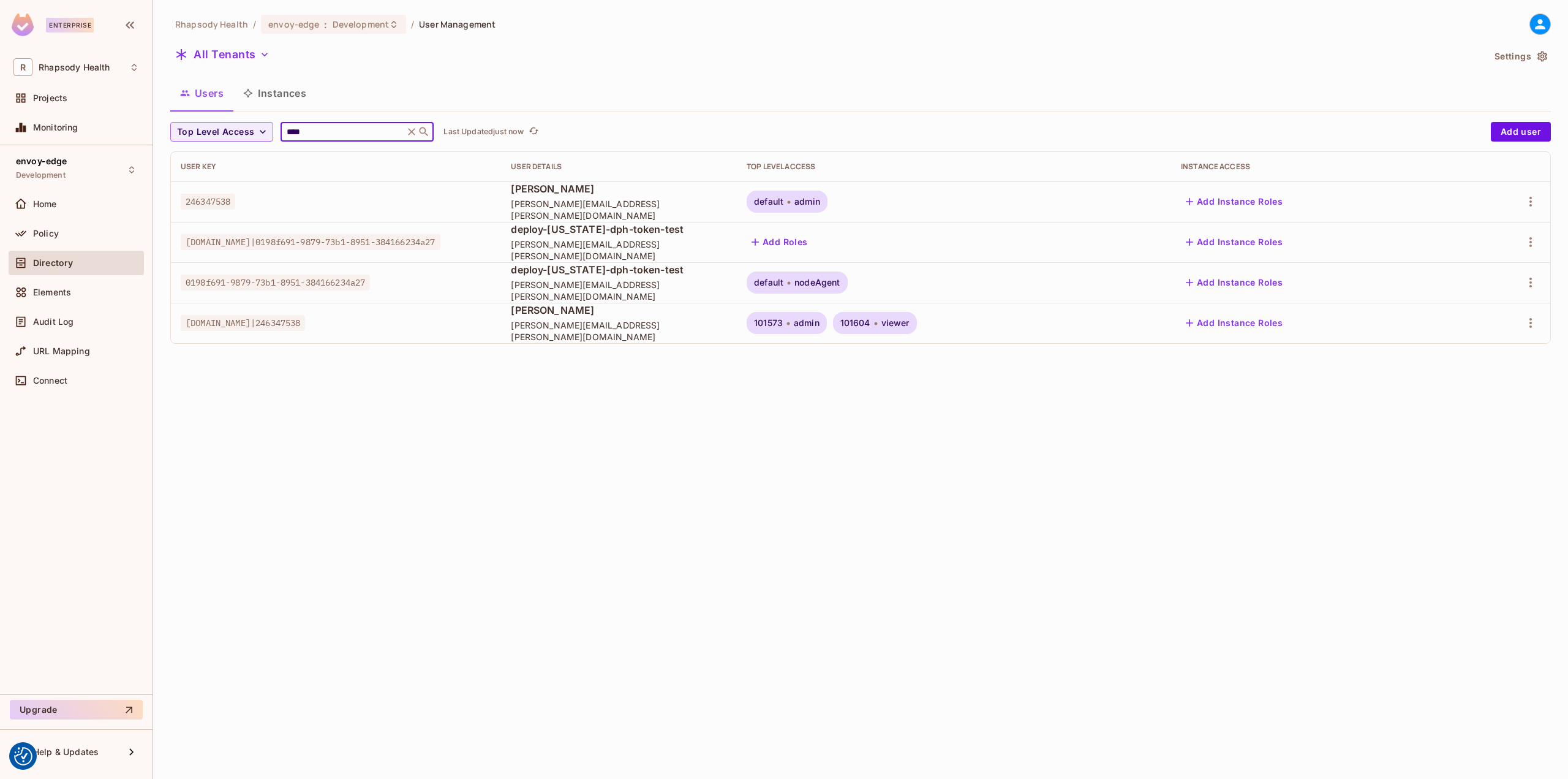
click at [909, 324] on span "viewer" at bounding box center [895, 323] width 28 height 10
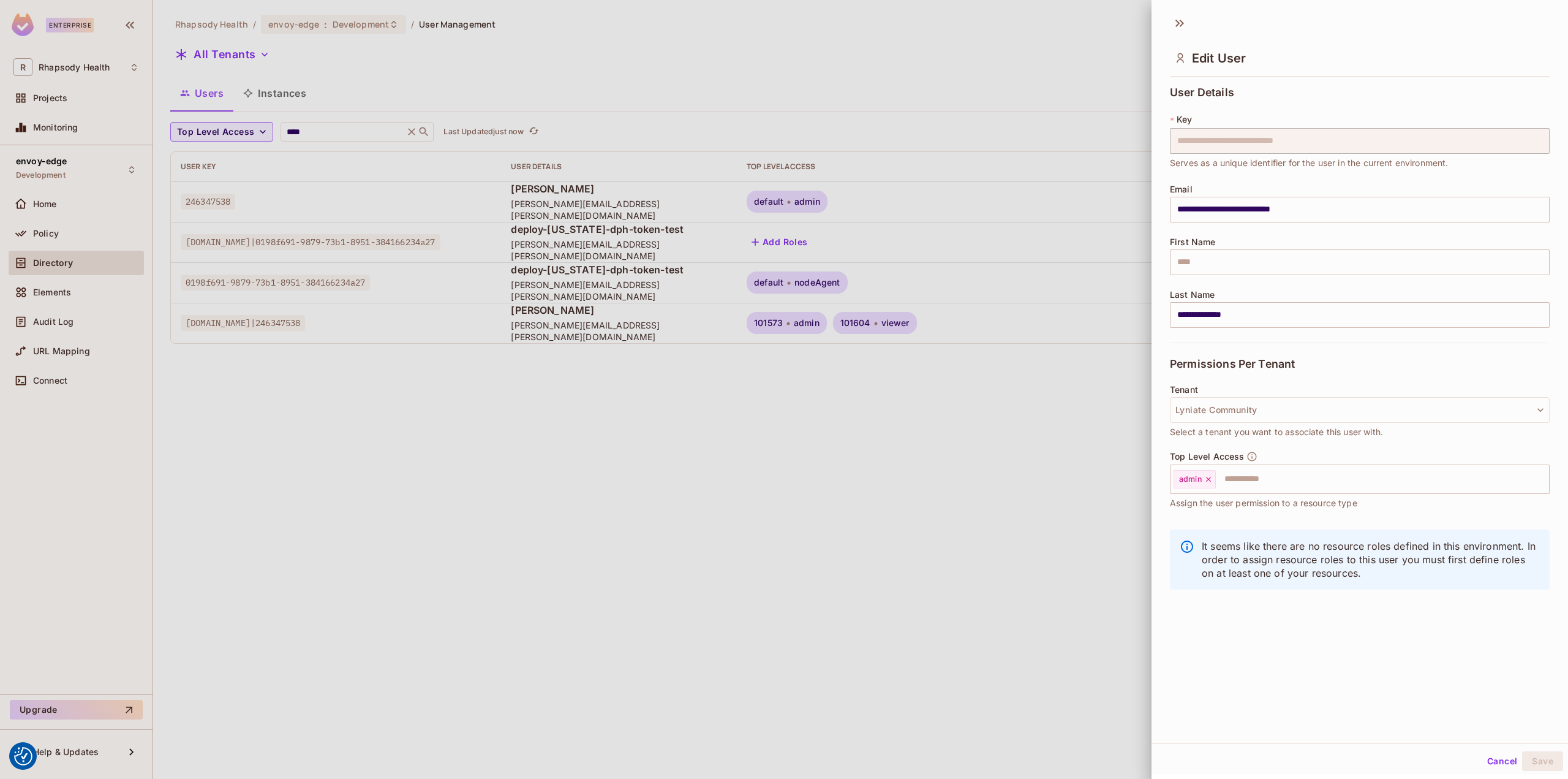
drag, startPoint x: 1032, startPoint y: 475, endPoint x: 1069, endPoint y: 458, distance: 40.7
click at [1037, 472] on div at bounding box center [784, 389] width 1568 height 779
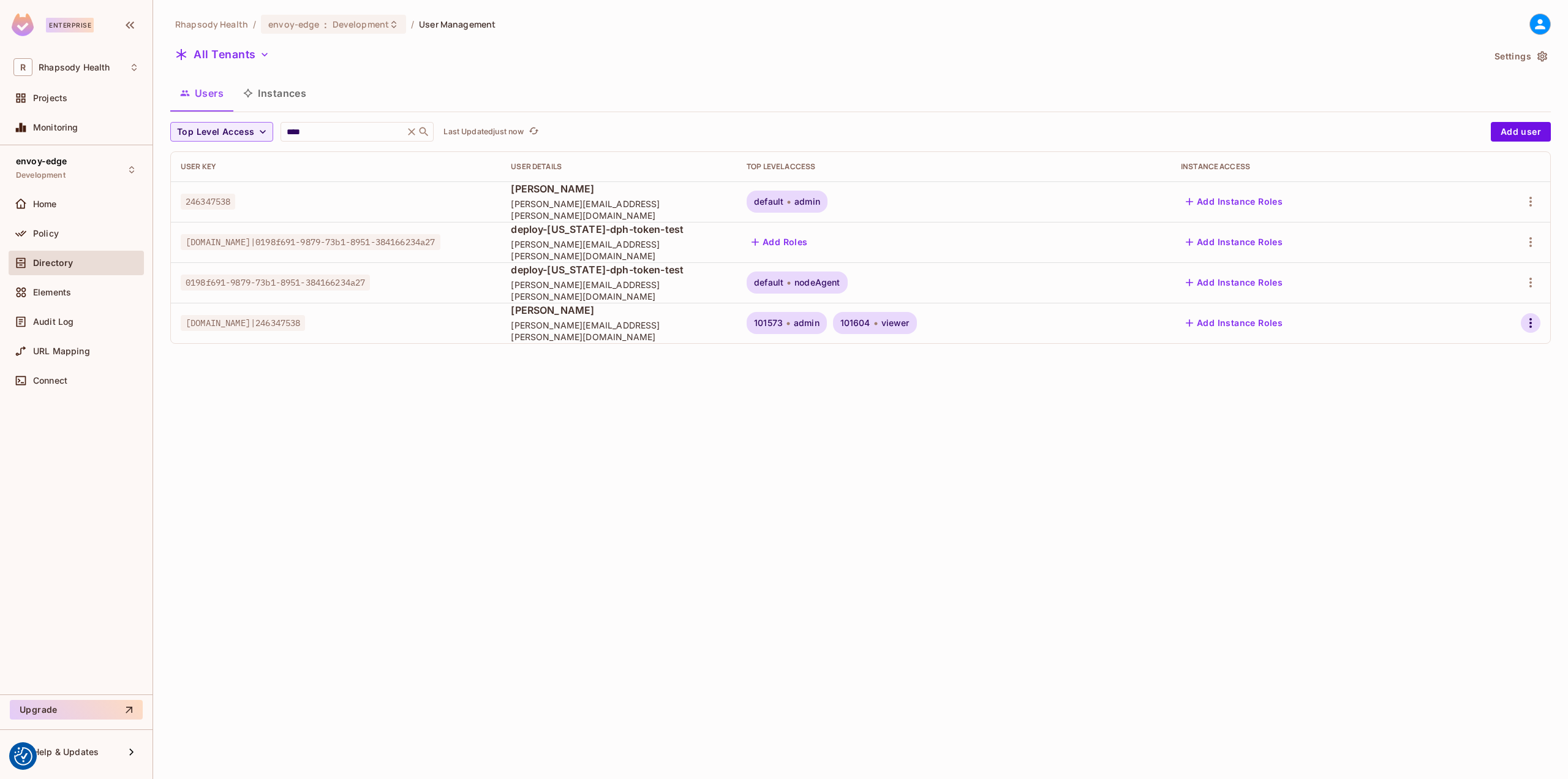
click at [1530, 329] on icon "button" at bounding box center [1531, 323] width 15 height 15
click at [1457, 376] on div "Top Level Roles" at bounding box center [1485, 377] width 67 height 12
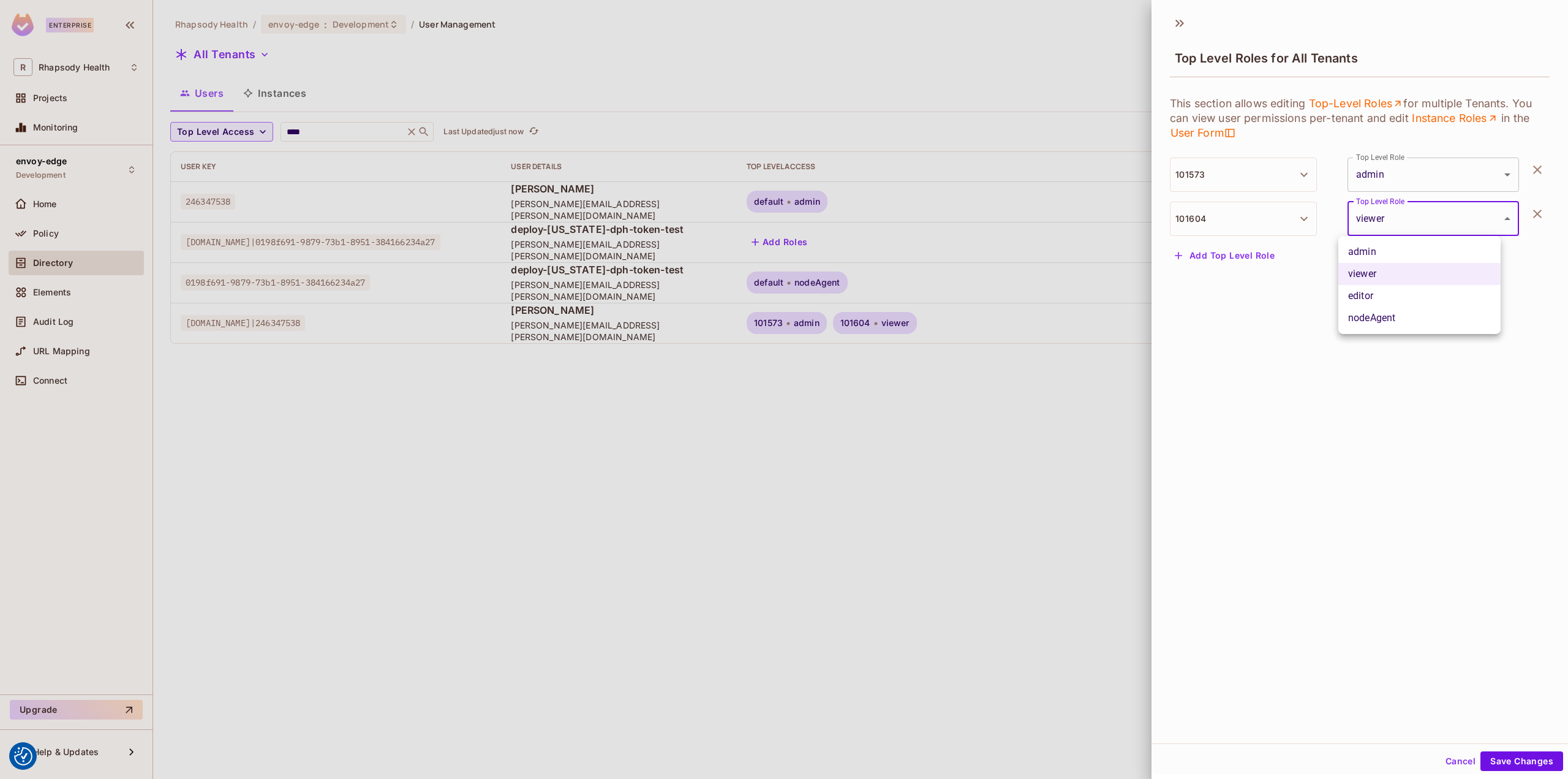
click at [1418, 225] on body "We use cookies to enhance your browsing experience, serve personalized ads or c…" at bounding box center [784, 389] width 1568 height 779
click at [1386, 255] on li "admin" at bounding box center [1419, 252] width 163 height 22
type input "*****"
click at [1509, 754] on button "Save Changes" at bounding box center [1521, 761] width 82 height 19
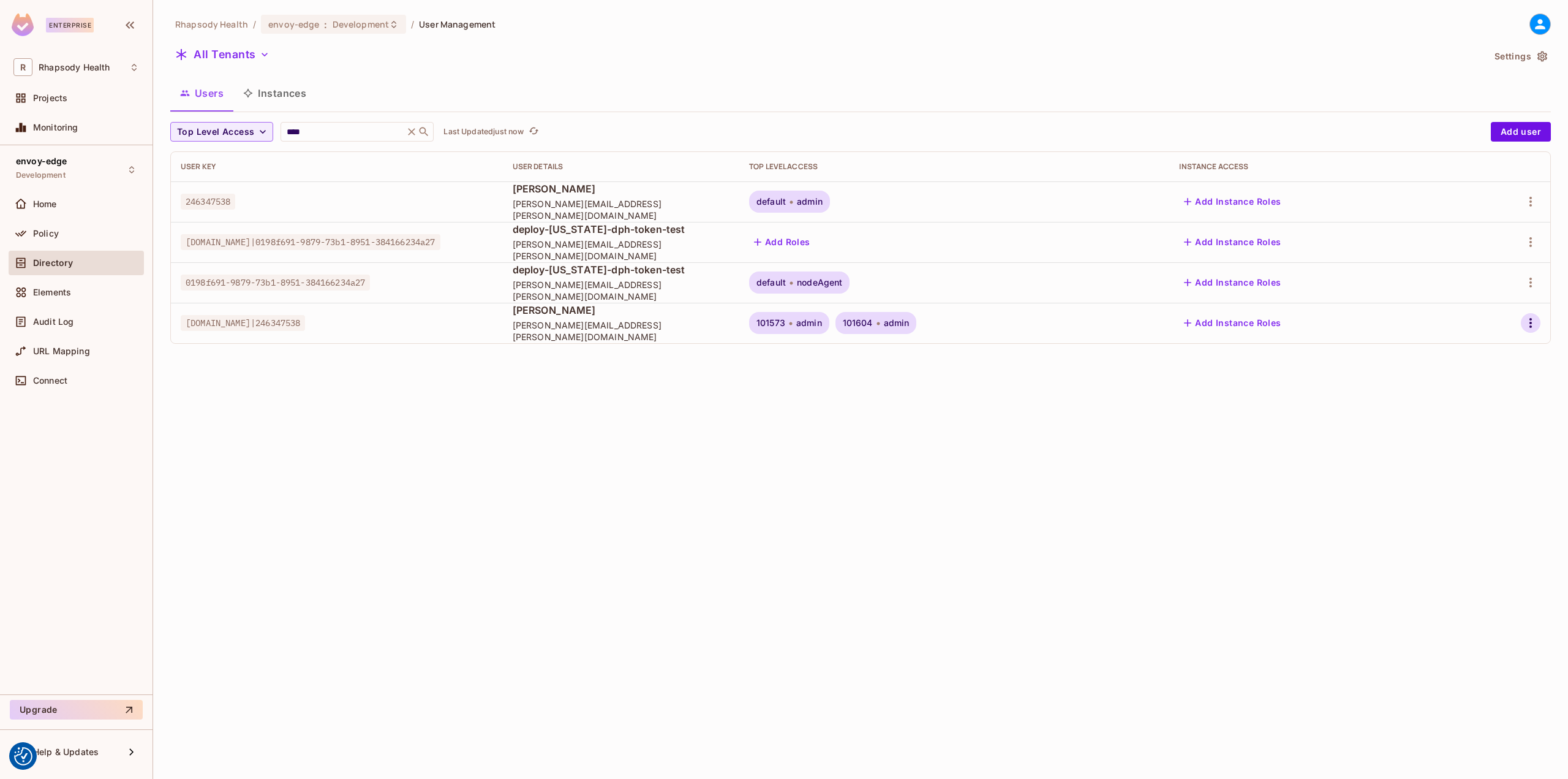
click at [1537, 328] on icon "button" at bounding box center [1531, 323] width 15 height 15
click at [1494, 372] on div "Top Level Roles" at bounding box center [1485, 377] width 67 height 12
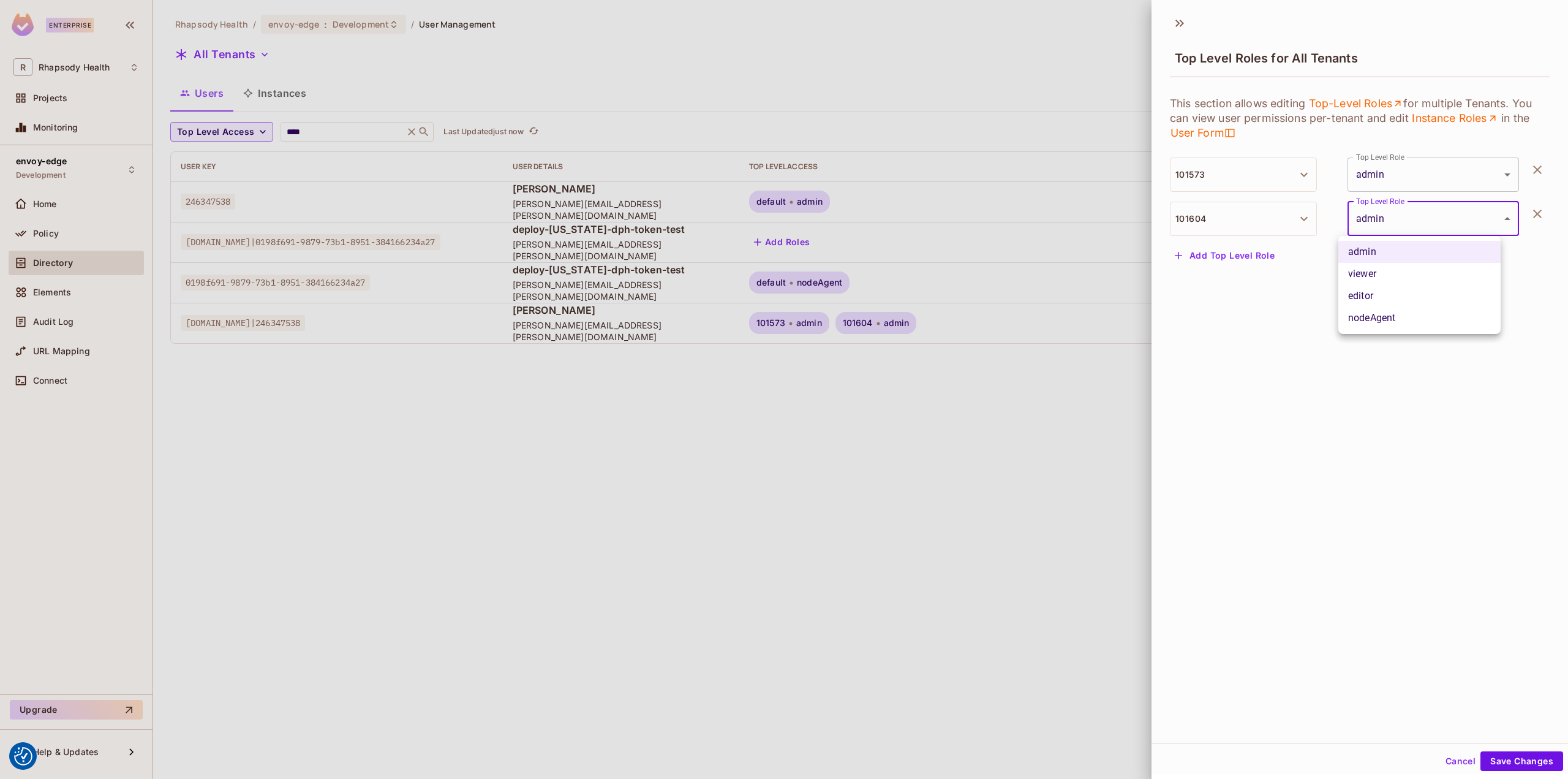
click at [1455, 222] on body "We use cookies to enhance your browsing experience, serve personalized ads or c…" at bounding box center [784, 389] width 1568 height 779
click at [1375, 277] on li "viewer" at bounding box center [1419, 274] width 163 height 22
type input "******"
click at [1517, 759] on button "Save Changes" at bounding box center [1521, 761] width 82 height 19
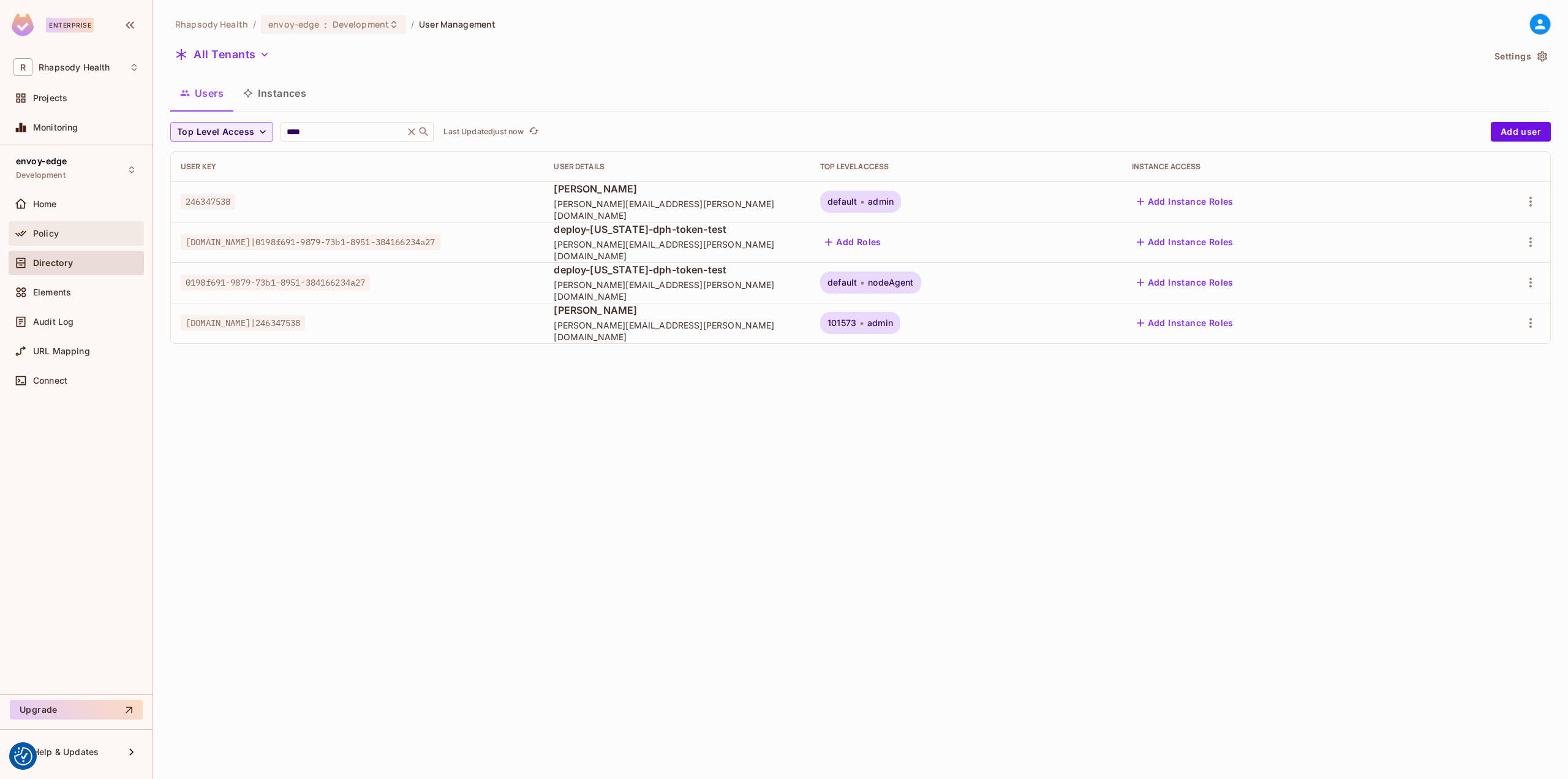
click at [21, 221] on div "Policy" at bounding box center [76, 233] width 135 height 25
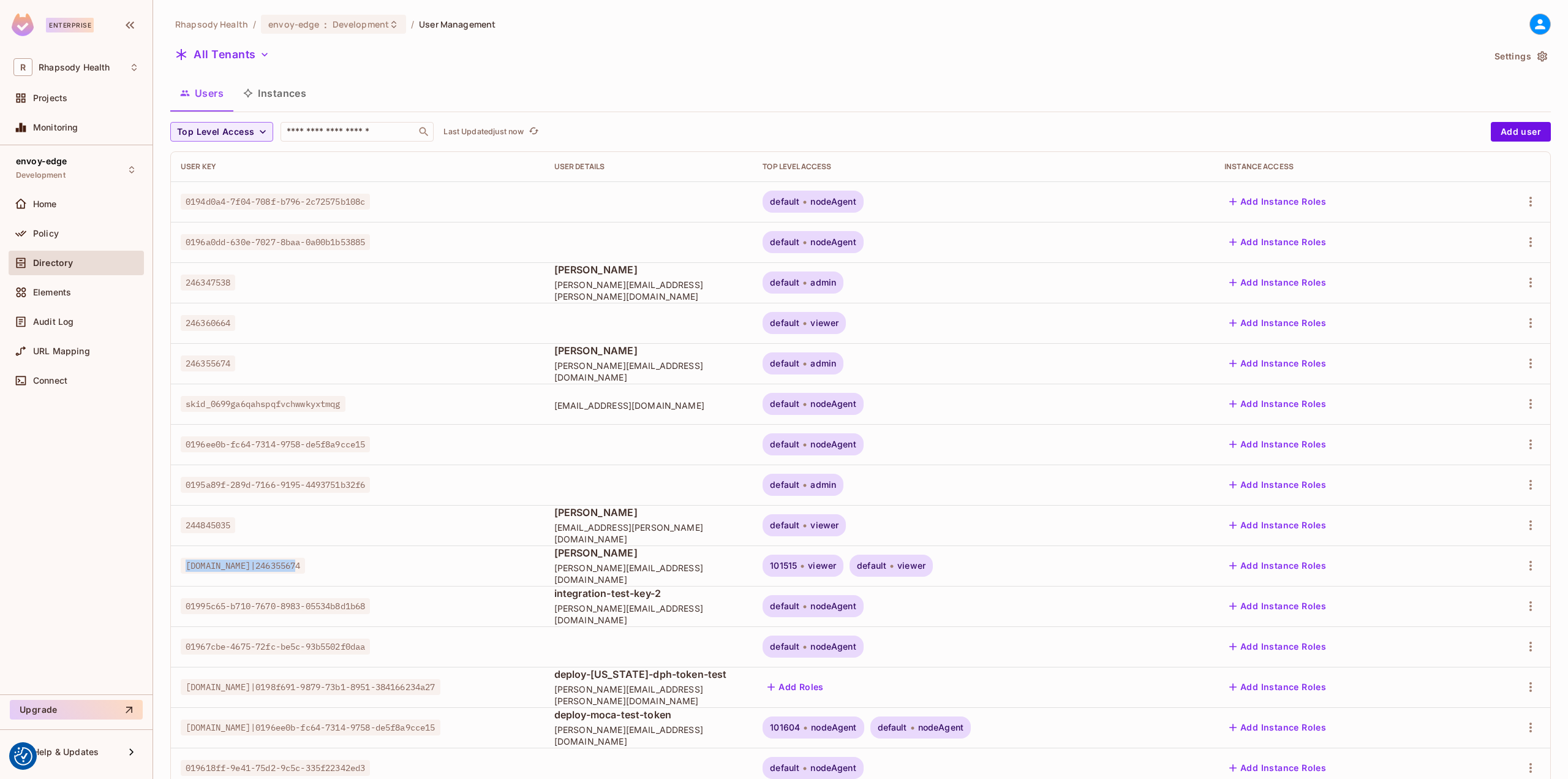
drag, startPoint x: 185, startPoint y: 565, endPoint x: 298, endPoint y: 563, distance: 113.0
click at [298, 563] on span "rhapsody.onelogin.com|246355674" at bounding box center [243, 565] width 125 height 16
copy span "rhapsody.onelogin.com|"
click at [81, 335] on div "Audit Log" at bounding box center [76, 324] width 135 height 30
click at [79, 331] on div "Audit Log" at bounding box center [76, 322] width 135 height 25
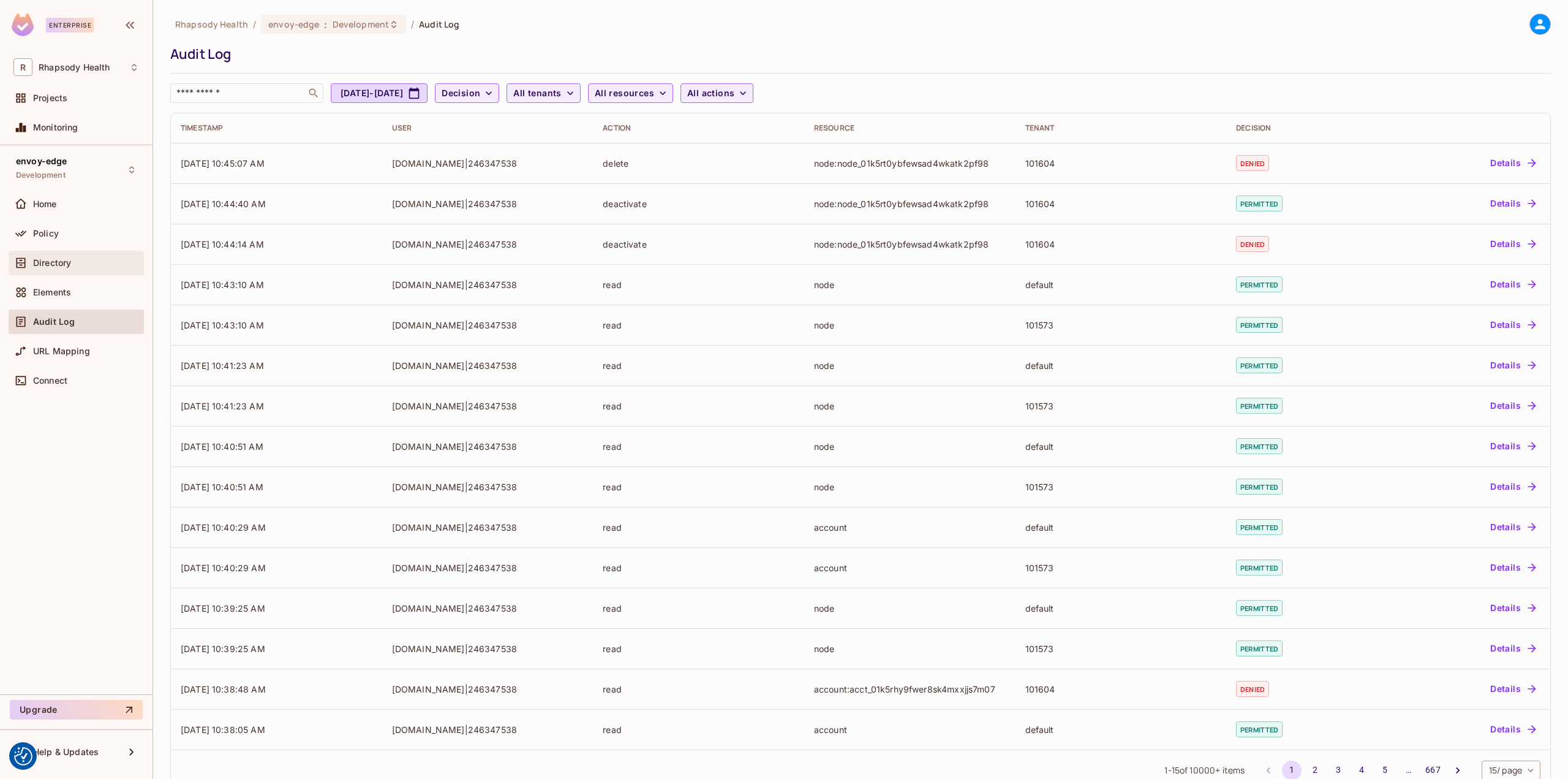
click at [48, 264] on span "Directory" at bounding box center [52, 262] width 38 height 10
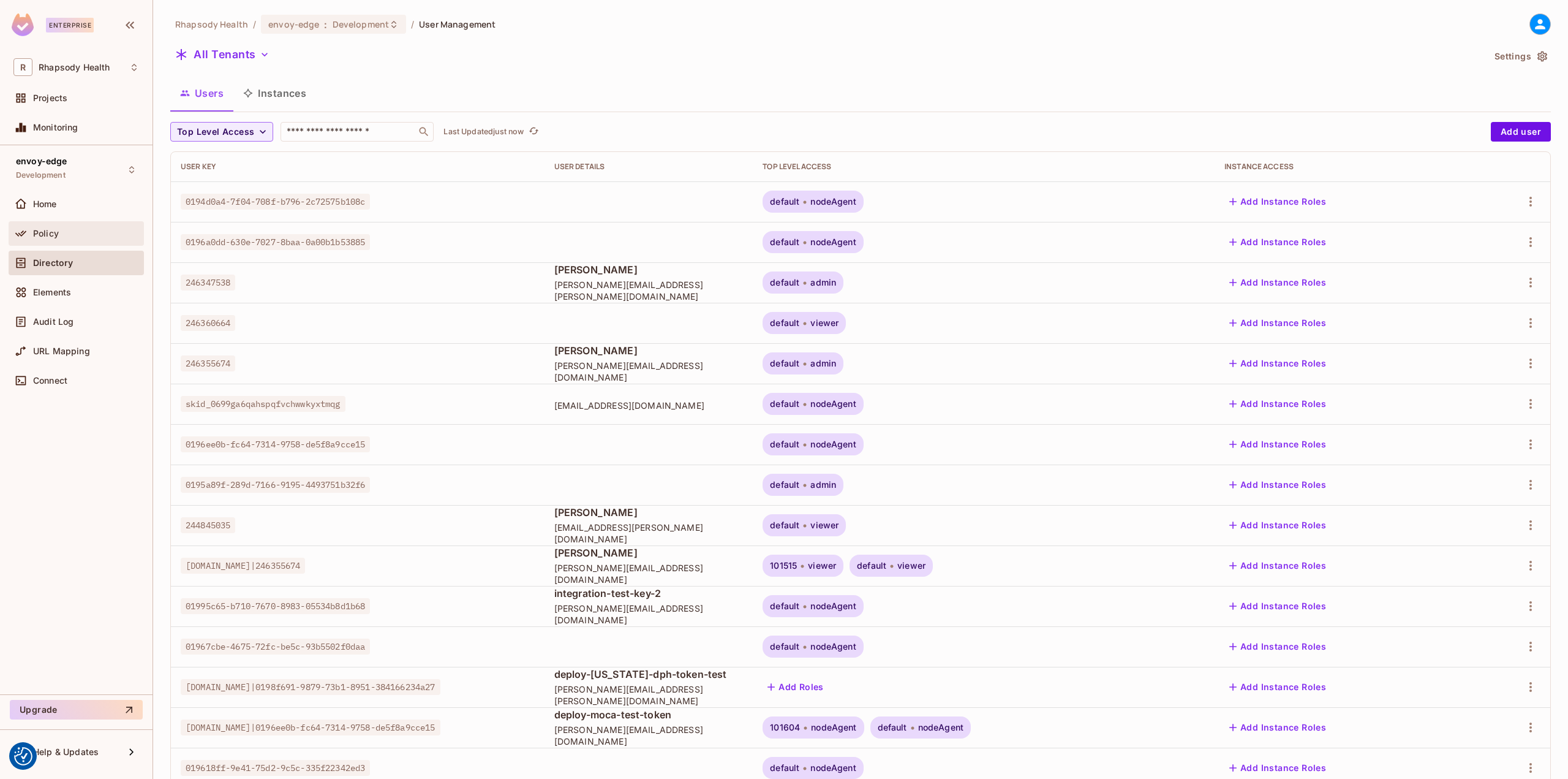
click at [65, 236] on div "Policy" at bounding box center [86, 233] width 106 height 10
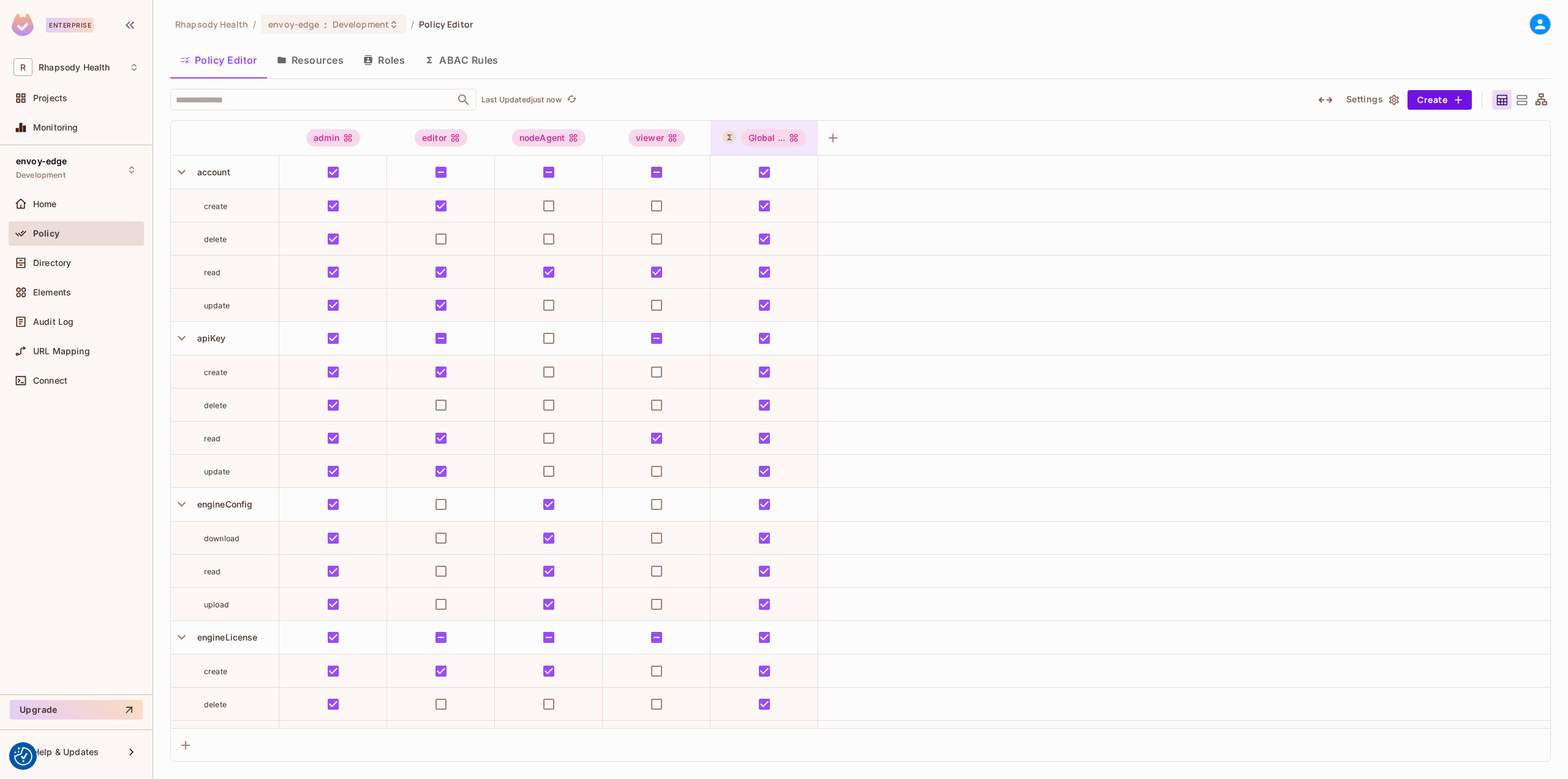
click at [760, 137] on div "Global ..." at bounding box center [773, 138] width 66 height 18
click at [744, 255] on span "Edit Dynamic Role (User Set)" at bounding box center [805, 247] width 128 height 19
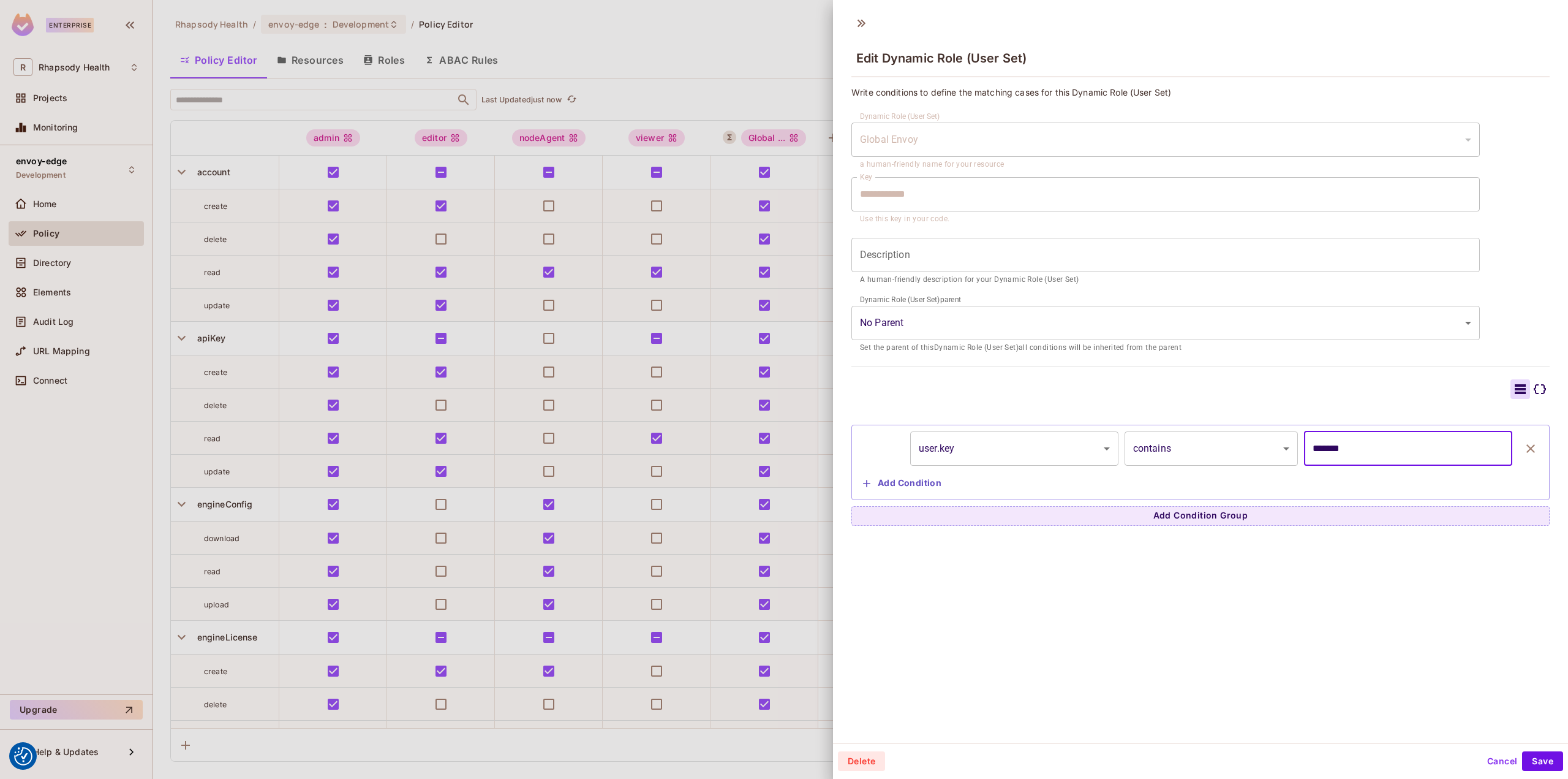
drag, startPoint x: 1368, startPoint y: 446, endPoint x: 1247, endPoint y: 447, distance: 121.0
click at [1178, 438] on div "user.key ******** ​ contains ******** ​ ******* ​" at bounding box center [1200, 448] width 685 height 34
paste input "**********"
type input "**********"
click at [1529, 761] on button "Save" at bounding box center [1542, 761] width 41 height 19
